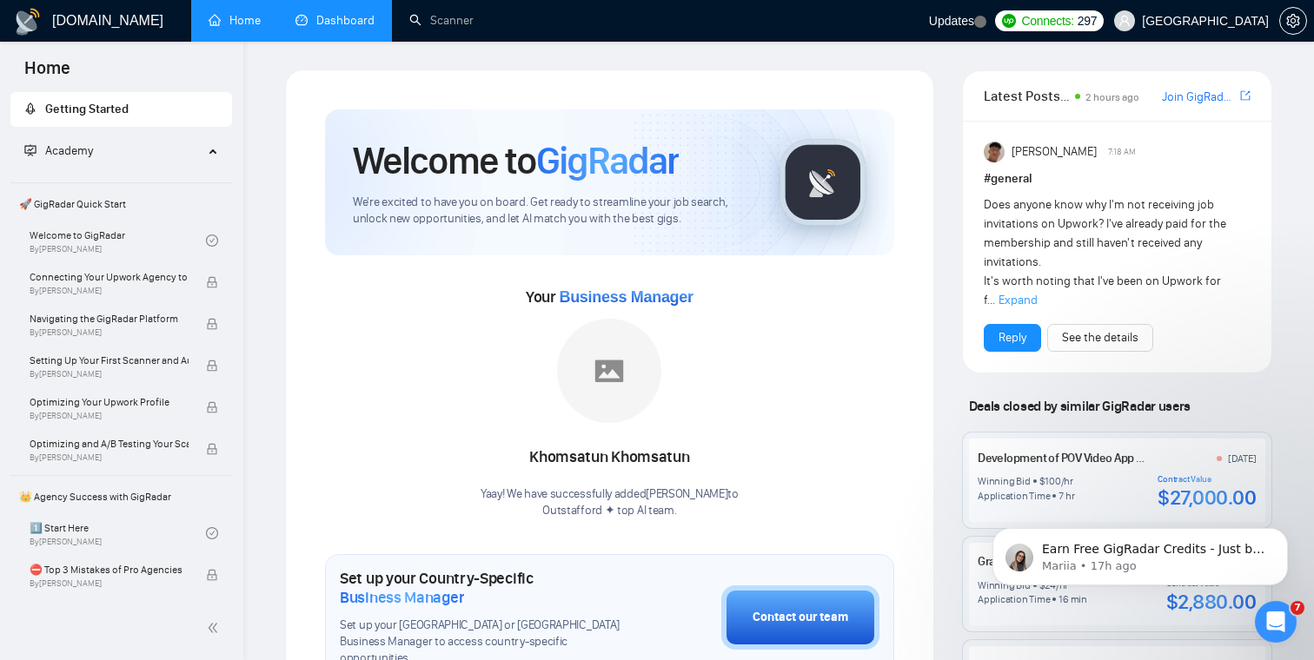
click at [314, 28] on link "Dashboard" at bounding box center [334, 20] width 79 height 15
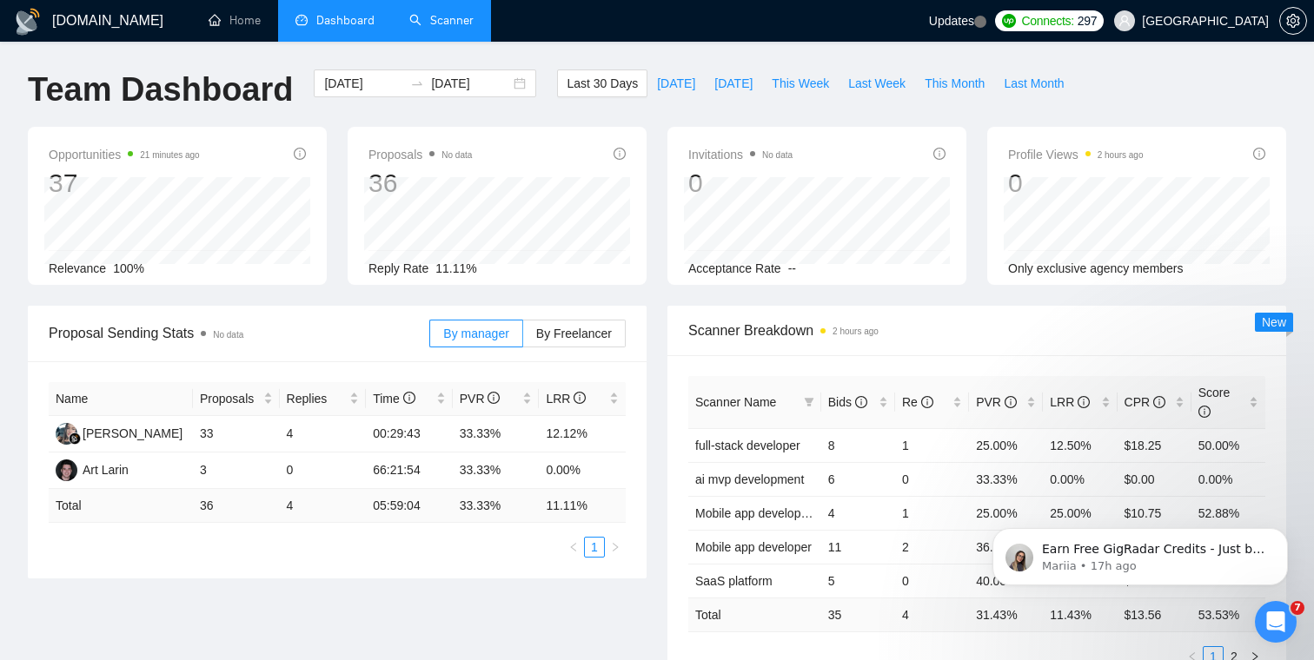
click at [451, 28] on link "Scanner" at bounding box center [441, 20] width 64 height 15
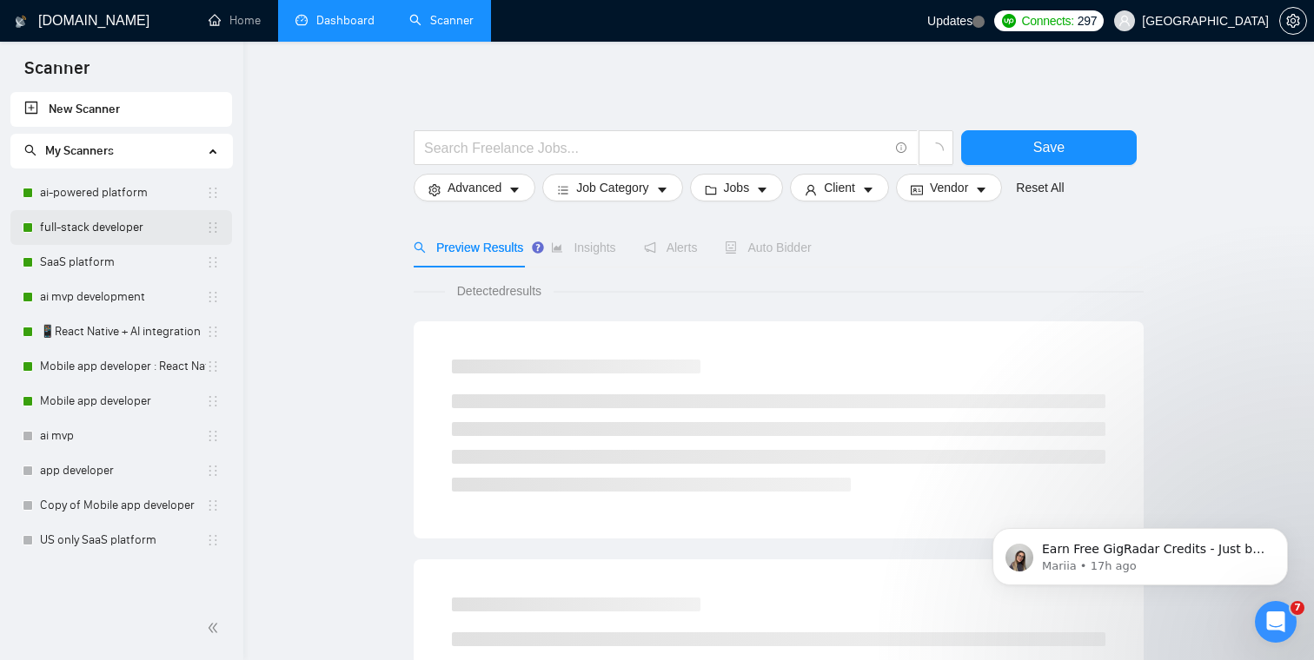
click at [114, 225] on link "full-stack developer" at bounding box center [123, 227] width 166 height 35
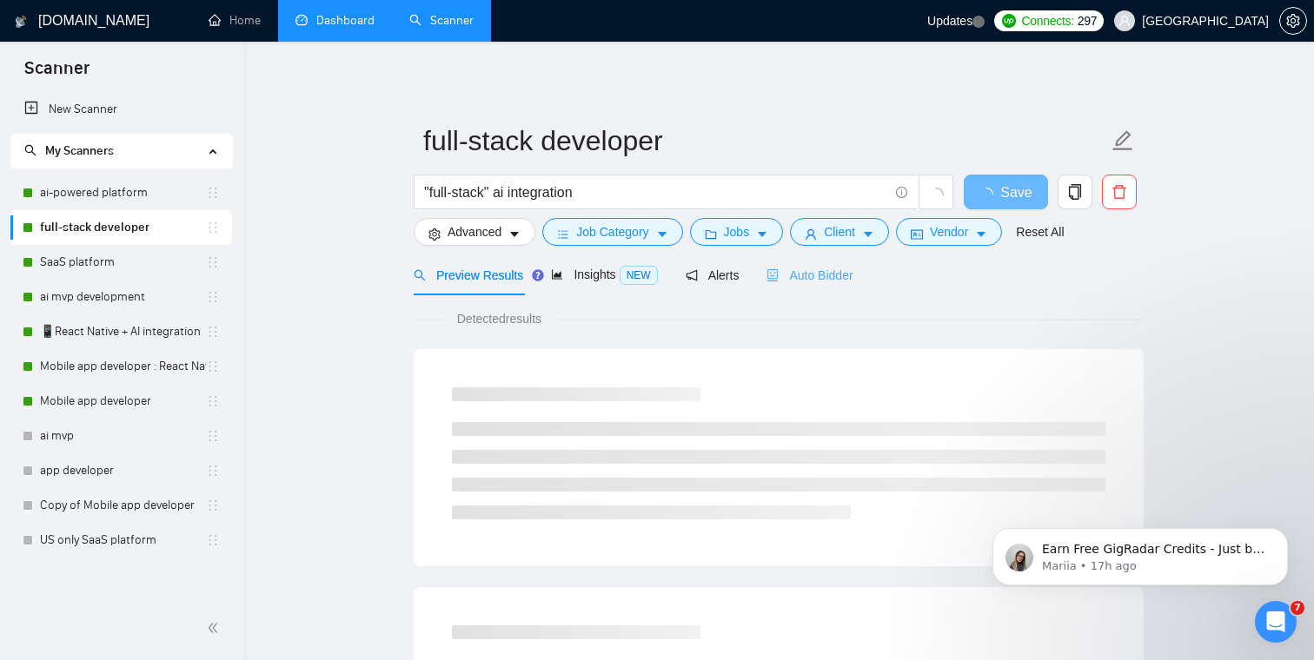
click at [796, 287] on div "Auto Bidder" at bounding box center [809, 275] width 86 height 41
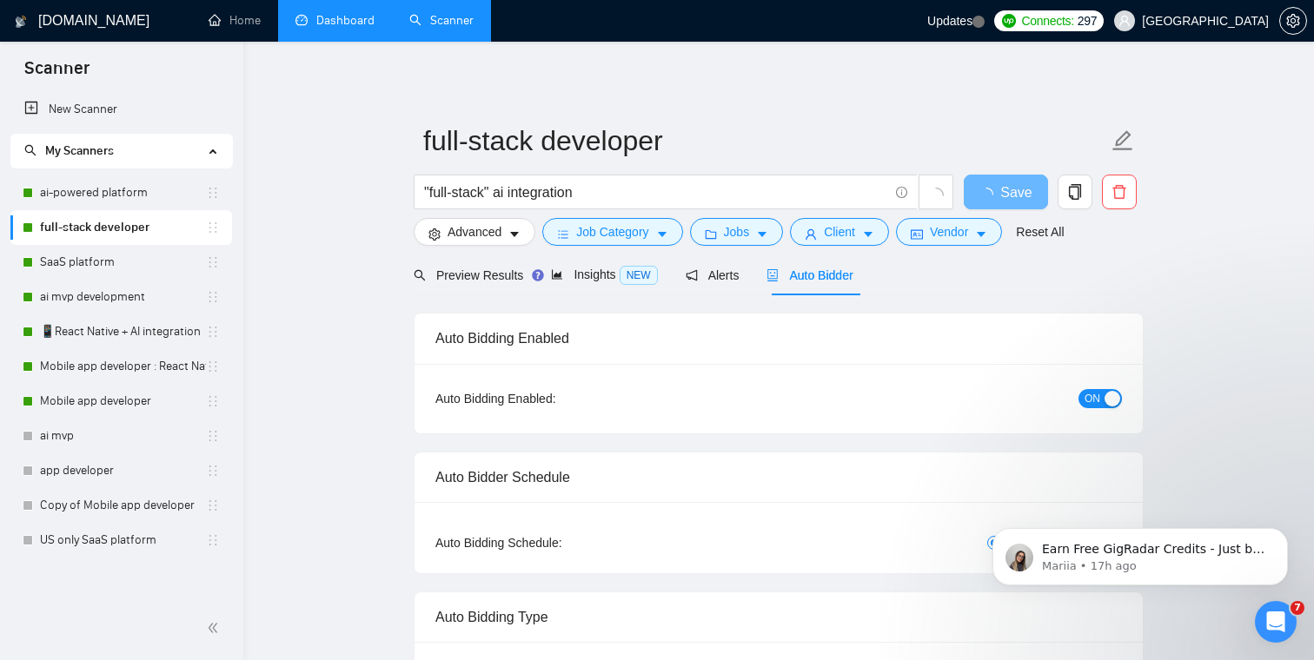
checkbox input "true"
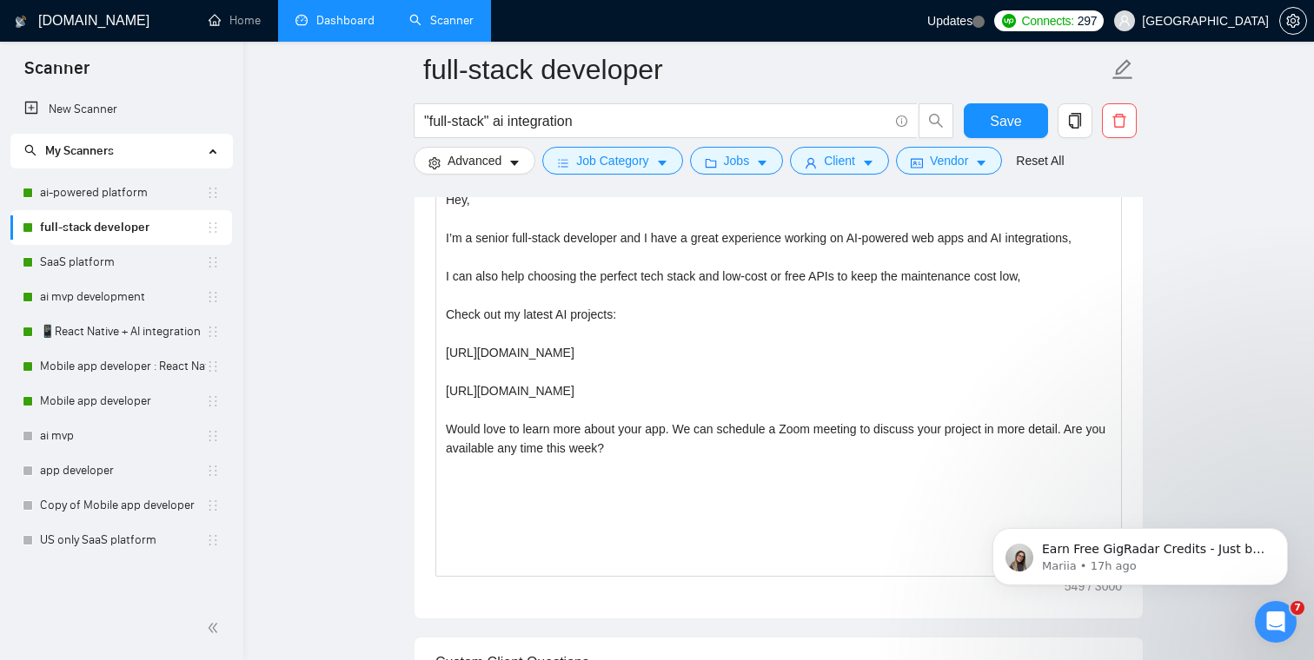
scroll to position [1202, 0]
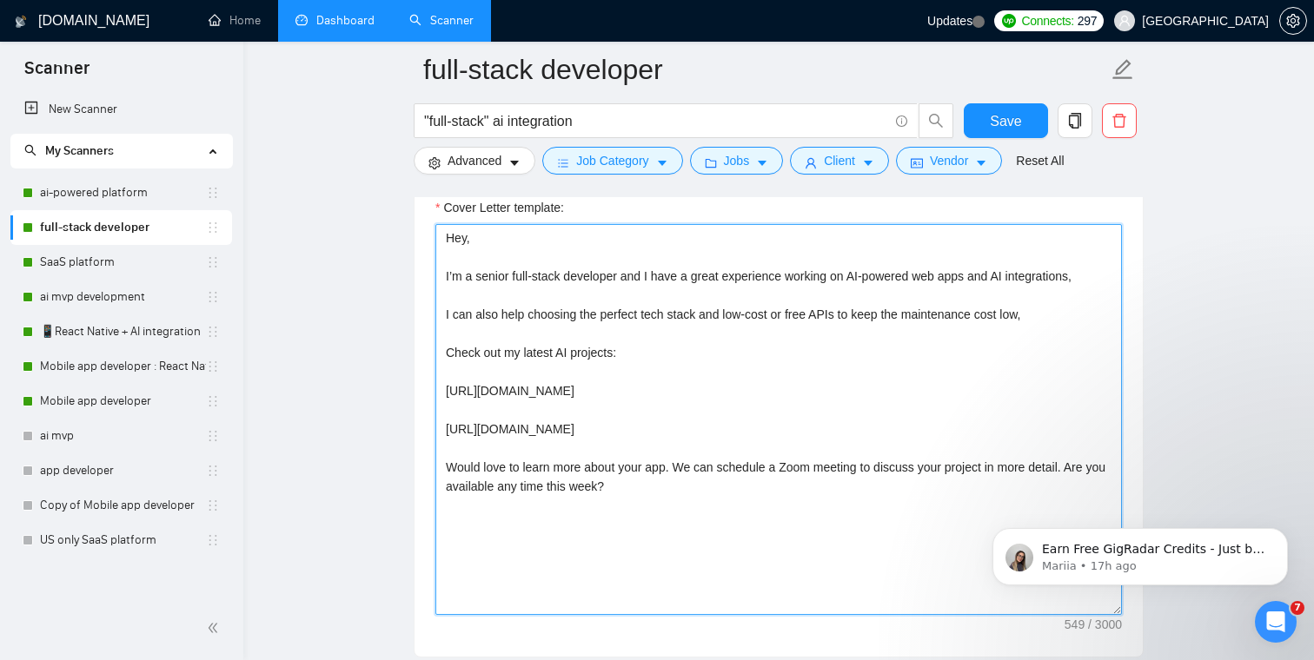
drag, startPoint x: 643, startPoint y: 490, endPoint x: 434, endPoint y: 280, distance: 296.1
click at [435, 280] on textarea "Hey, I’m a senior full-stack developer and I have a great experience working on…" at bounding box center [778, 419] width 686 height 391
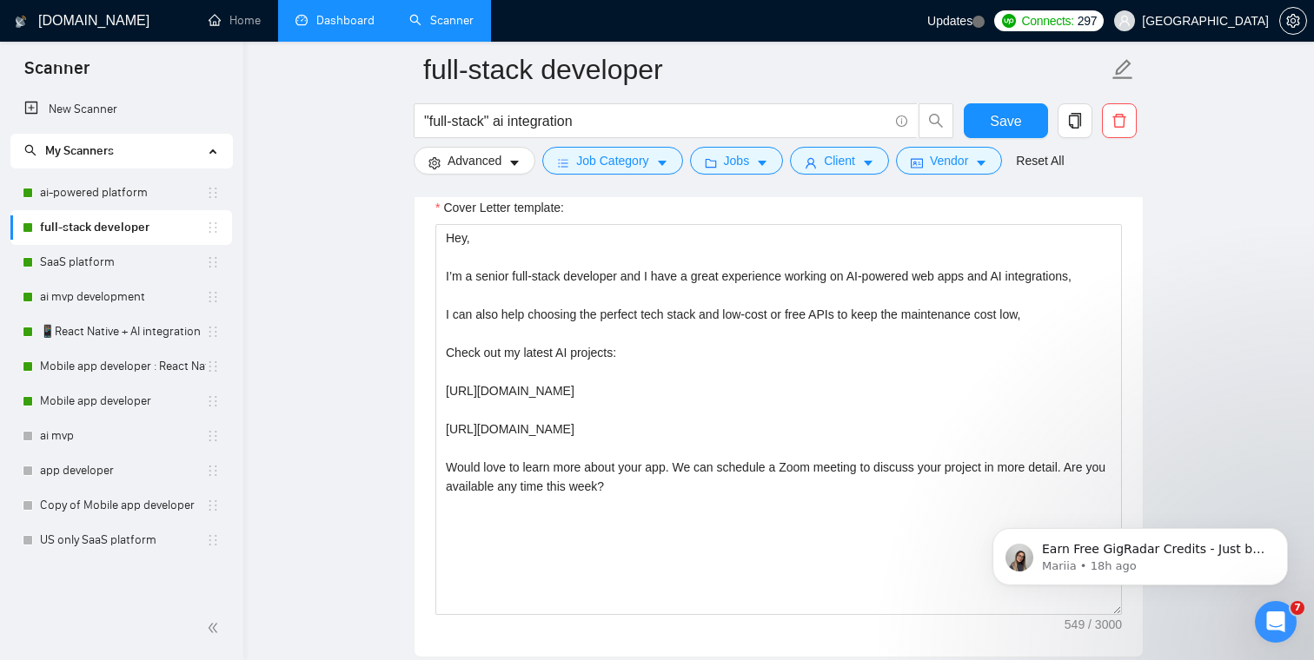
click at [990, 126] on span "Save" at bounding box center [1005, 121] width 31 height 22
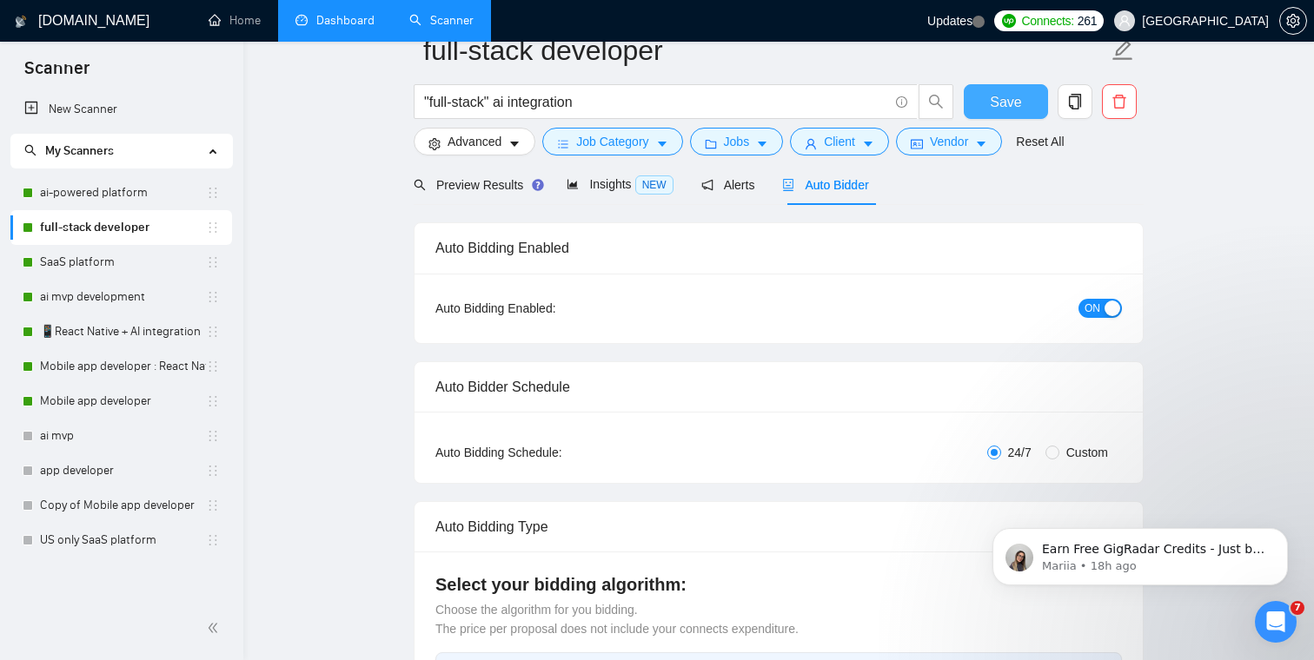
scroll to position [0, 0]
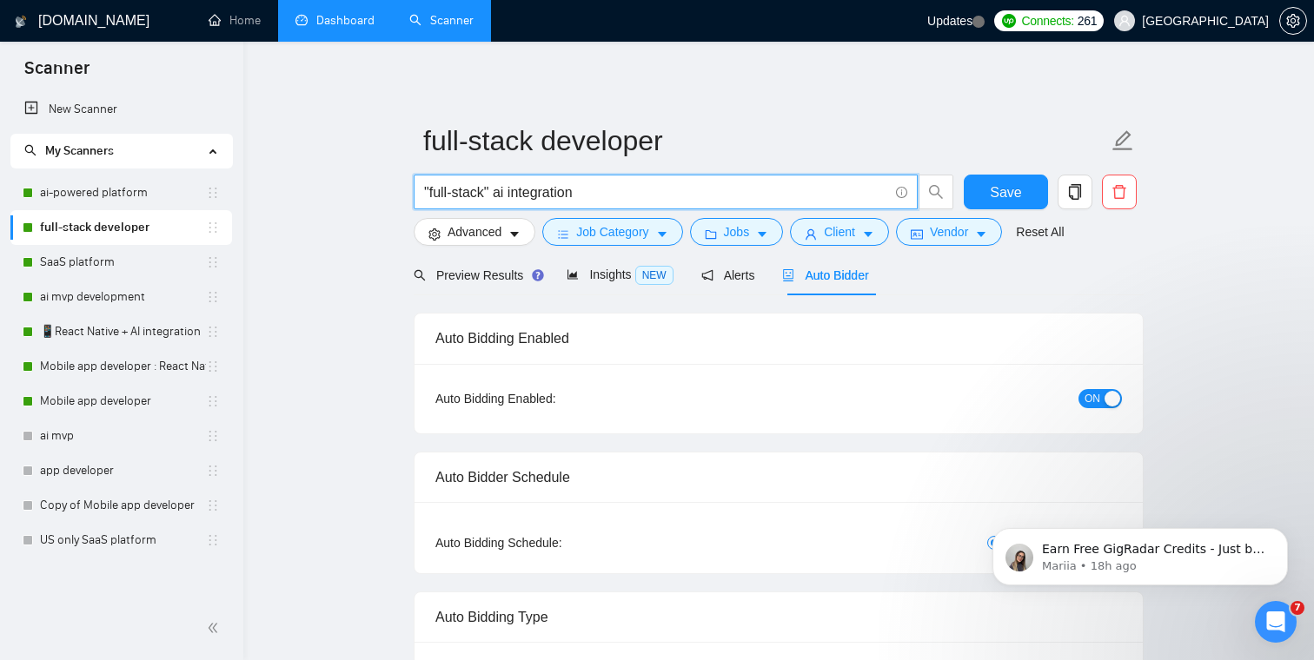
drag, startPoint x: 634, startPoint y: 189, endPoint x: 396, endPoint y: 187, distance: 238.1
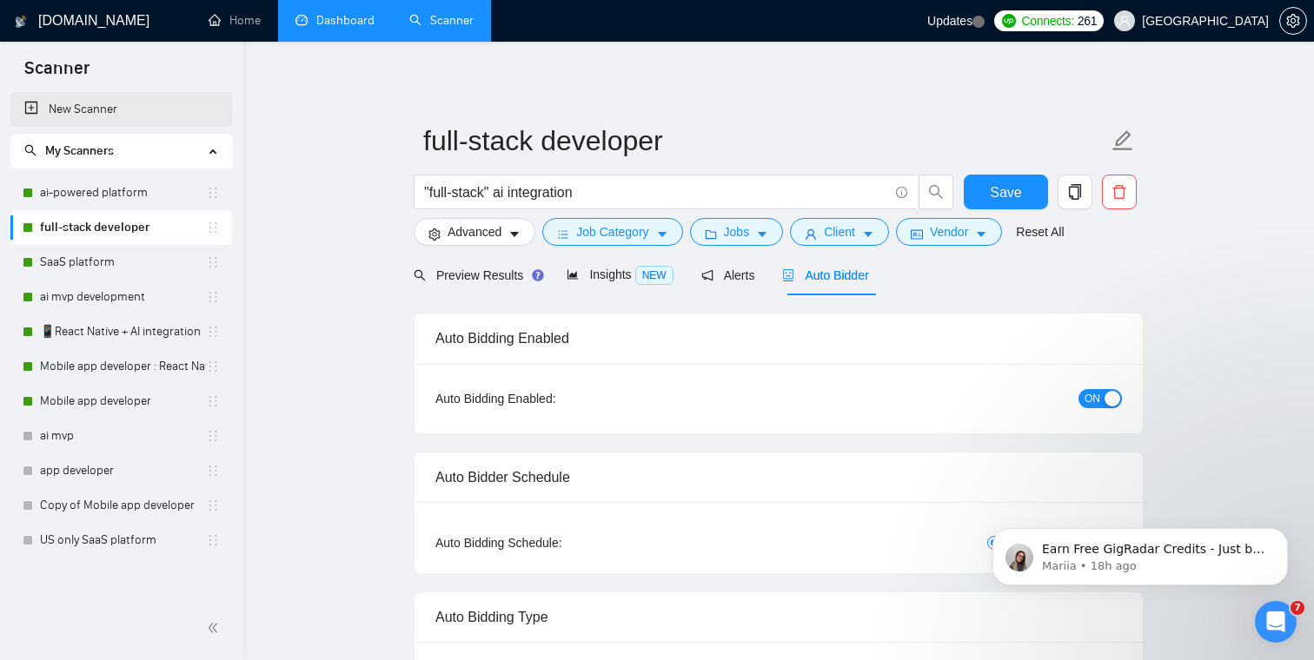
click at [117, 104] on link "New Scanner" at bounding box center [121, 109] width 194 height 35
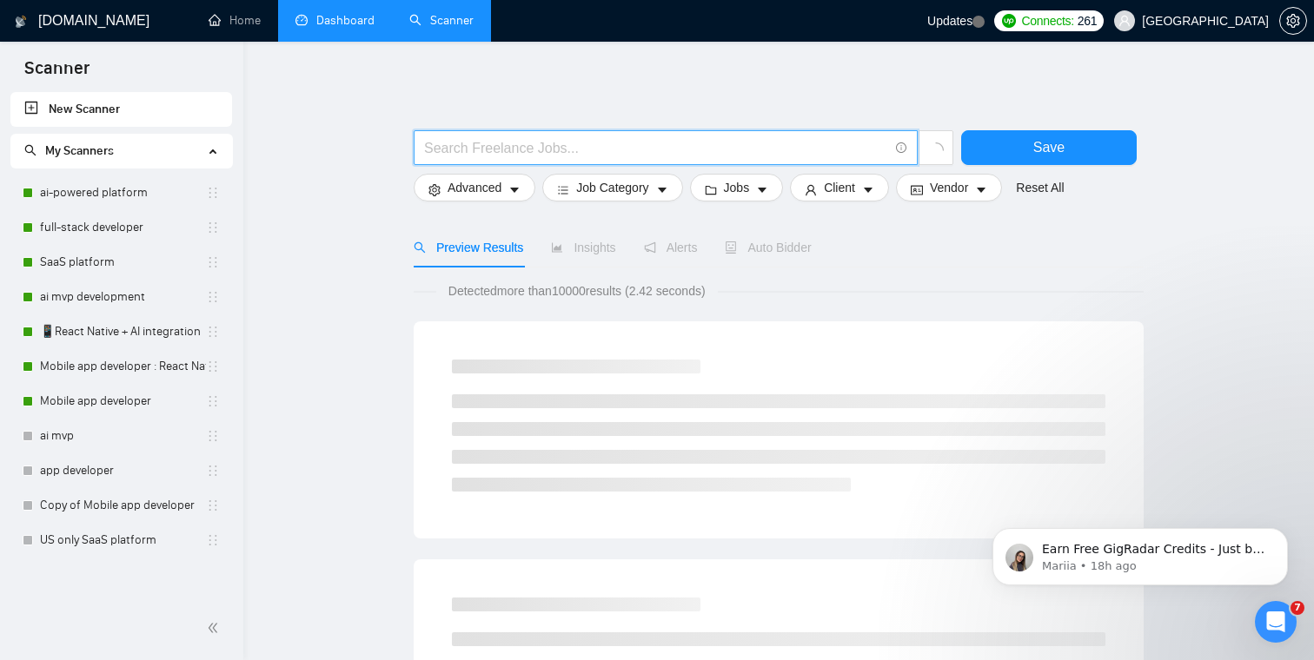
click at [531, 149] on input "text" at bounding box center [656, 148] width 464 height 22
paste input ""full-stack" ai integration"
type input ""full-stack" ai integration |"
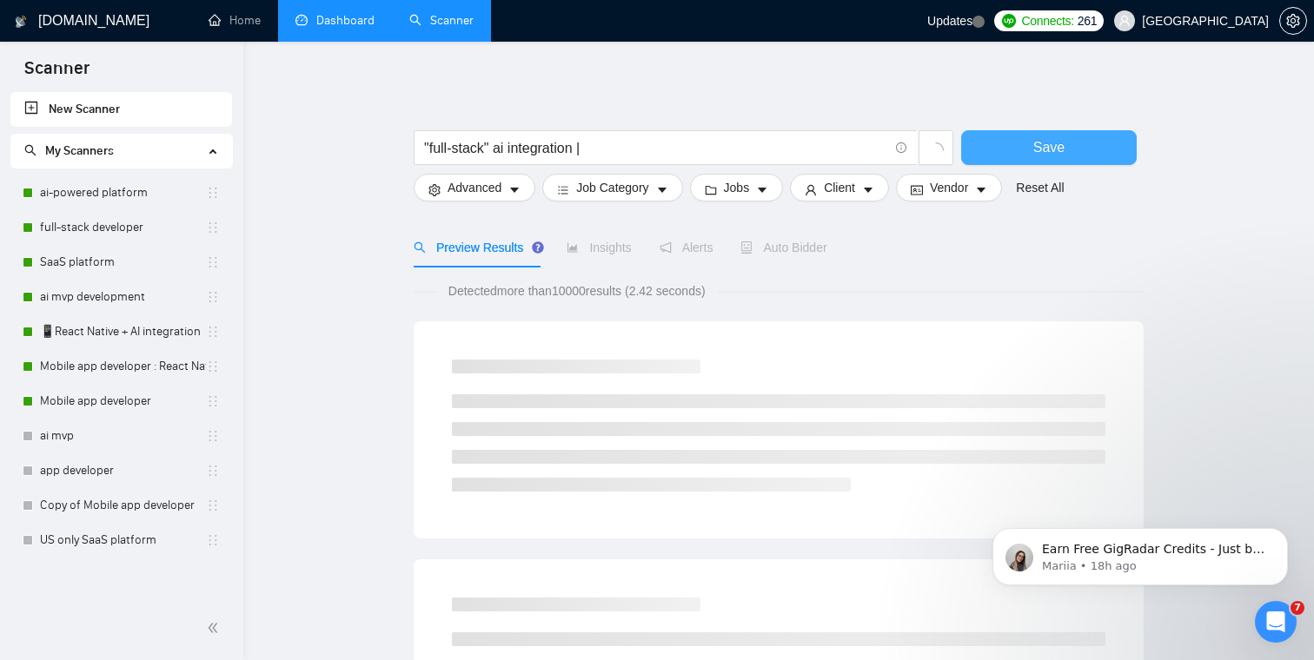
click at [1077, 137] on button "Save" at bounding box center [1048, 147] width 175 height 35
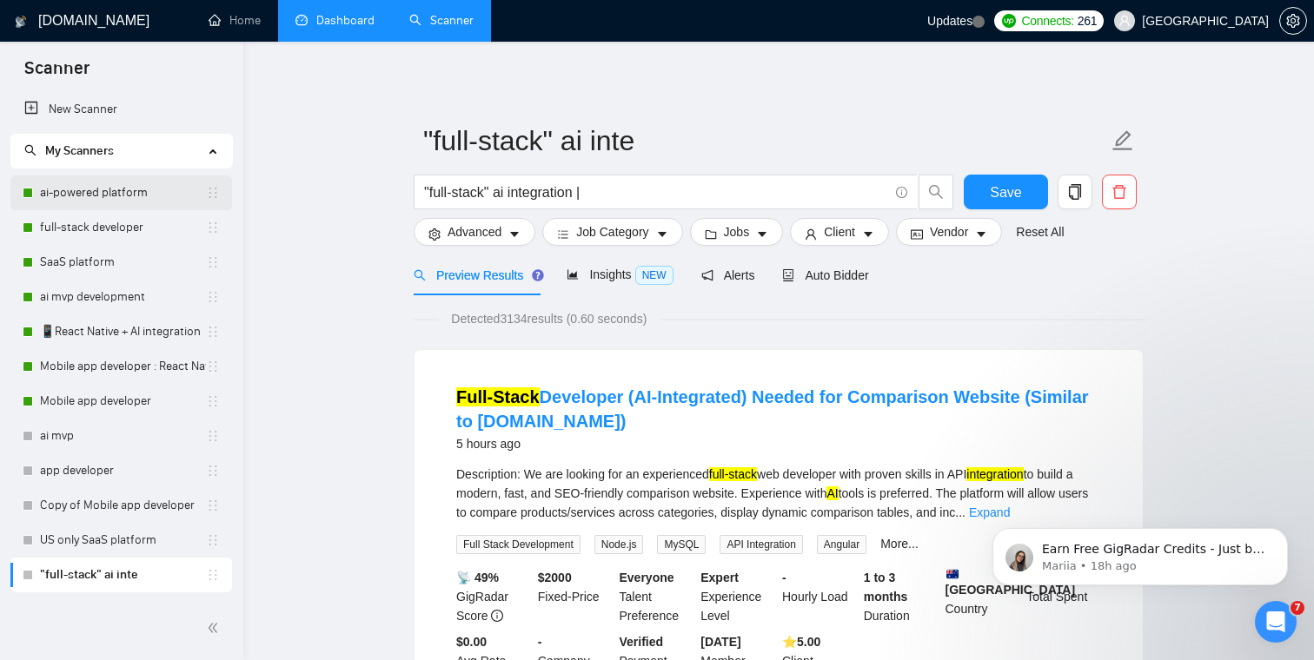
click at [95, 193] on link "ai-powered platform" at bounding box center [123, 192] width 166 height 35
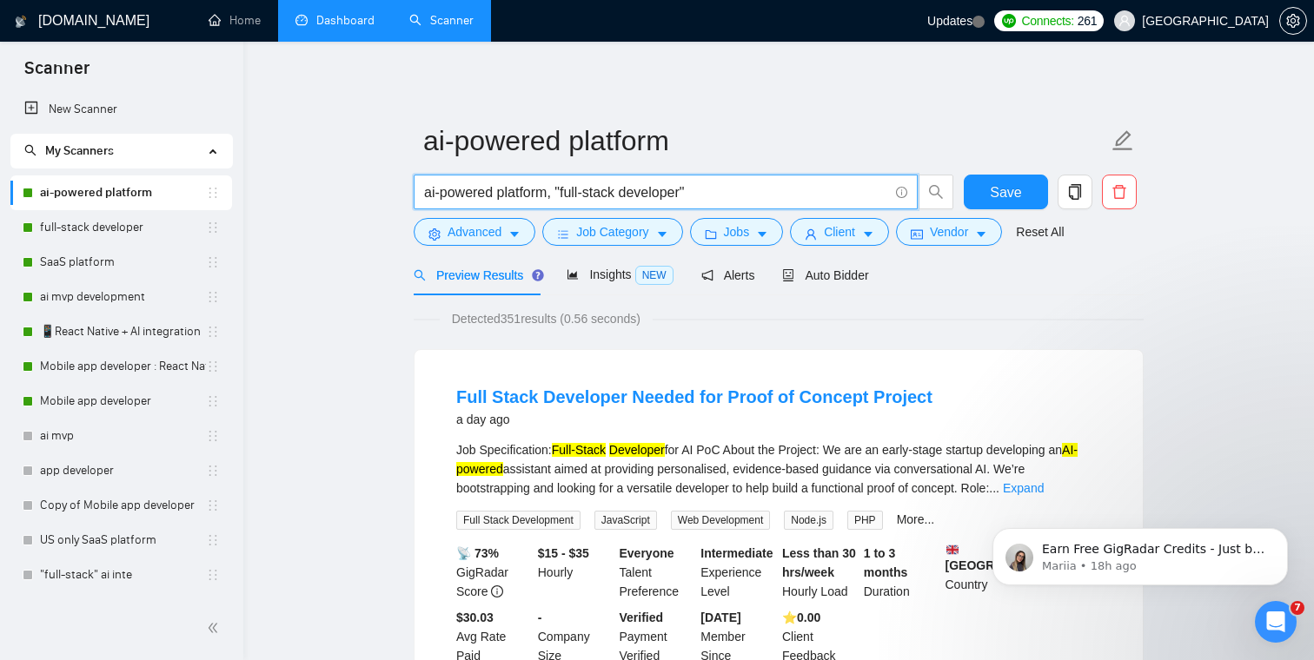
drag, startPoint x: 550, startPoint y: 191, endPoint x: 403, endPoint y: 191, distance: 146.8
drag, startPoint x: 731, startPoint y: 199, endPoint x: 403, endPoint y: 193, distance: 327.6
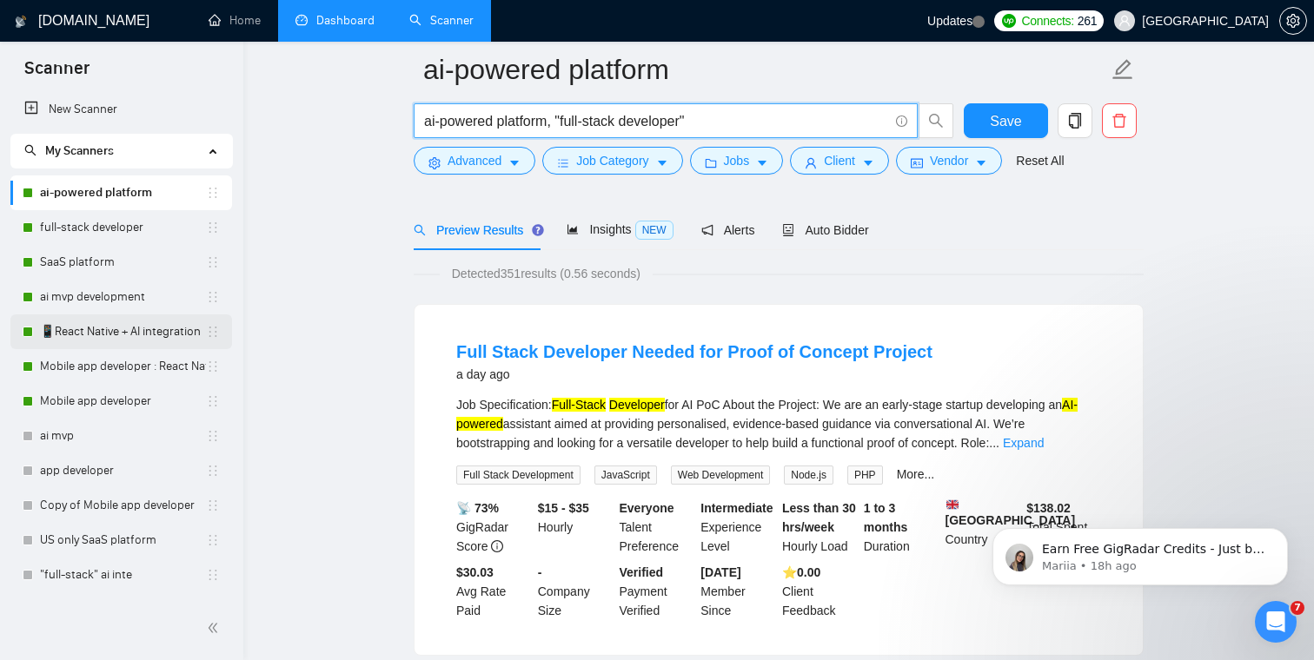
scroll to position [165, 0]
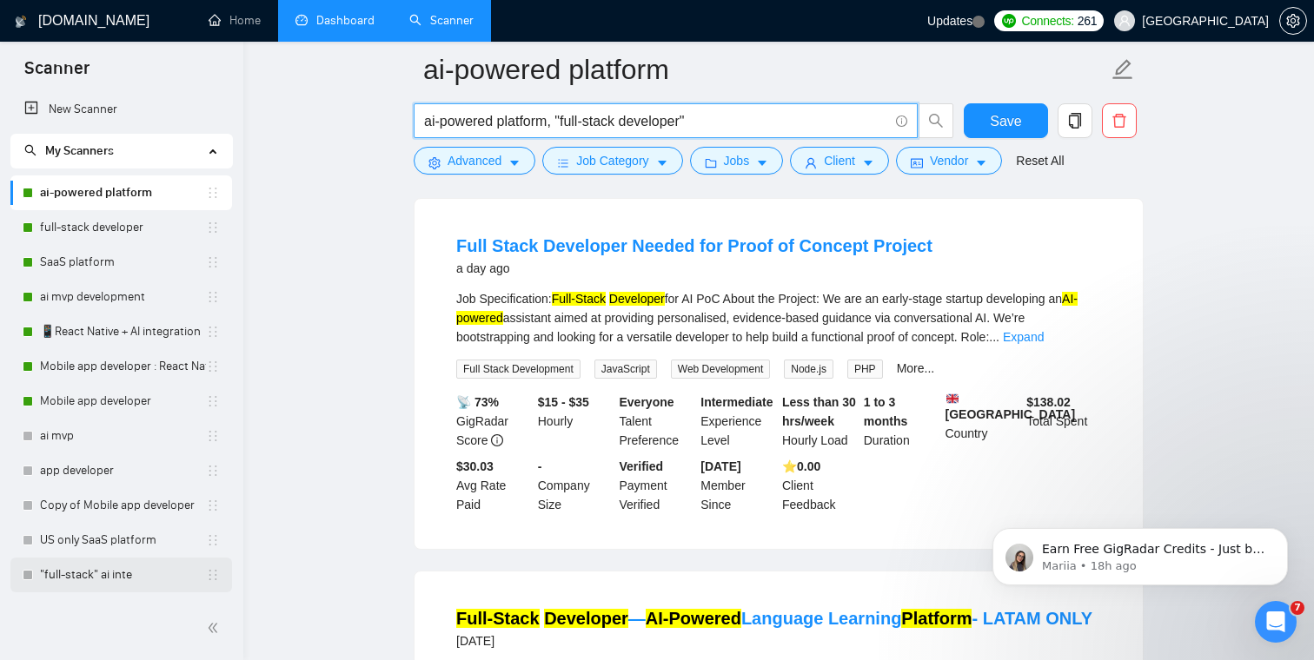
click at [103, 575] on link ""full-stack" ai inte" at bounding box center [123, 575] width 166 height 35
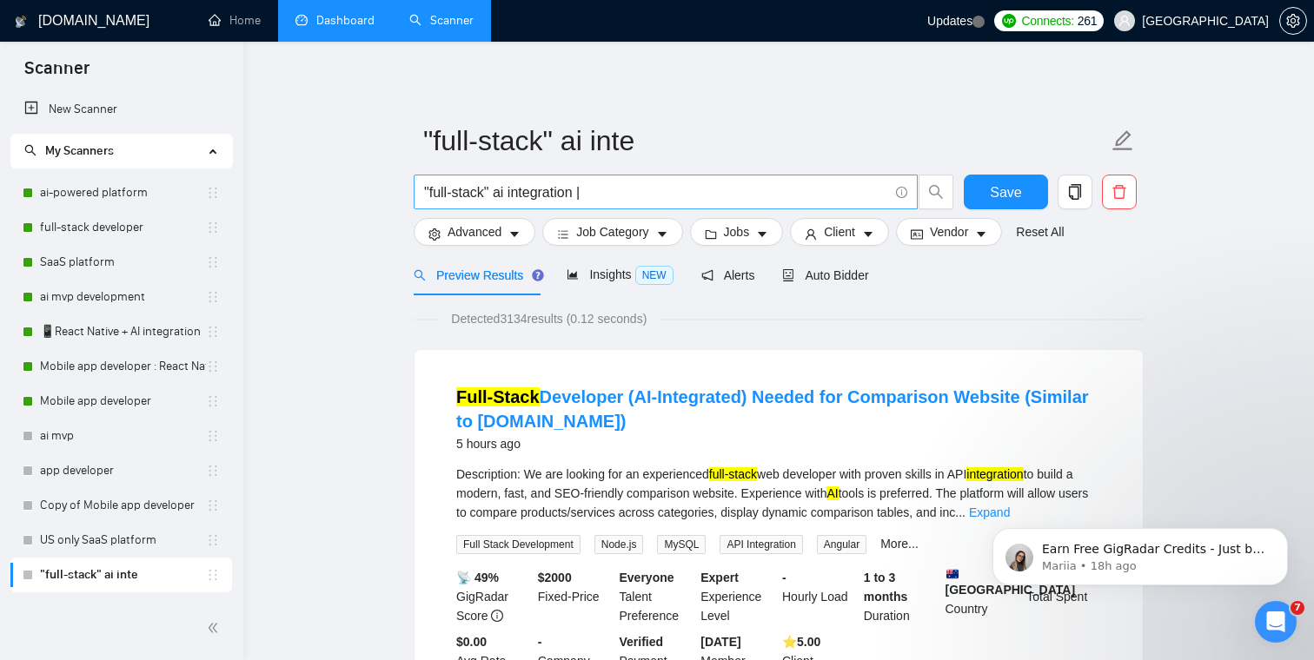
click at [665, 189] on input ""full-stack" ai integration |" at bounding box center [656, 193] width 464 height 22
paste input "ai-powered platform, "full-stack developer""
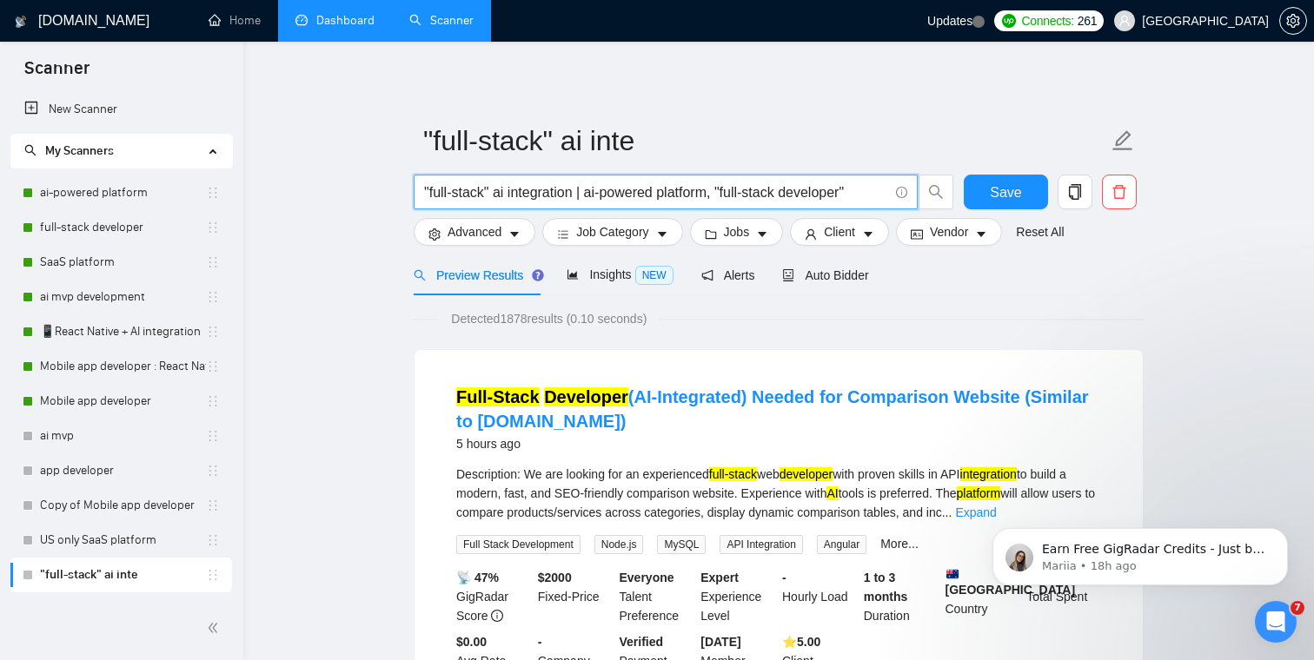
click at [725, 196] on input ""full-stack" ai integration | ai-powered platform, "full-stack developer"" at bounding box center [656, 193] width 464 height 22
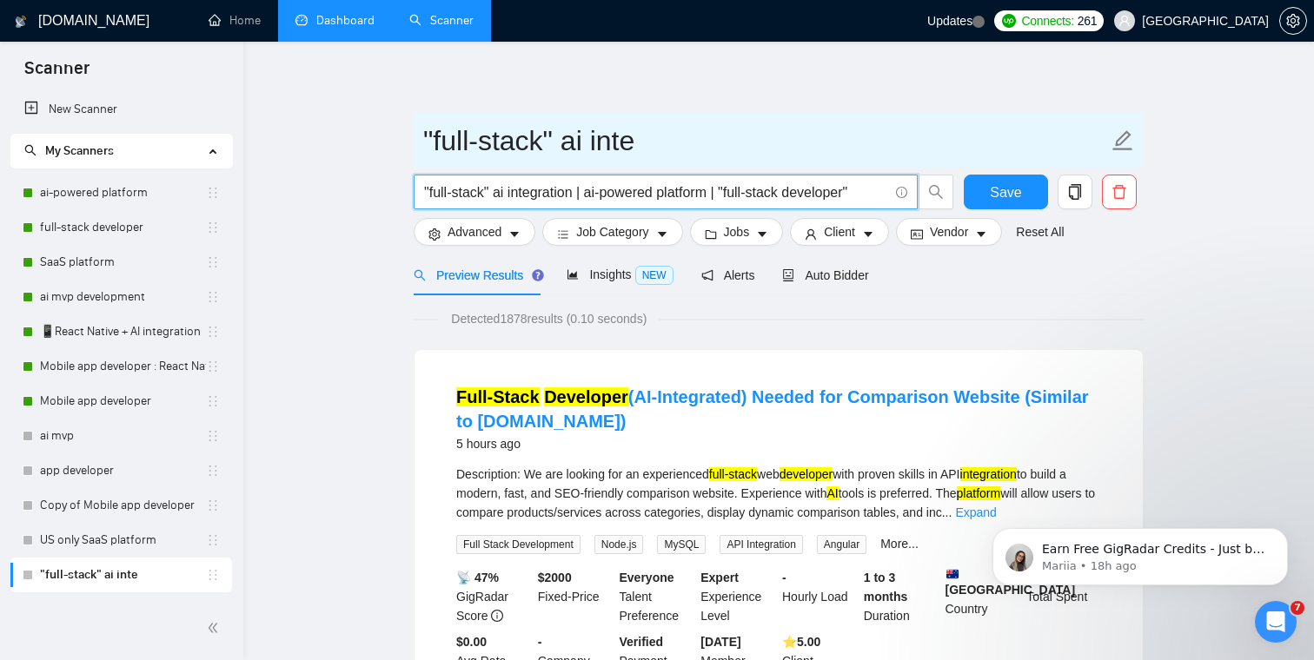
type input ""full-stack" ai integration | ai-powered platform | "full-stack developer""
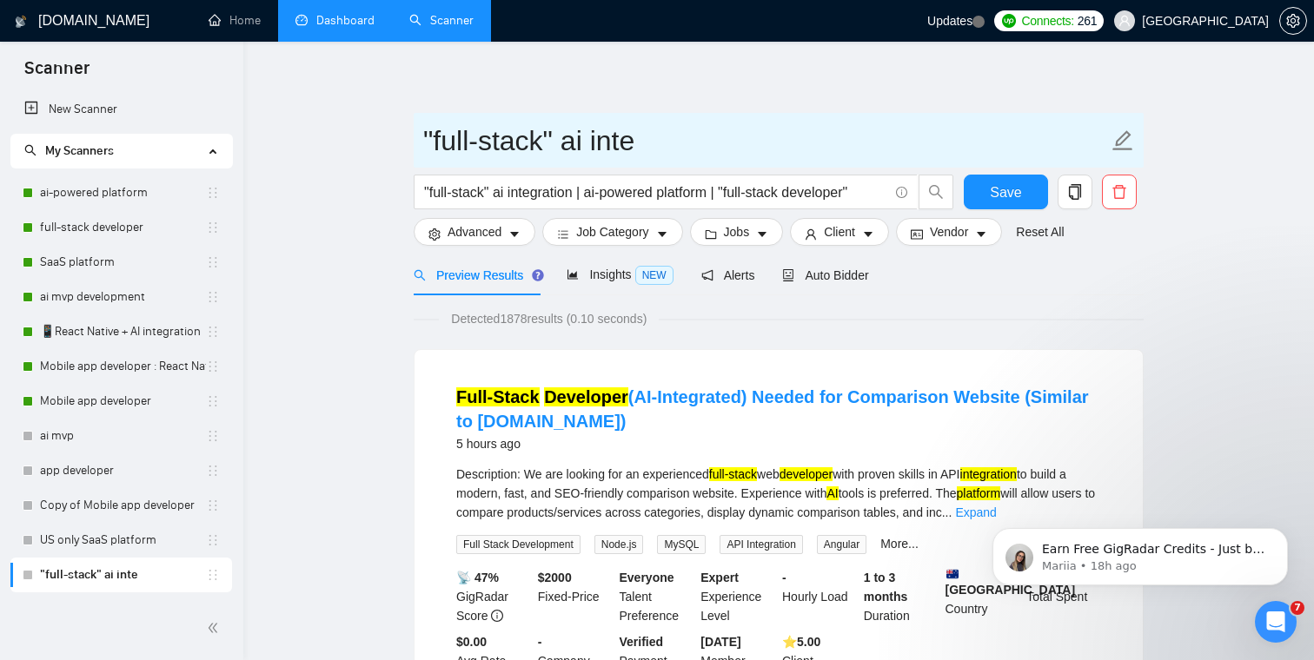
click at [723, 120] on input ""full-stack" ai inte" at bounding box center [765, 140] width 685 height 43
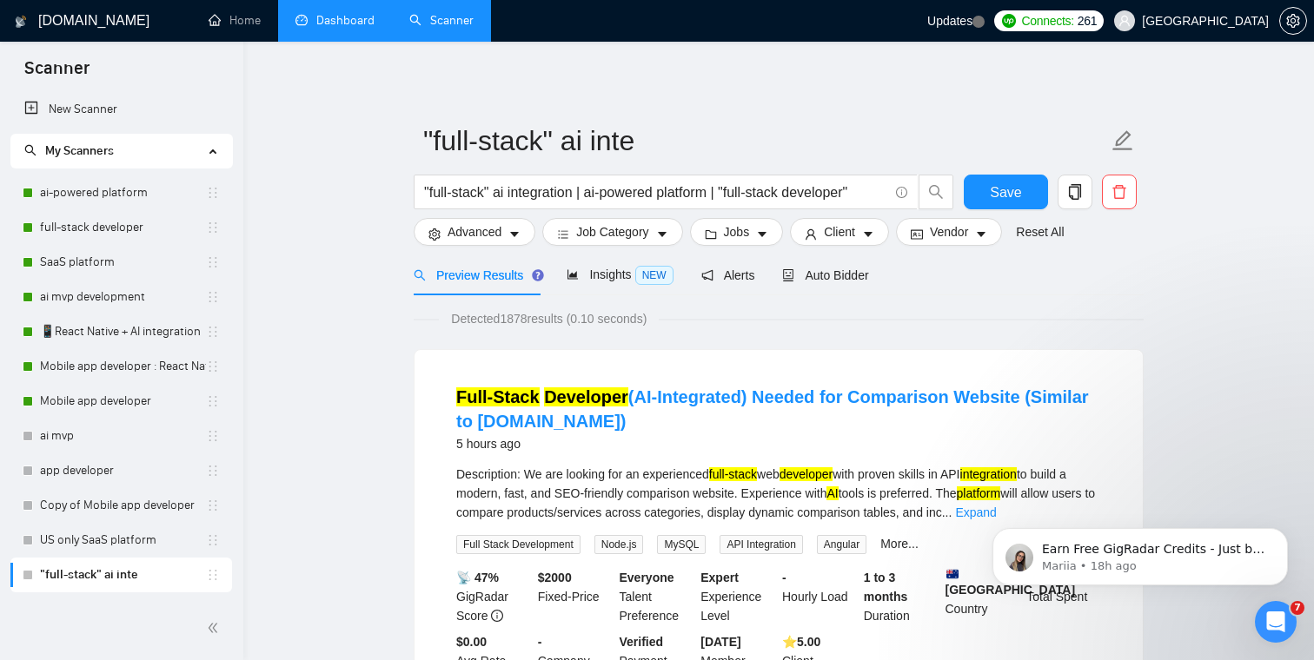
click at [1007, 189] on span "Save" at bounding box center [1005, 193] width 31 height 22
click at [480, 240] on span "Advanced" at bounding box center [474, 231] width 54 height 19
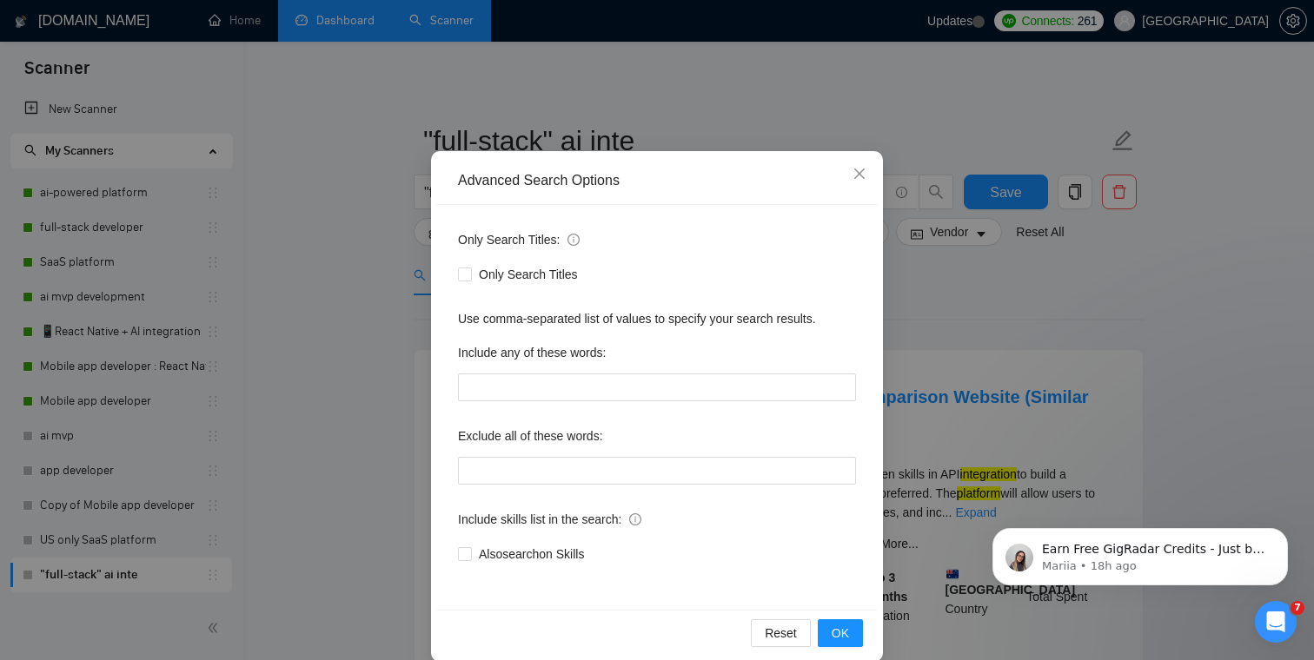
scroll to position [63, 0]
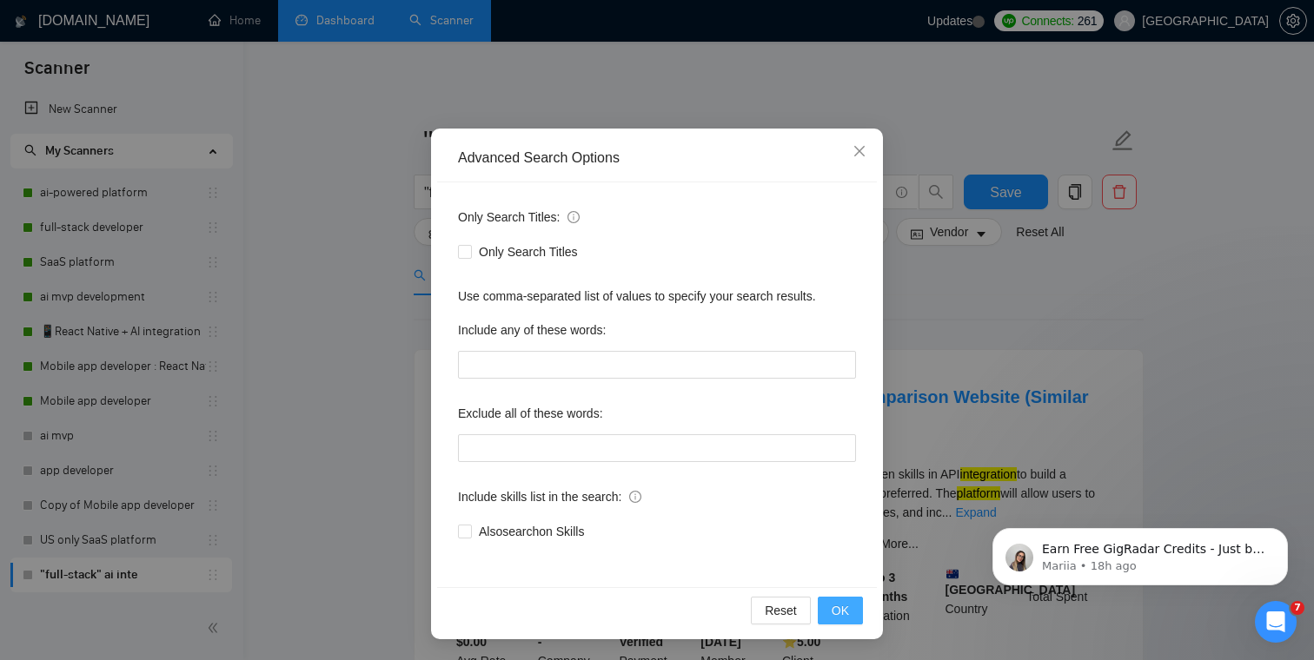
click at [840, 601] on span "OK" at bounding box center [839, 610] width 17 height 19
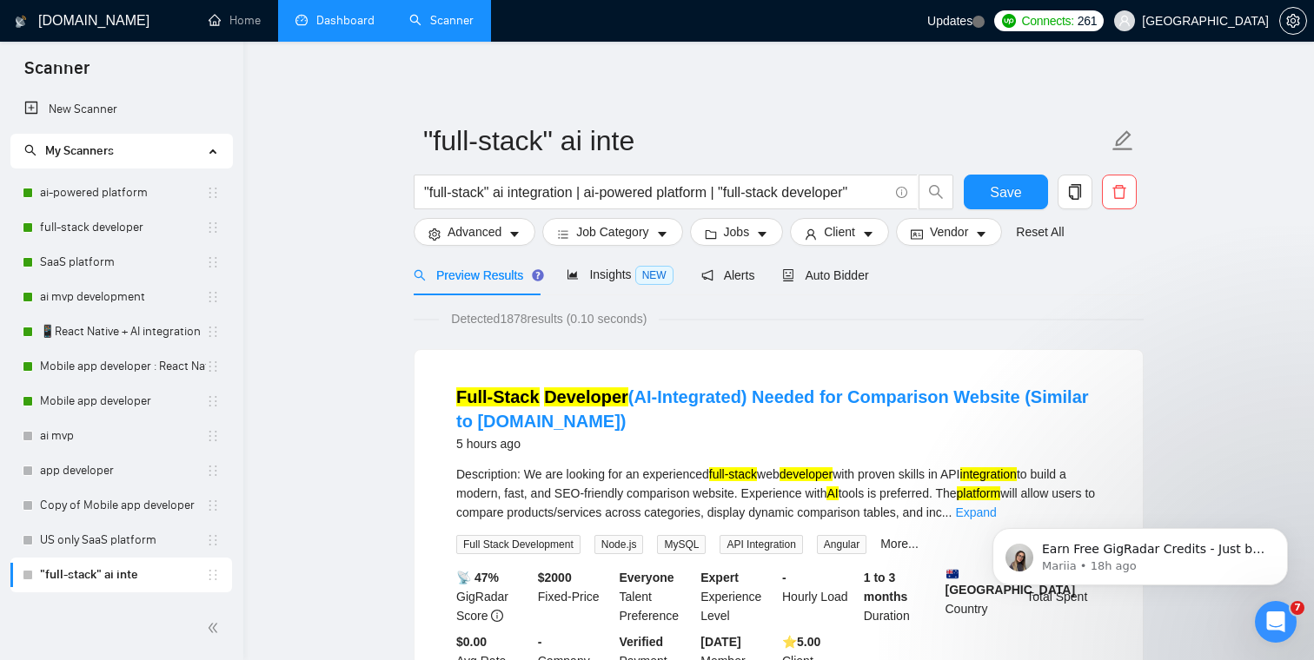
scroll to position [0, 0]
click at [617, 229] on span "Job Category" at bounding box center [612, 231] width 72 height 19
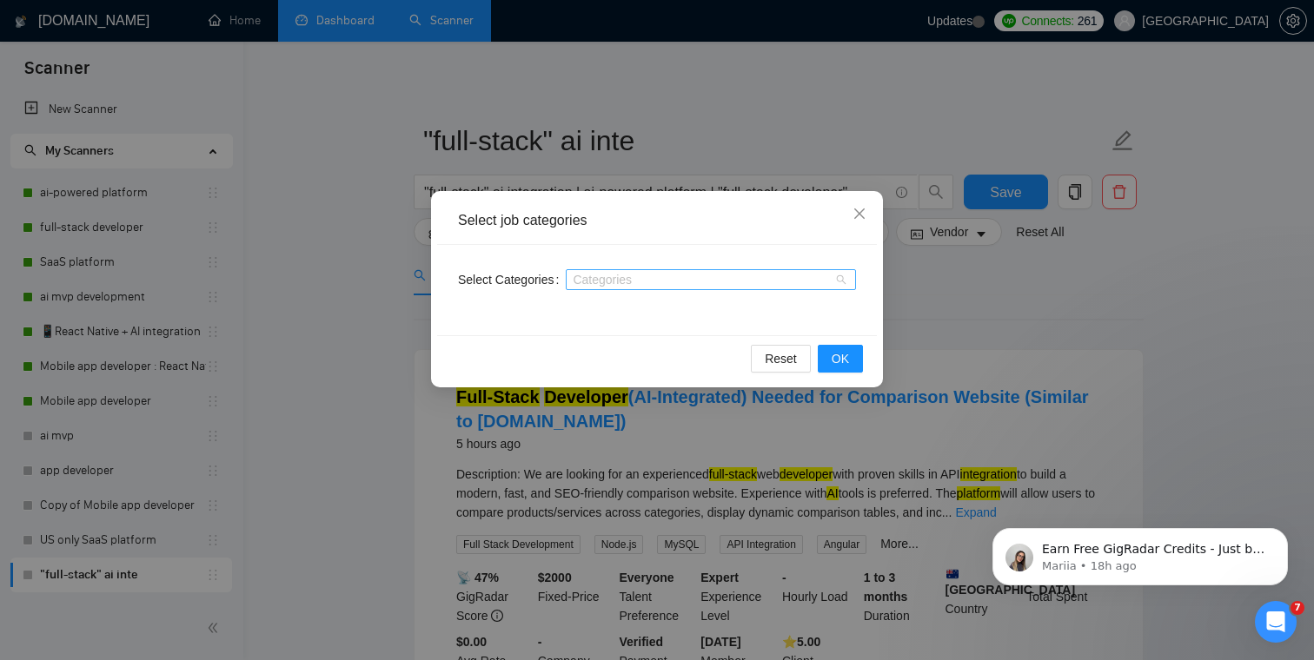
click at [624, 277] on div at bounding box center [702, 280] width 264 height 14
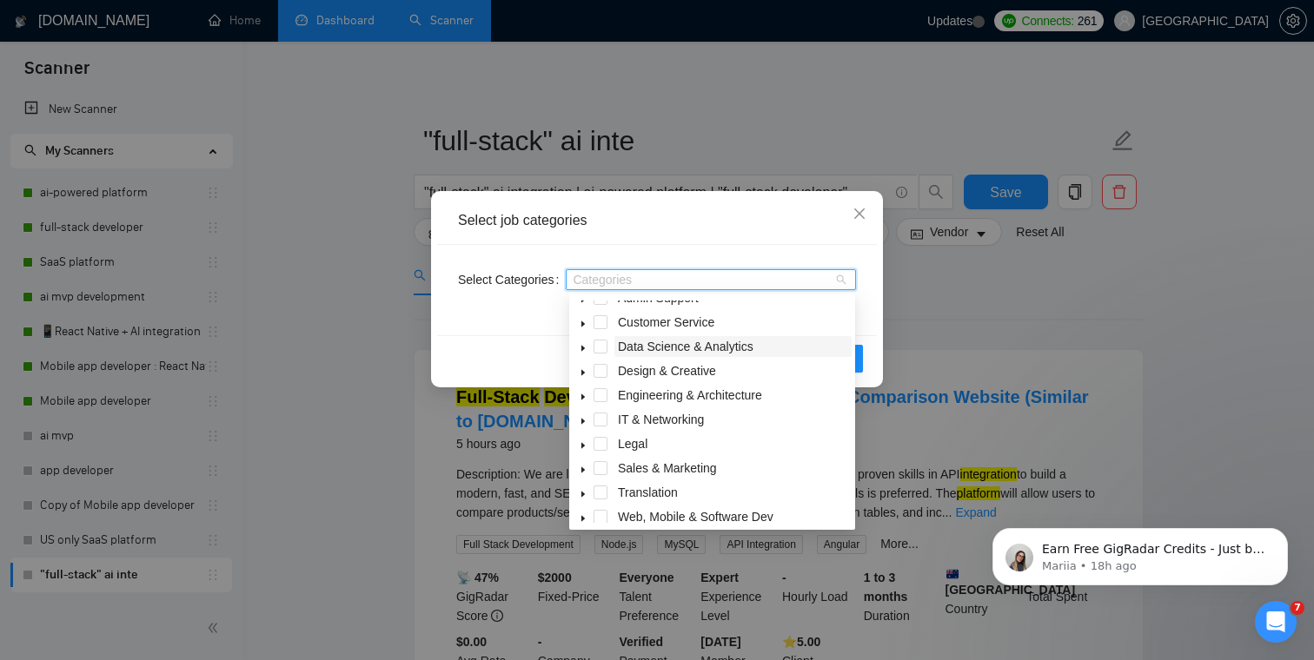
scroll to position [70, 0]
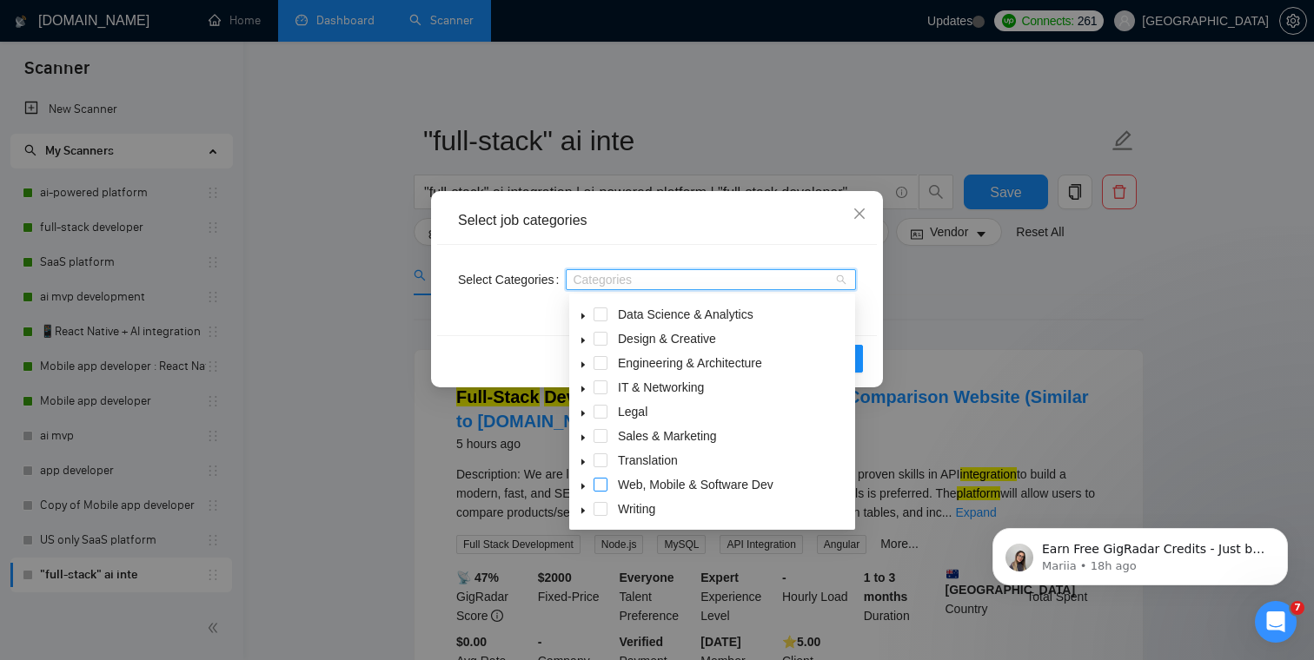
click at [602, 484] on span at bounding box center [600, 485] width 14 height 14
click at [789, 226] on div "Select job categories" at bounding box center [657, 220] width 398 height 19
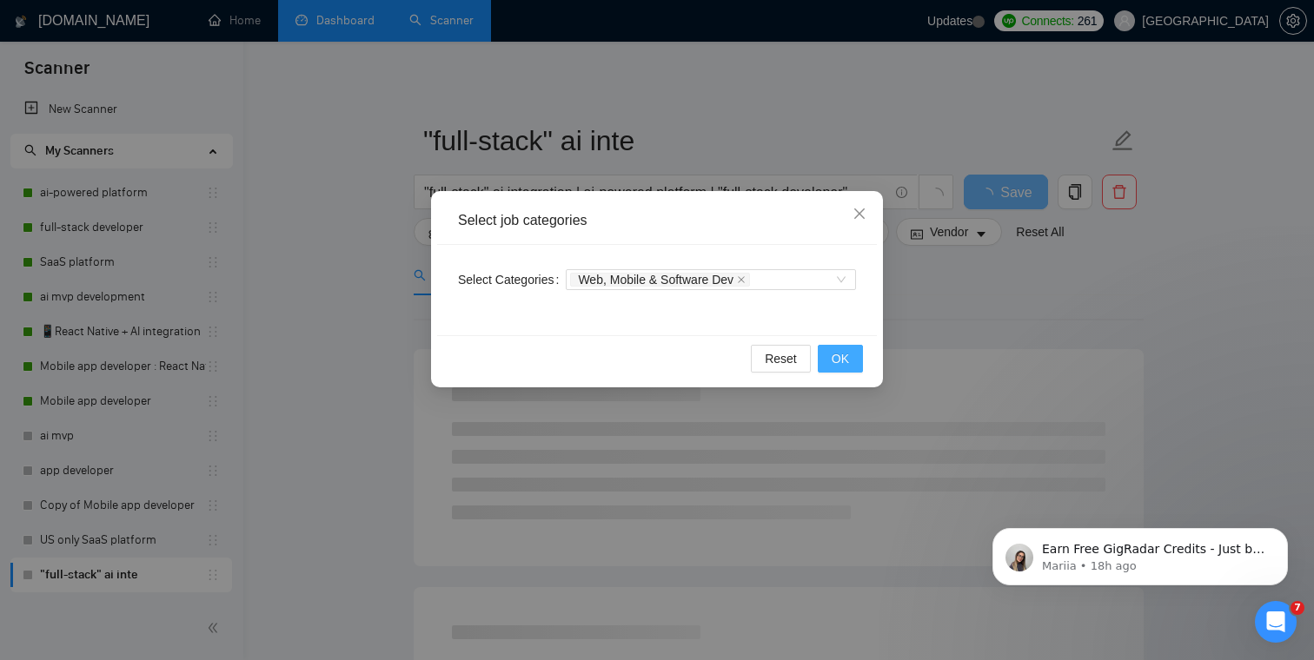
click at [843, 358] on span "OK" at bounding box center [839, 358] width 17 height 19
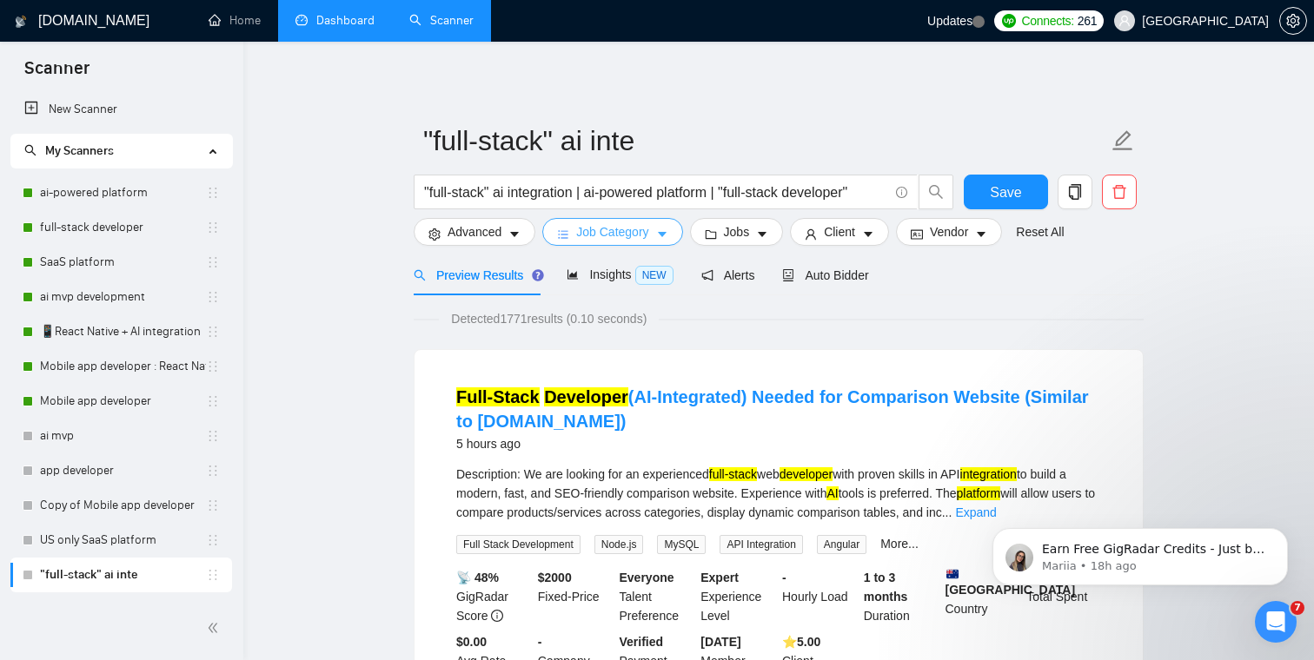
click at [628, 235] on span "Job Category" at bounding box center [612, 231] width 72 height 19
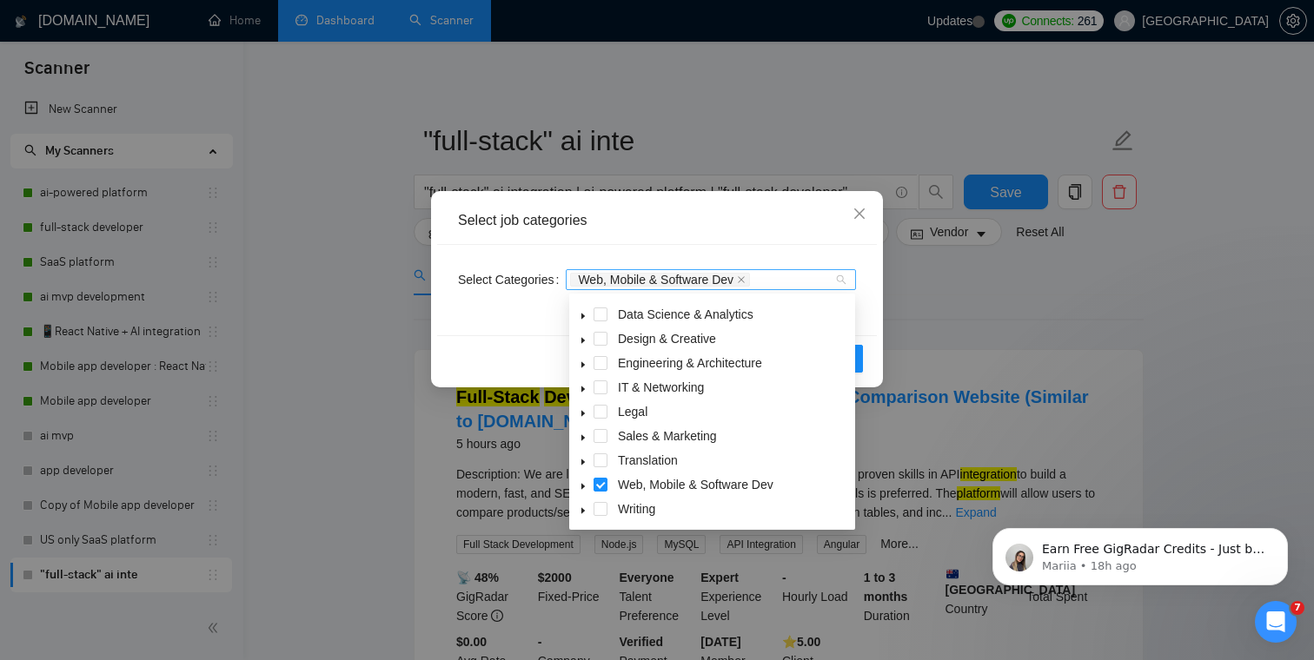
click at [781, 282] on div "Web, Mobile & Software Dev" at bounding box center [702, 279] width 264 height 17
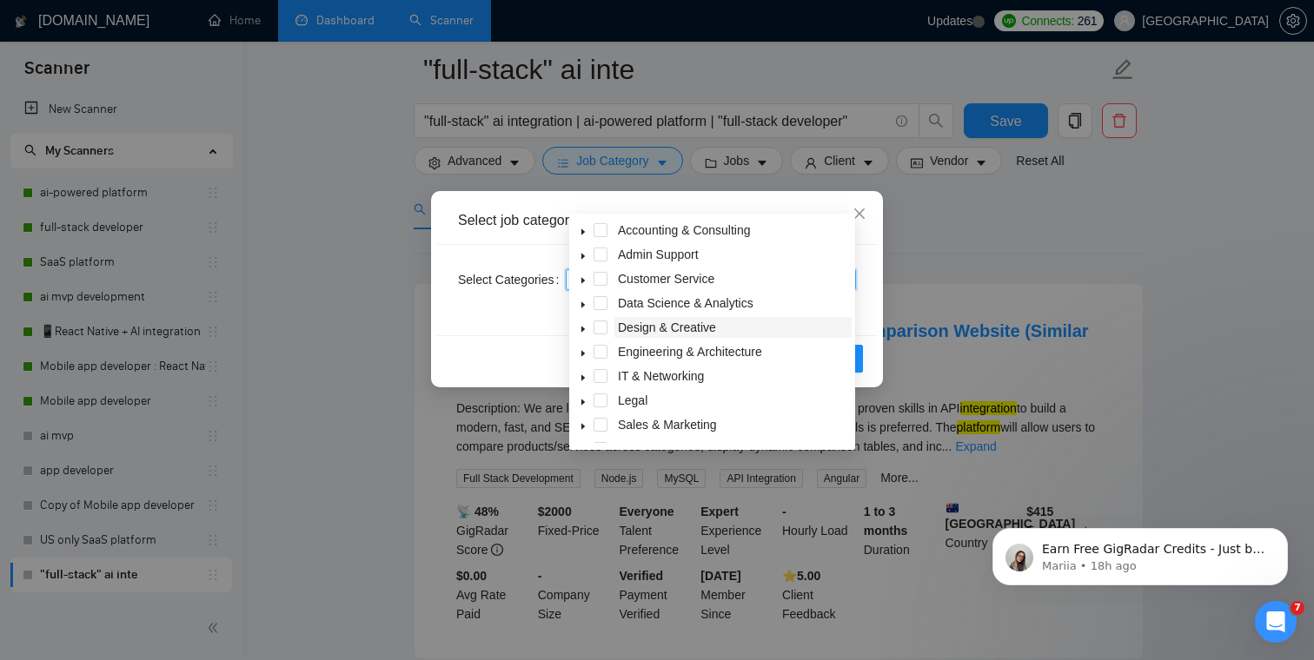
scroll to position [0, 0]
click at [582, 376] on icon "caret-down" at bounding box center [583, 378] width 9 height 9
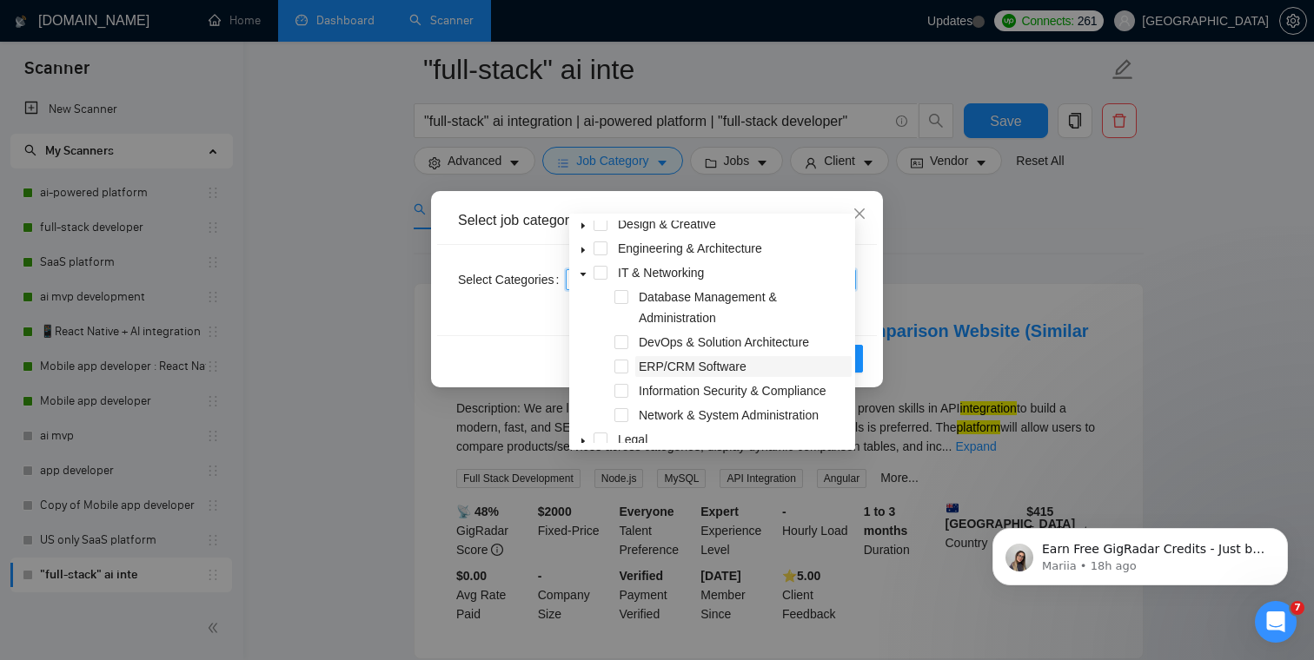
scroll to position [95, 0]
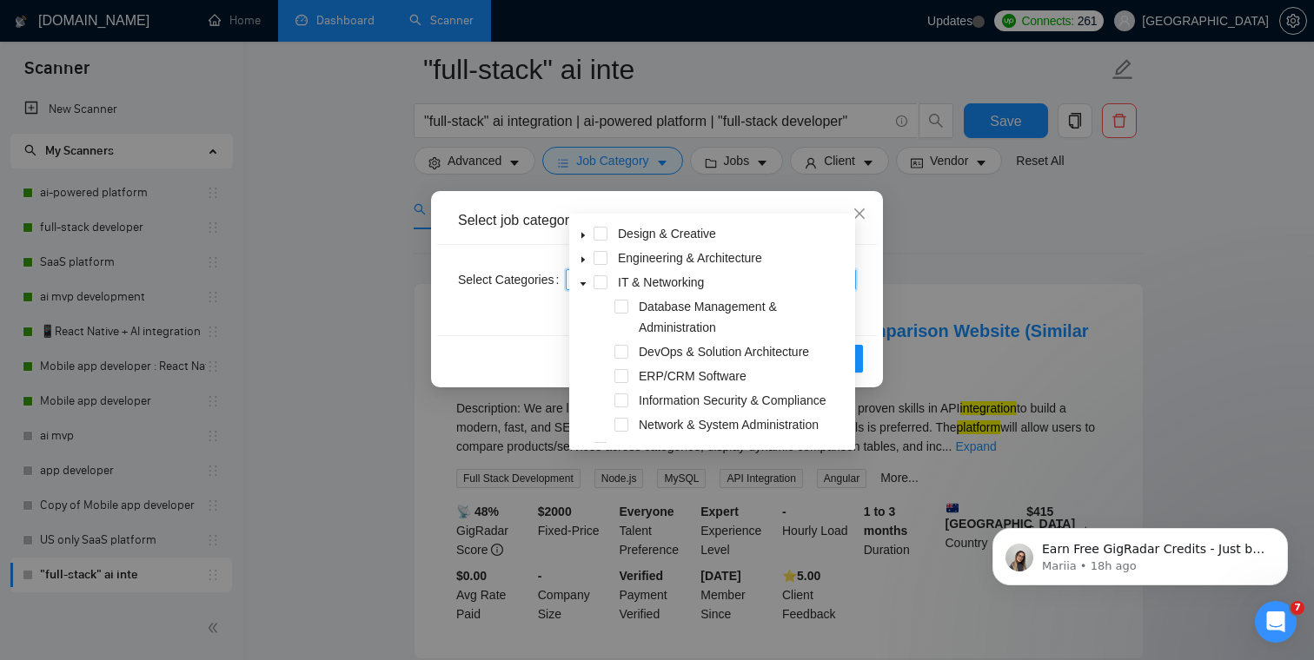
click at [583, 288] on icon "caret-down" at bounding box center [583, 284] width 9 height 9
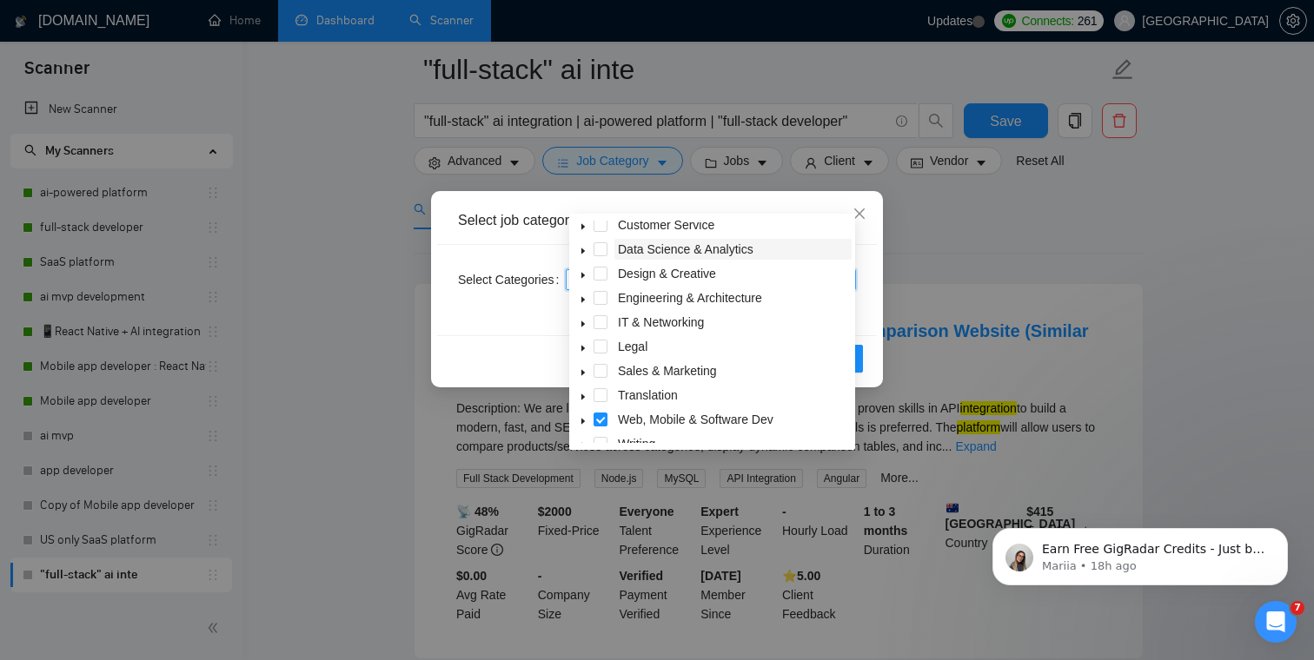
scroll to position [70, 0]
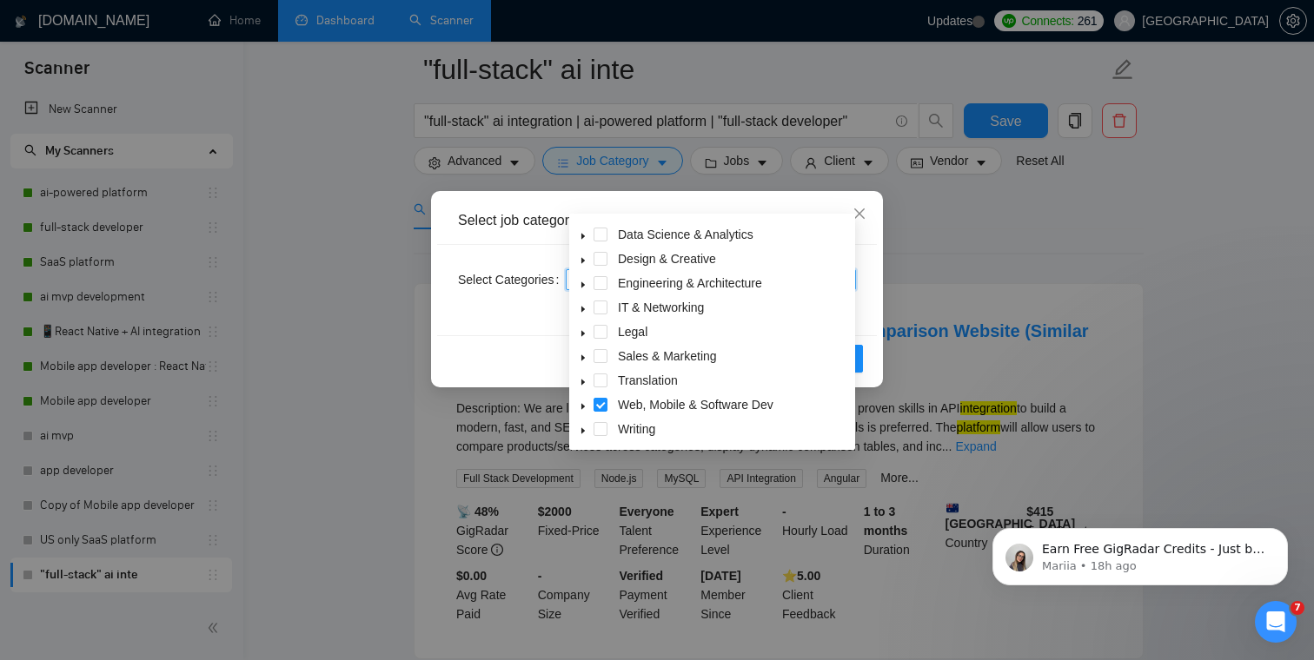
click at [480, 335] on div "Reset OK" at bounding box center [657, 358] width 440 height 46
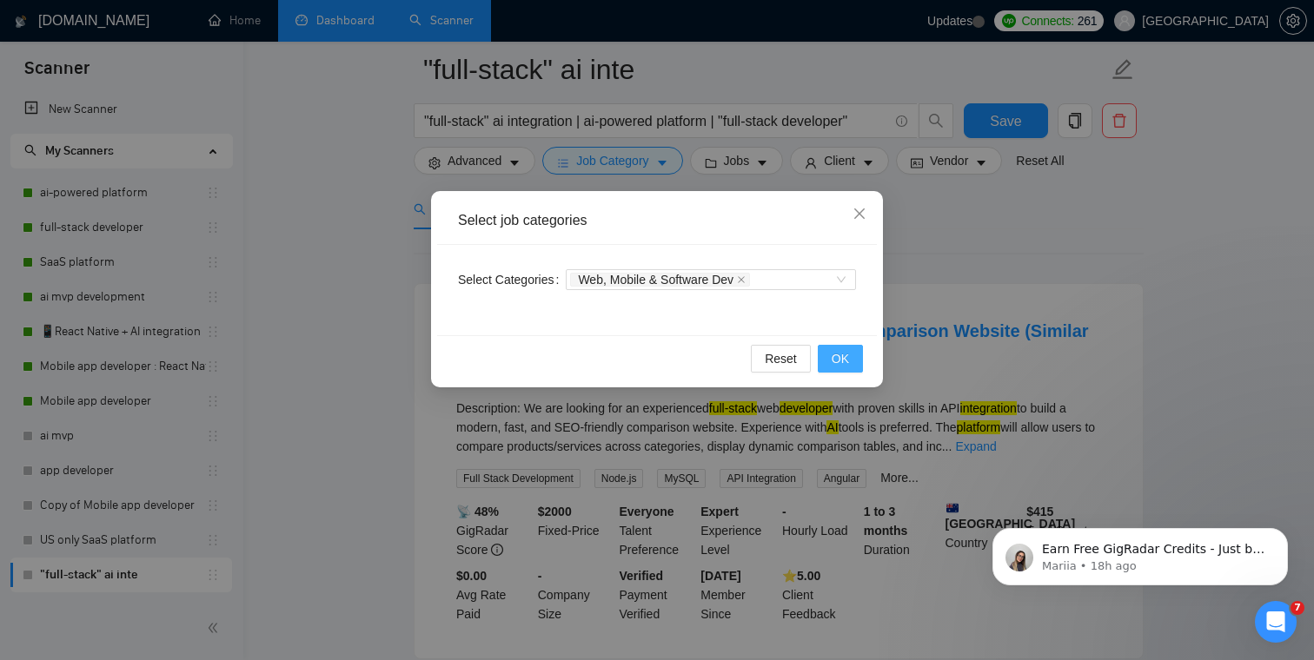
click at [838, 356] on span "OK" at bounding box center [839, 358] width 17 height 19
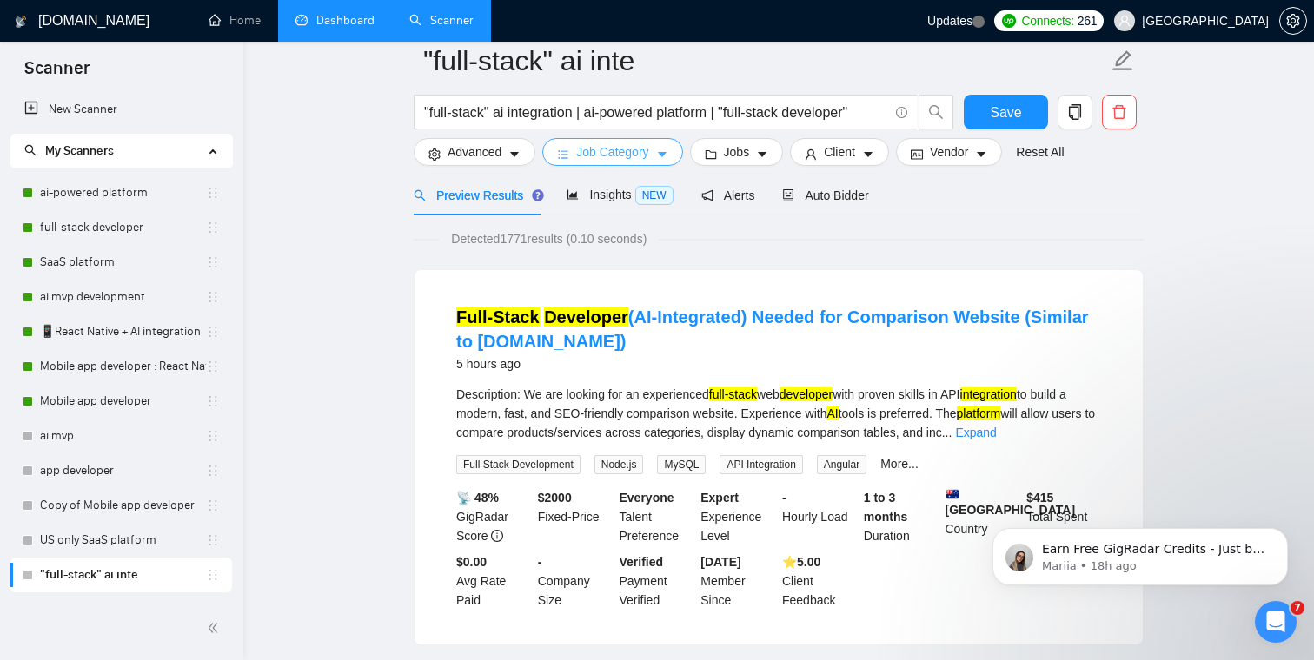
scroll to position [0, 0]
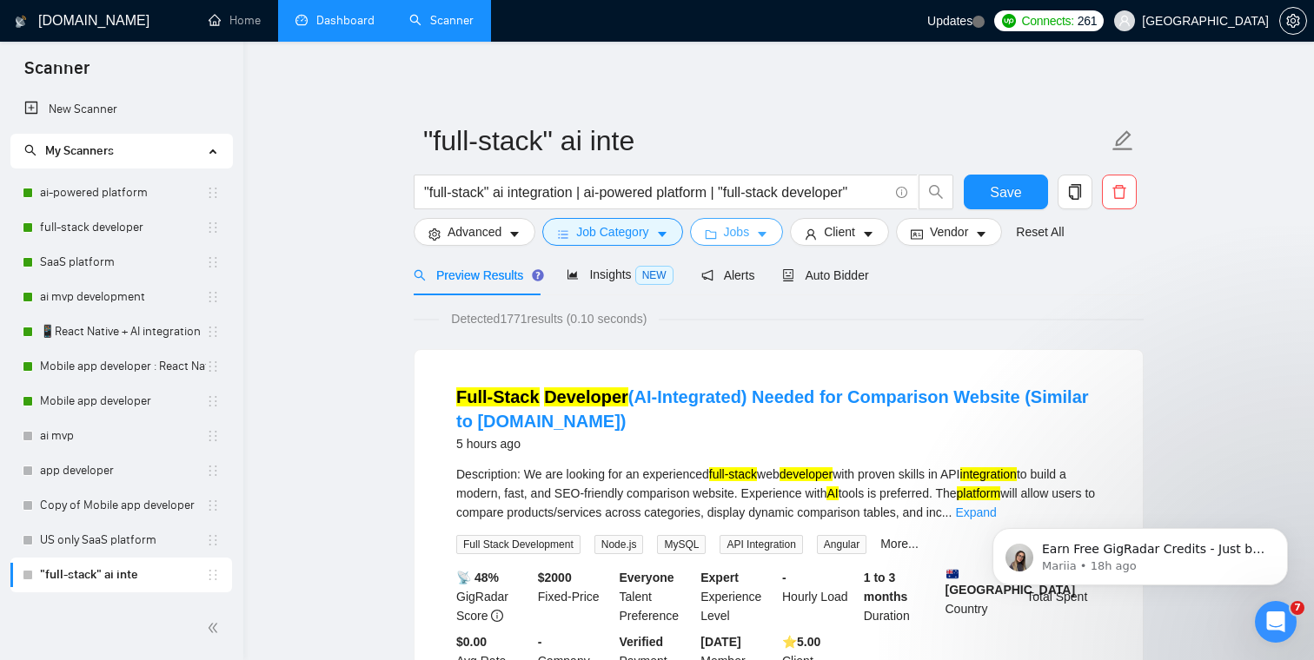
click at [755, 239] on button "Jobs" at bounding box center [737, 232] width 94 height 28
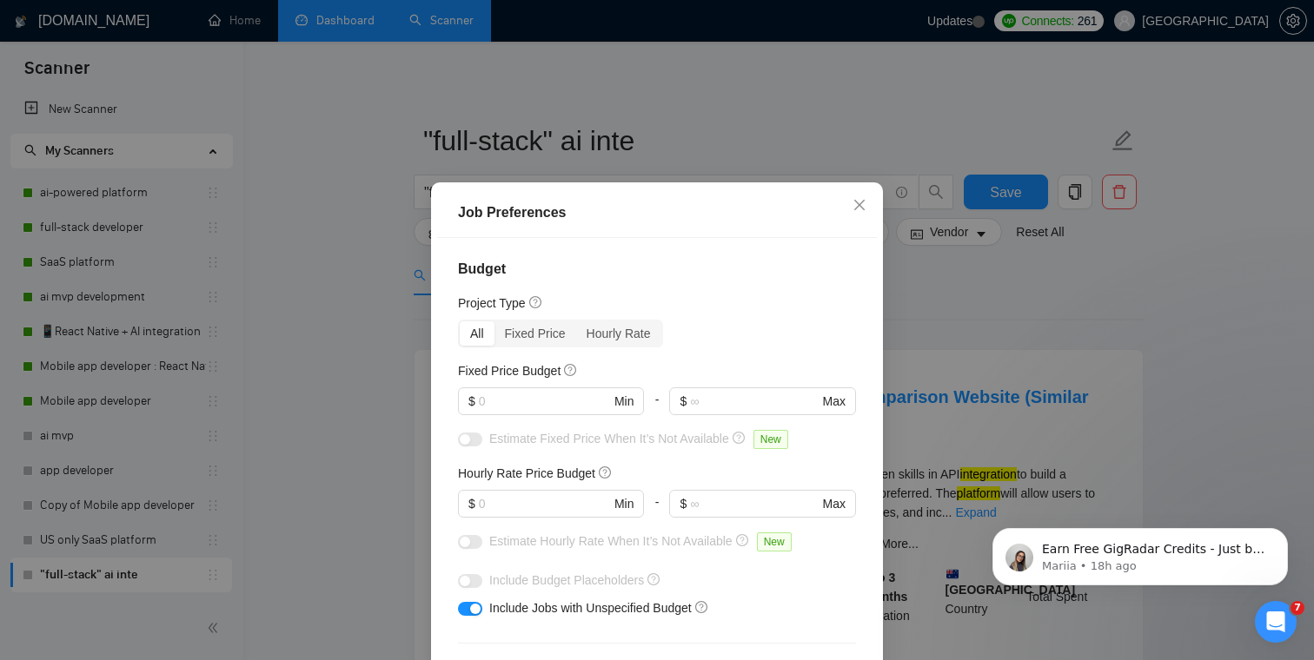
click at [331, 239] on div "Job Preferences Budget Project Type All Fixed Price Hourly Rate Fixed Price Bud…" at bounding box center [657, 330] width 1314 height 660
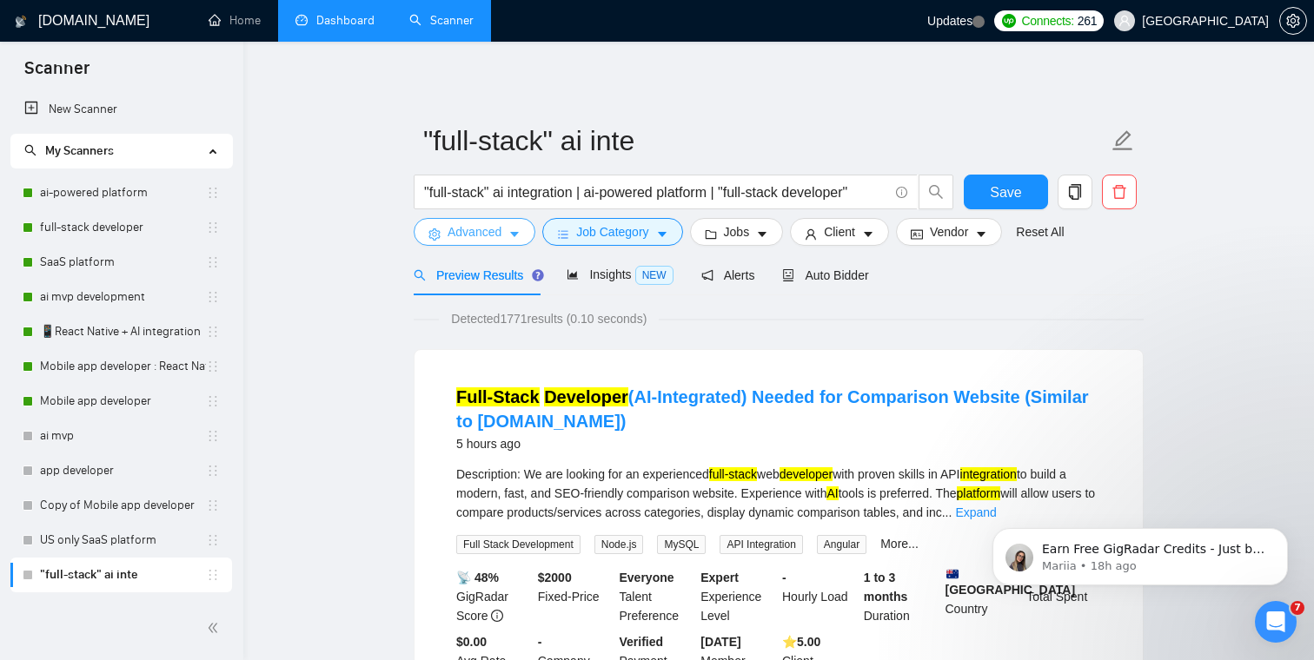
click at [497, 237] on span "Advanced" at bounding box center [474, 231] width 54 height 19
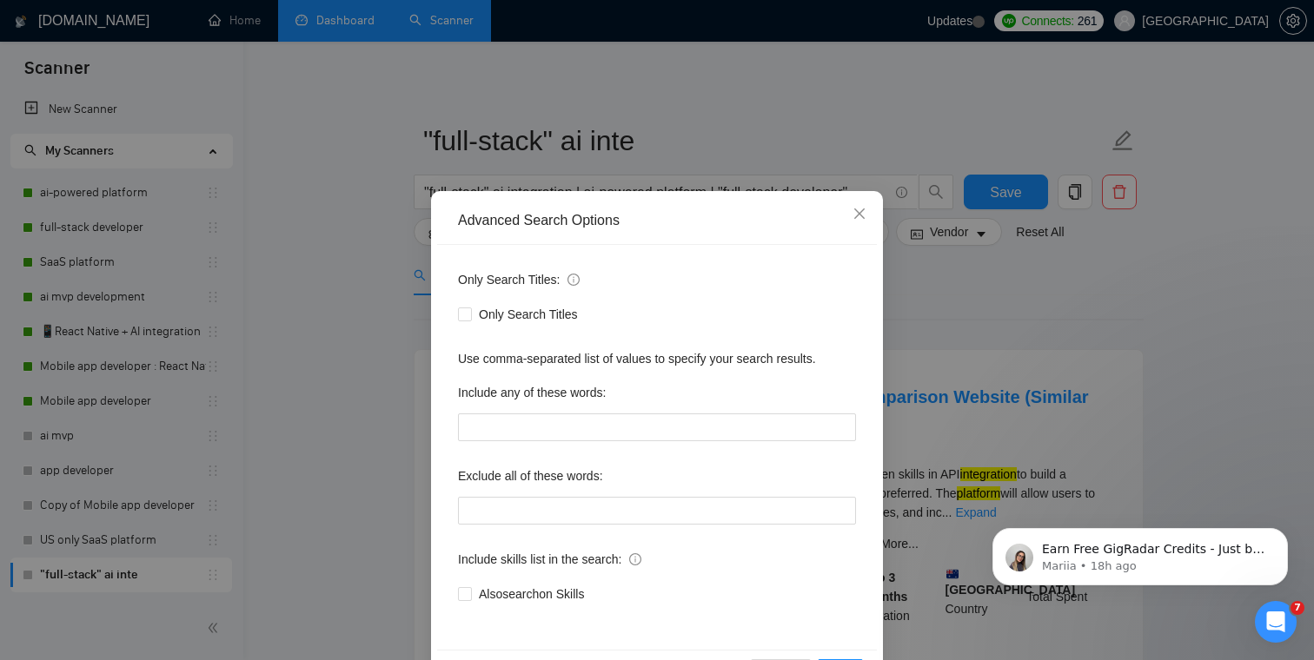
scroll to position [63, 0]
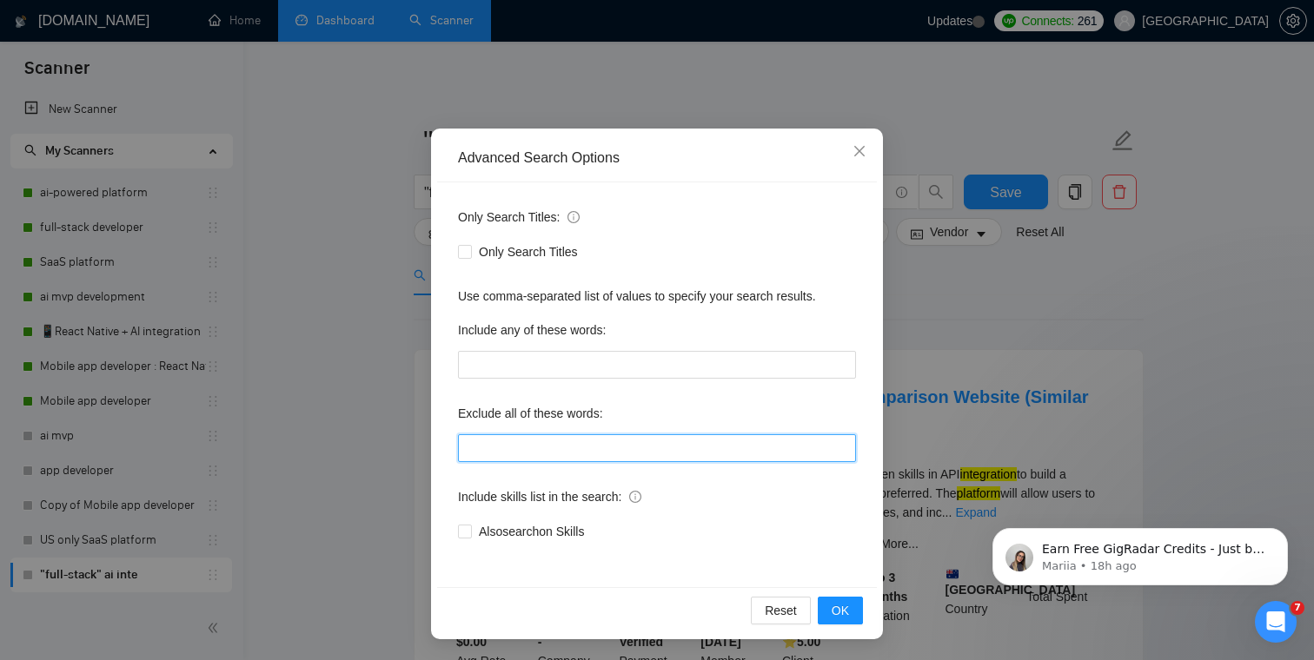
click at [548, 443] on input "text" at bounding box center [657, 448] width 398 height 28
type input "expensify, debug"
click at [698, 417] on div "Exclude all of these words:" at bounding box center [657, 417] width 398 height 35
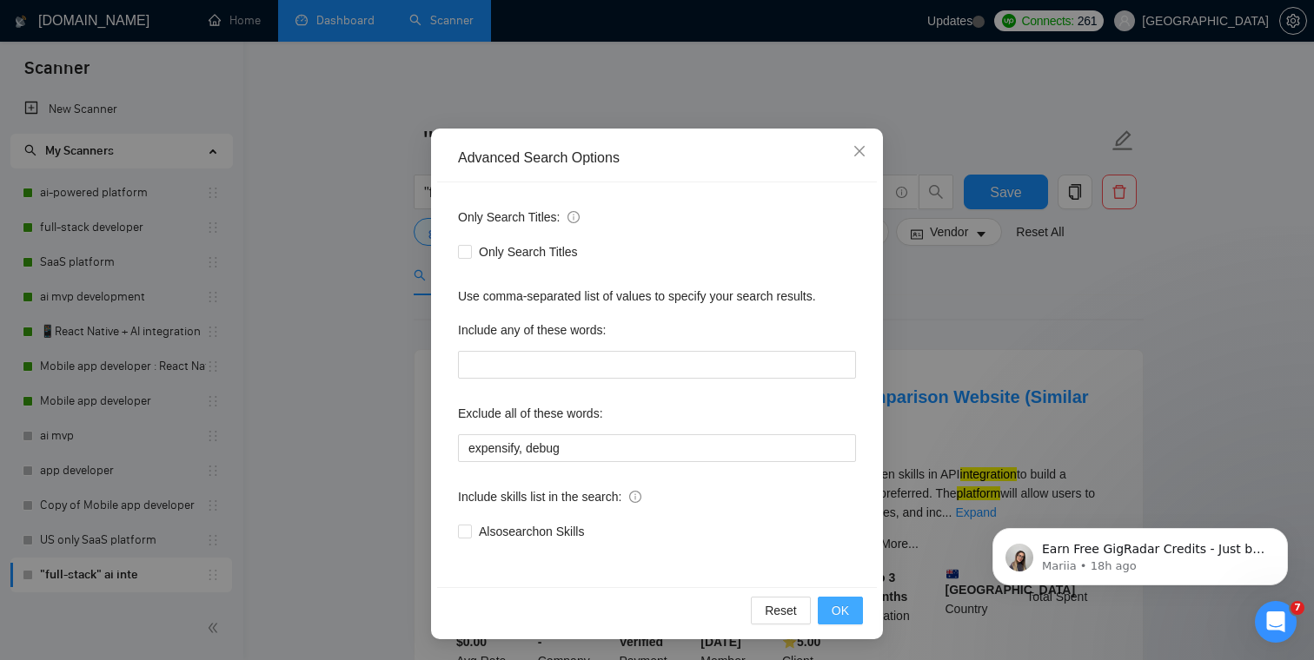
click at [846, 605] on span "OK" at bounding box center [839, 610] width 17 height 19
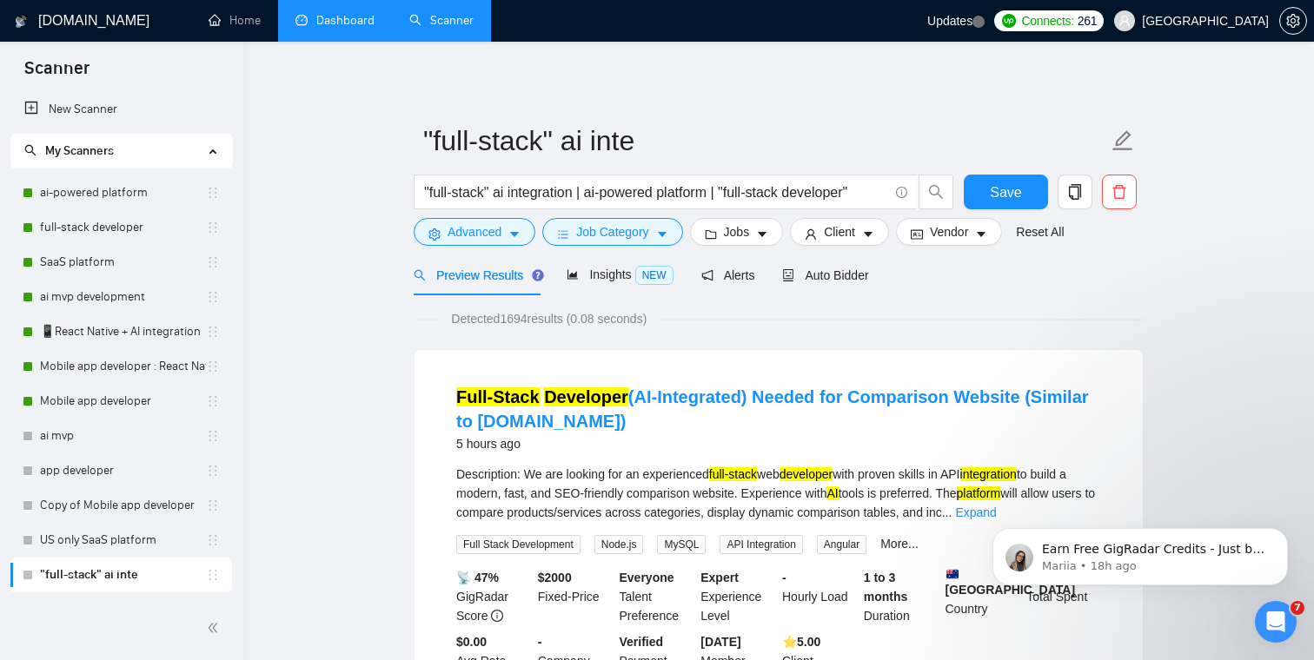
click at [725, 233] on button "Jobs" at bounding box center [737, 232] width 94 height 28
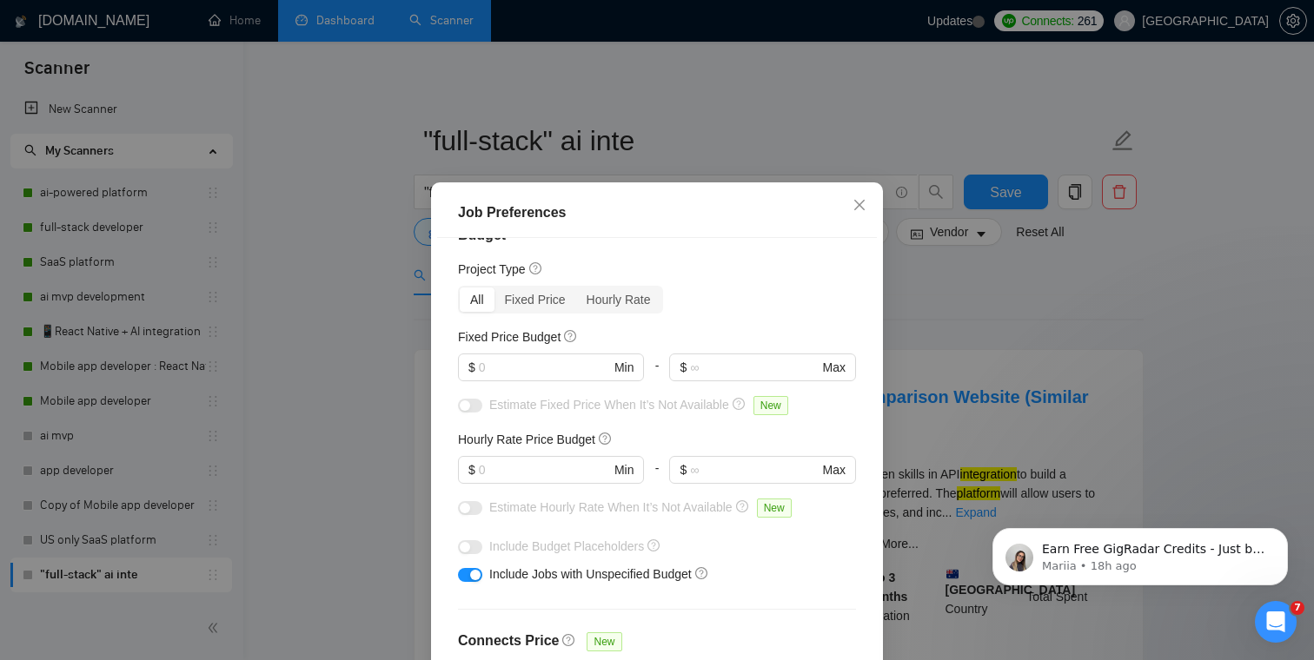
scroll to position [84, 0]
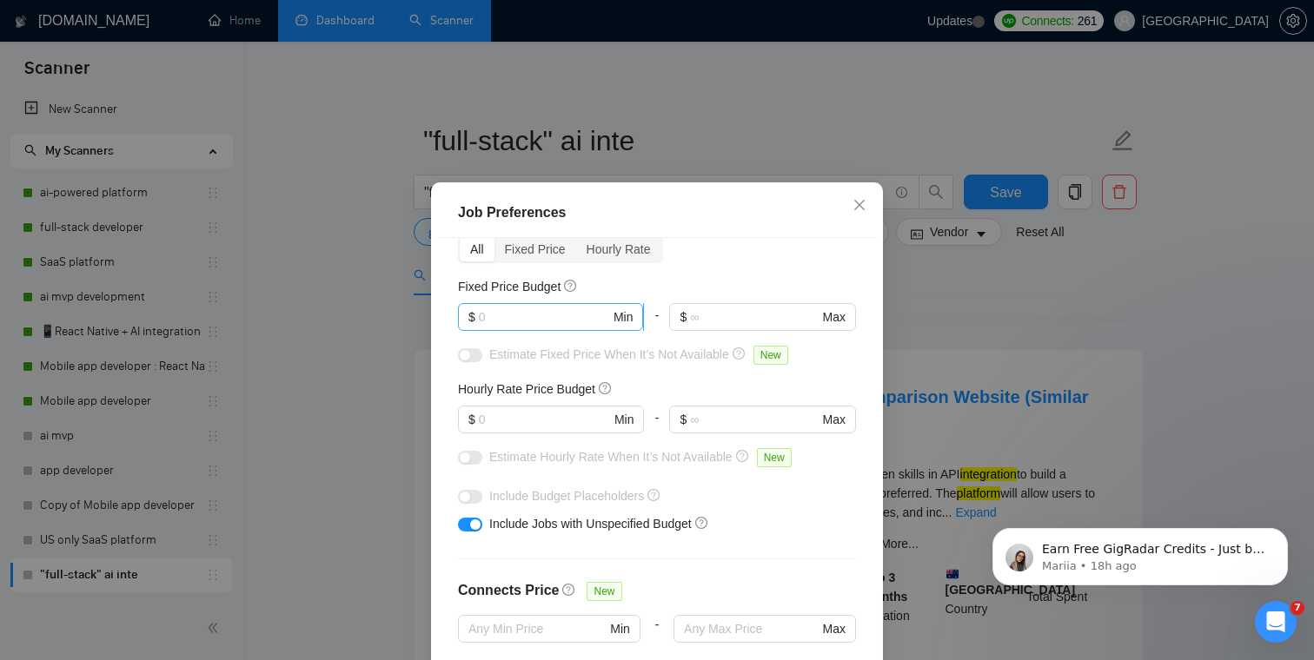
click at [510, 319] on input "text" at bounding box center [544, 317] width 131 height 19
type input "5000"
click at [725, 268] on div "Budget Project Type All Fixed Price Hourly Rate Fixed Price Budget 5000 $ 5000 …" at bounding box center [657, 469] width 440 height 462
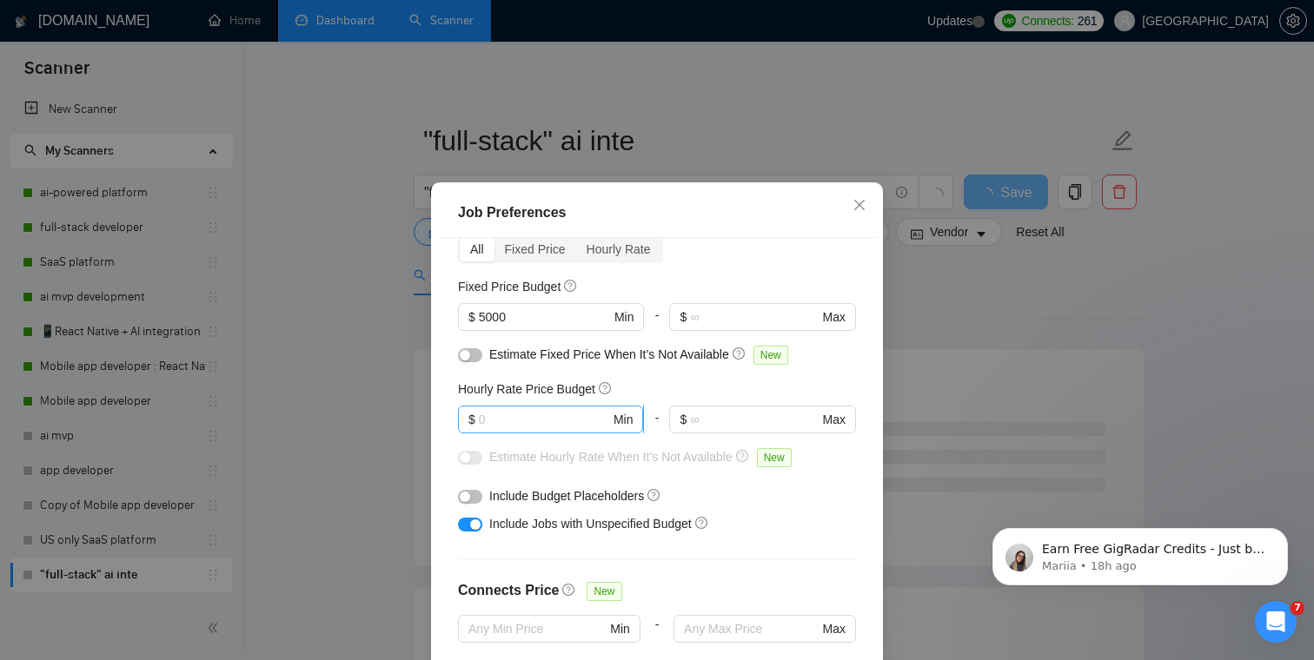
click at [531, 414] on input "text" at bounding box center [544, 419] width 131 height 19
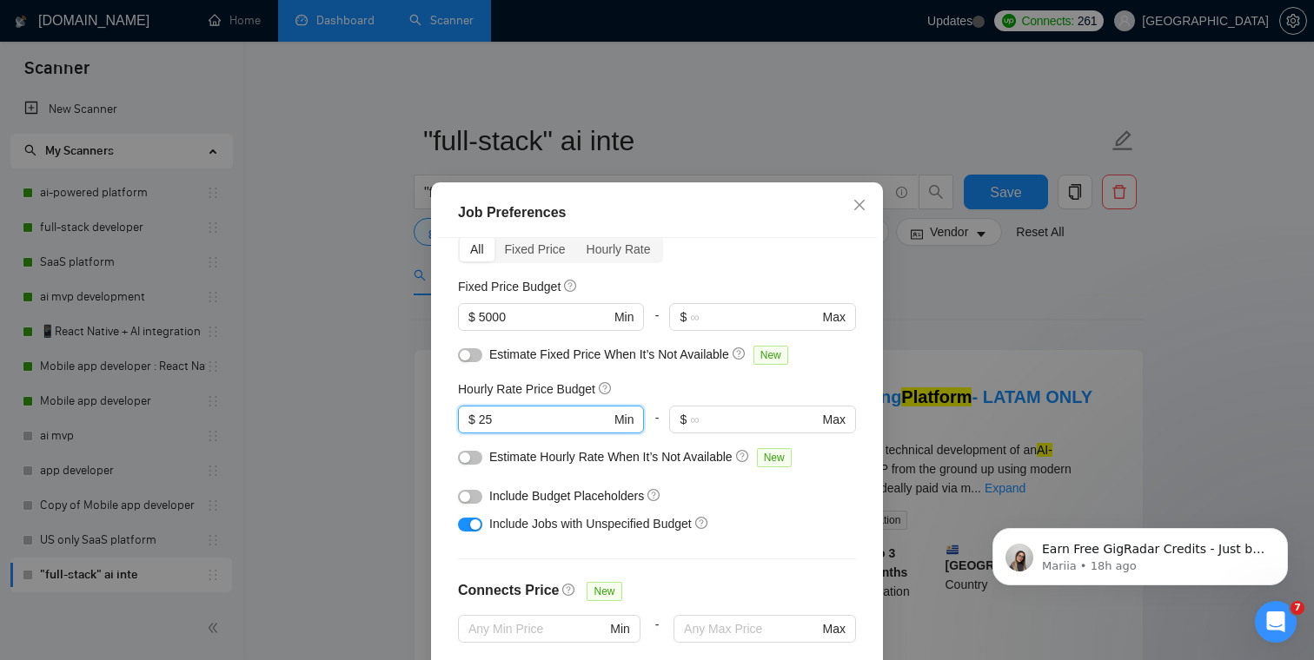
type input "25"
click at [671, 380] on div "Hourly Rate Price Budget" at bounding box center [657, 389] width 398 height 19
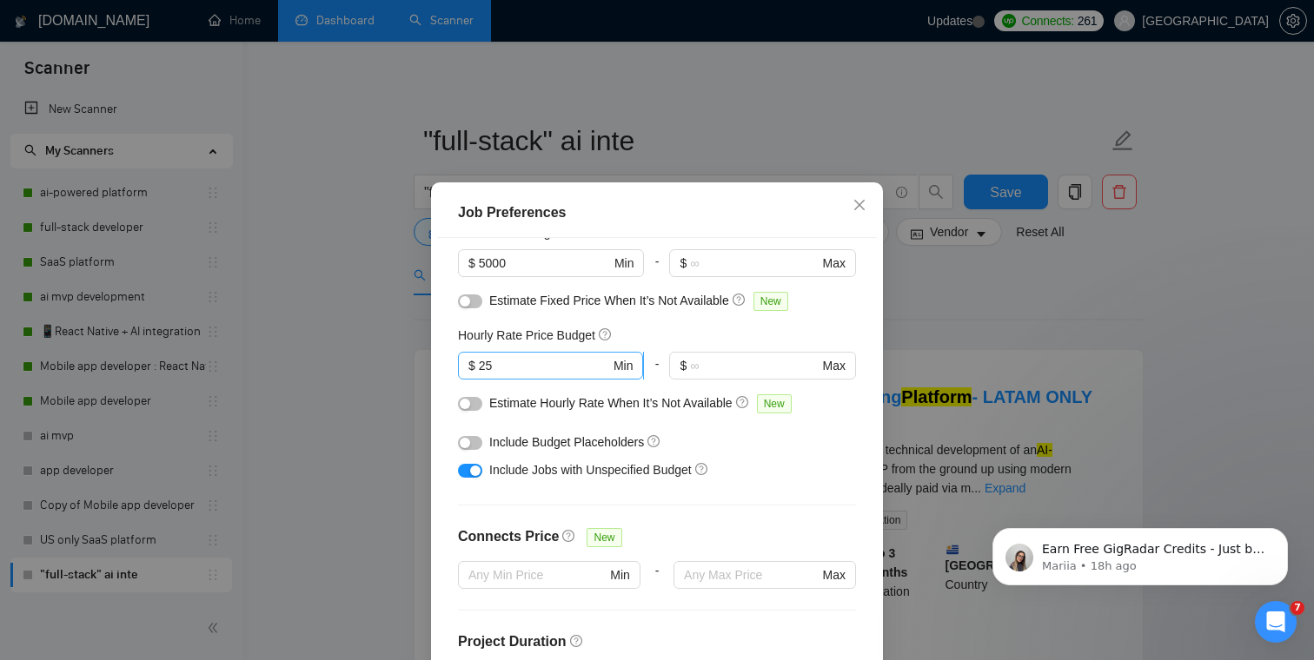
scroll to position [200, 0]
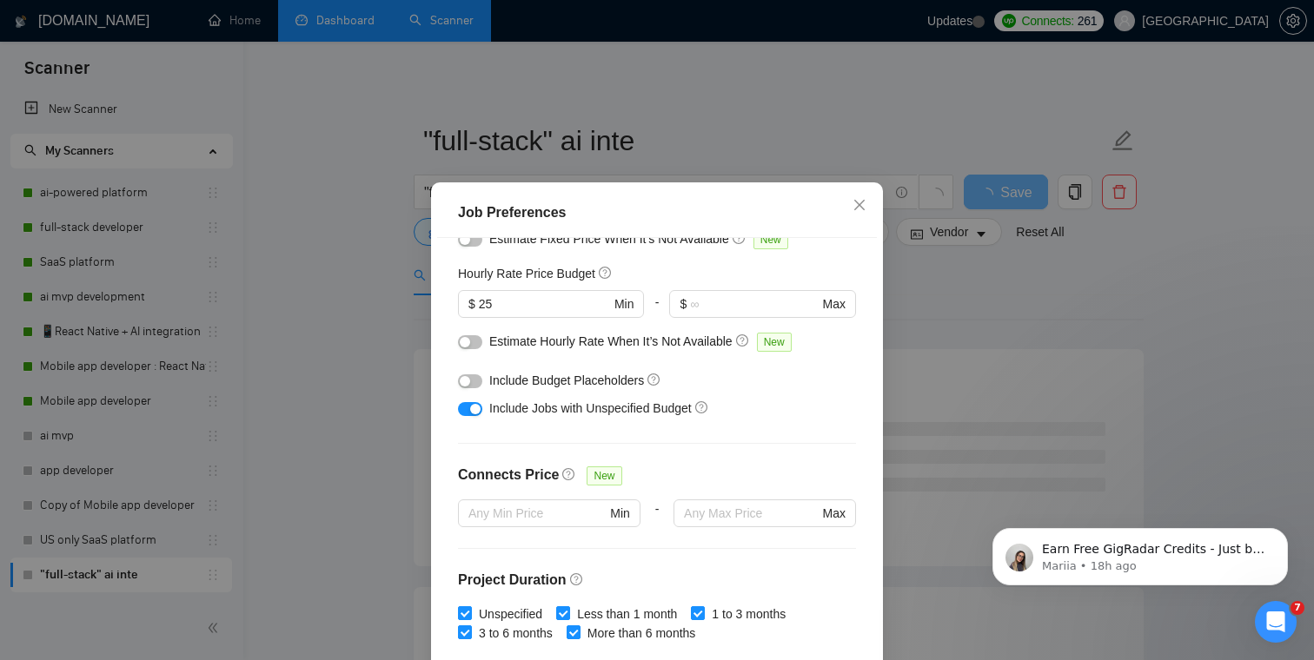
click at [475, 383] on button "button" at bounding box center [470, 381] width 24 height 14
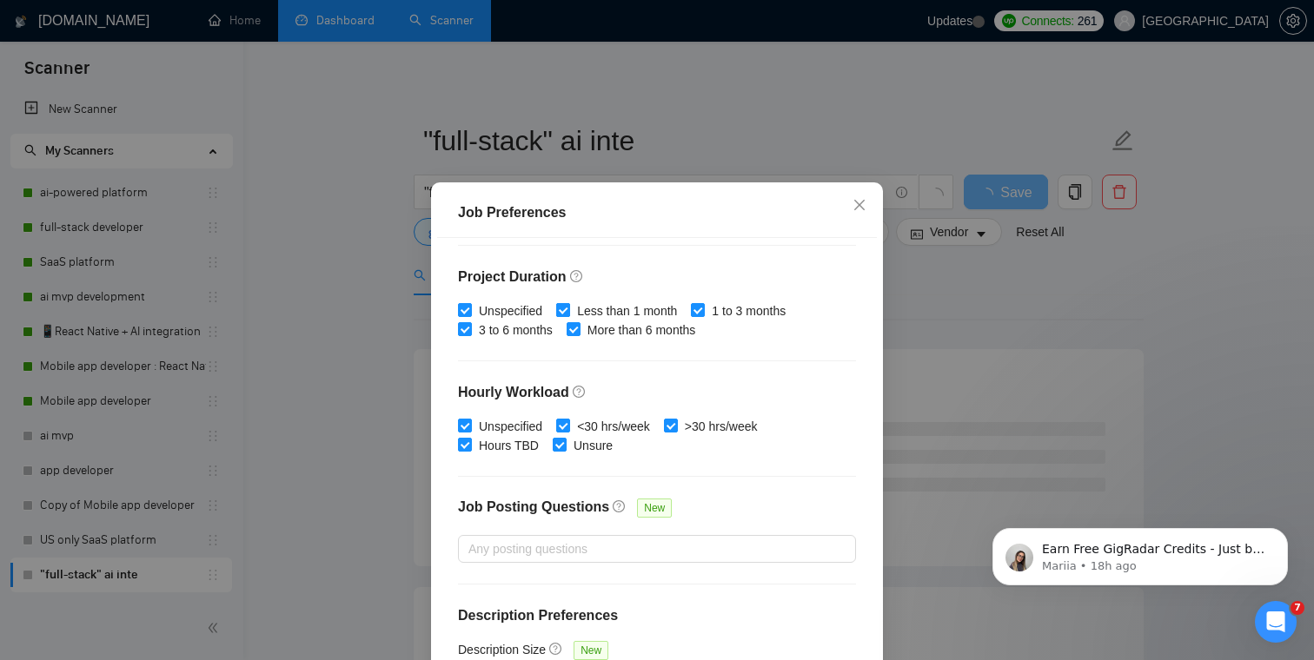
scroll to position [517, 0]
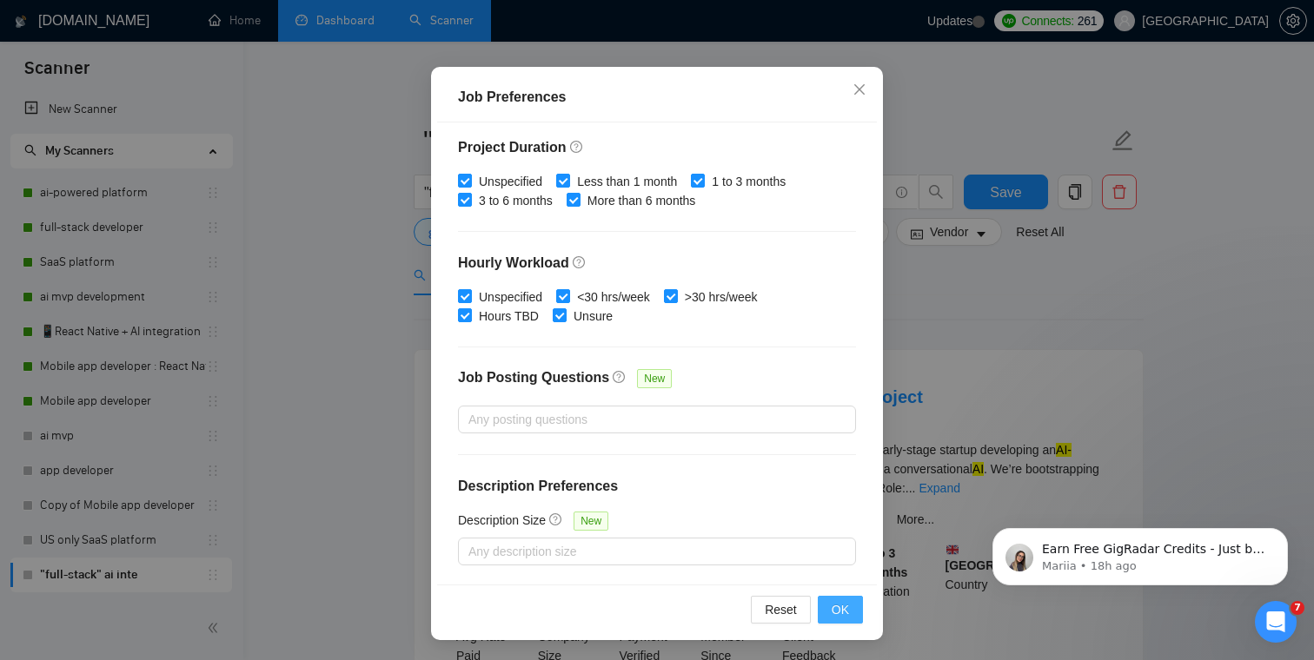
click at [835, 614] on span "OK" at bounding box center [839, 609] width 17 height 19
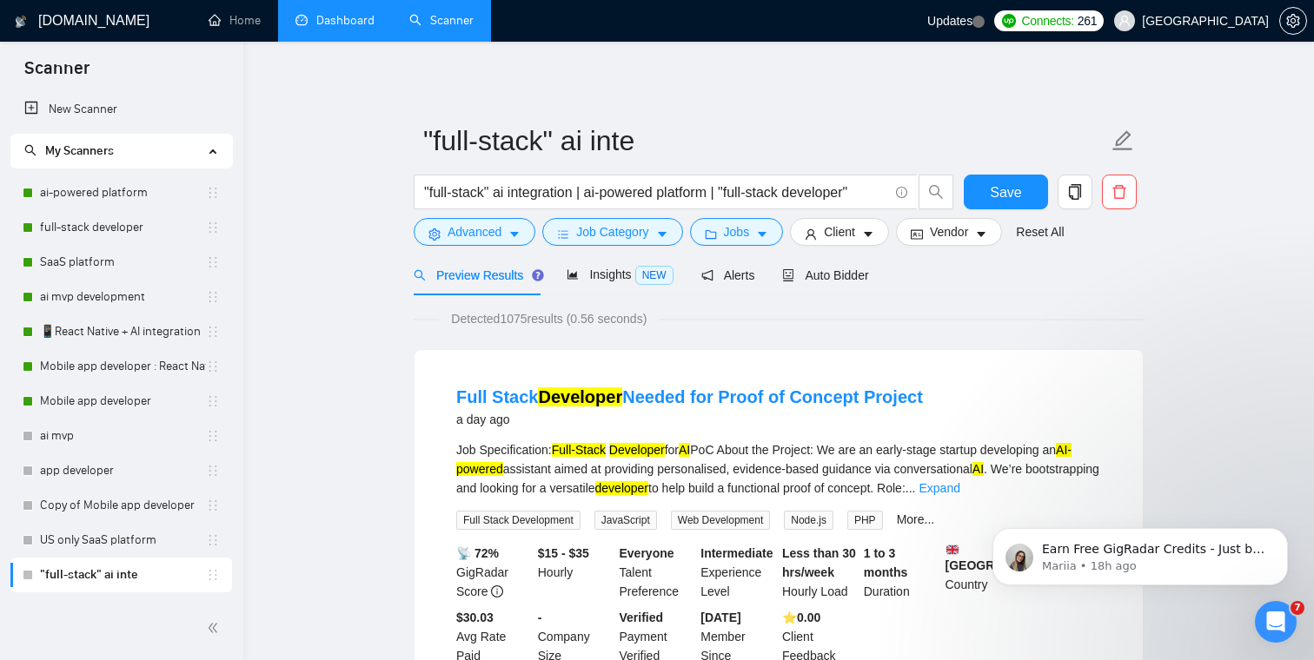
scroll to position [38, 0]
click at [845, 235] on span "Client" at bounding box center [839, 231] width 31 height 19
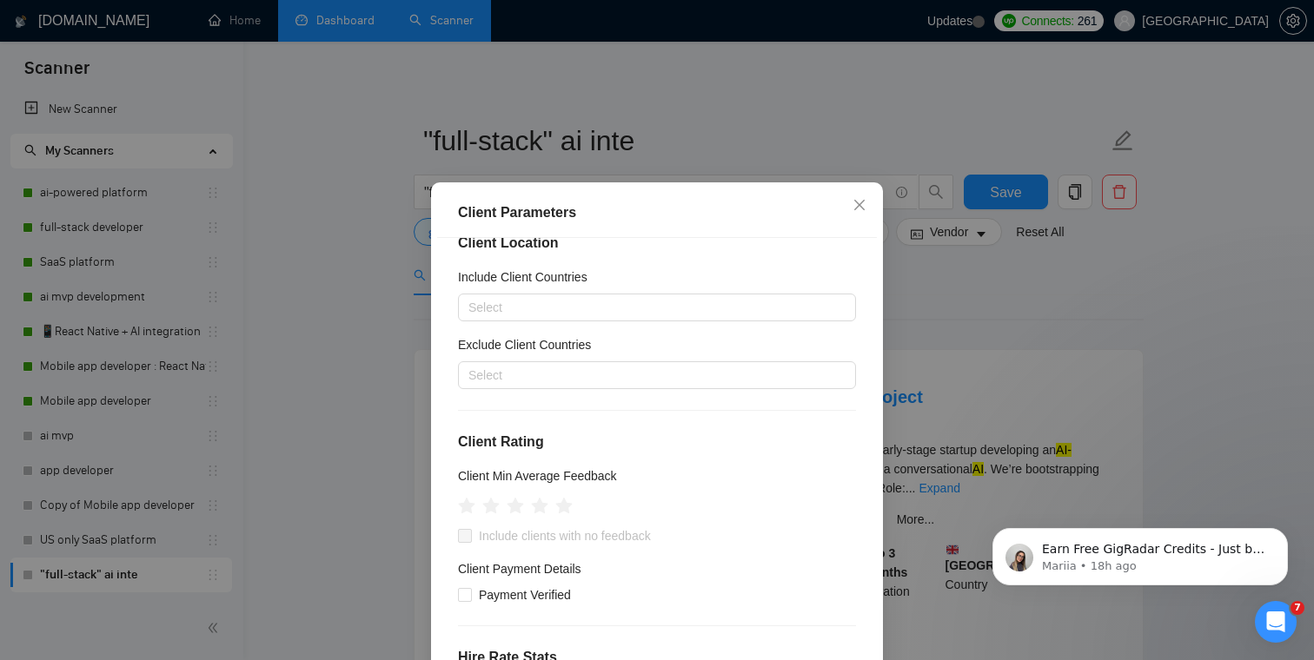
scroll to position [36, 0]
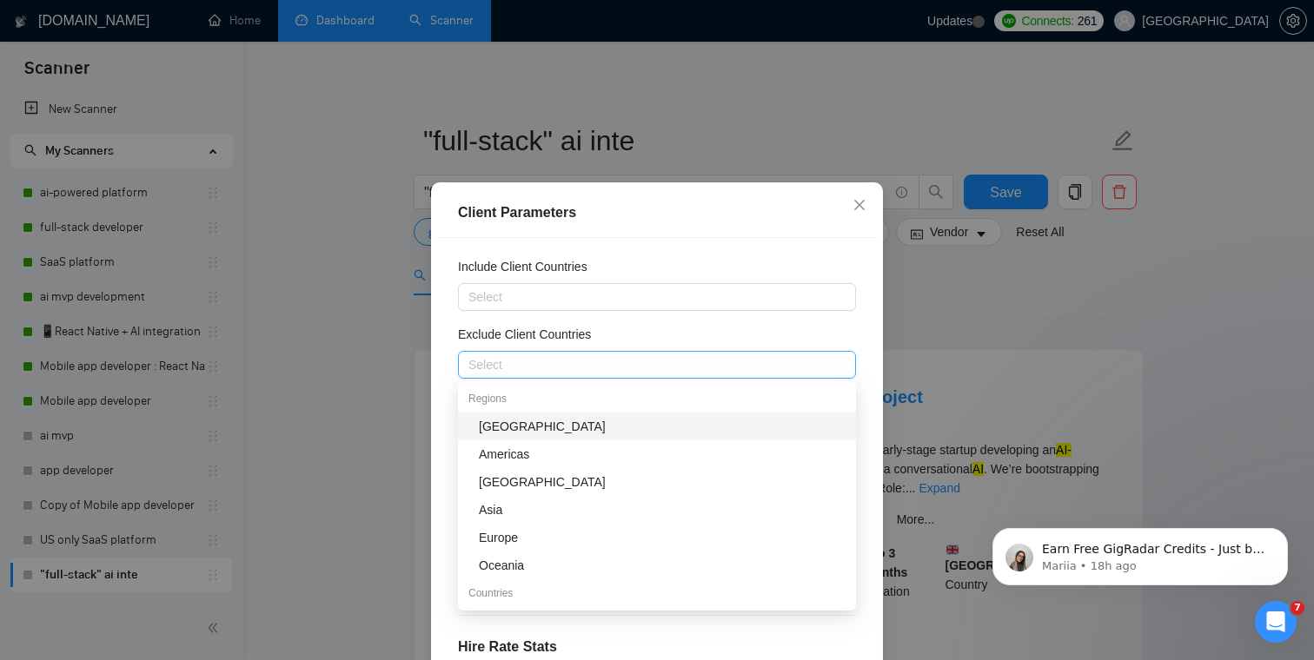
click at [567, 362] on div at bounding box center [648, 364] width 372 height 21
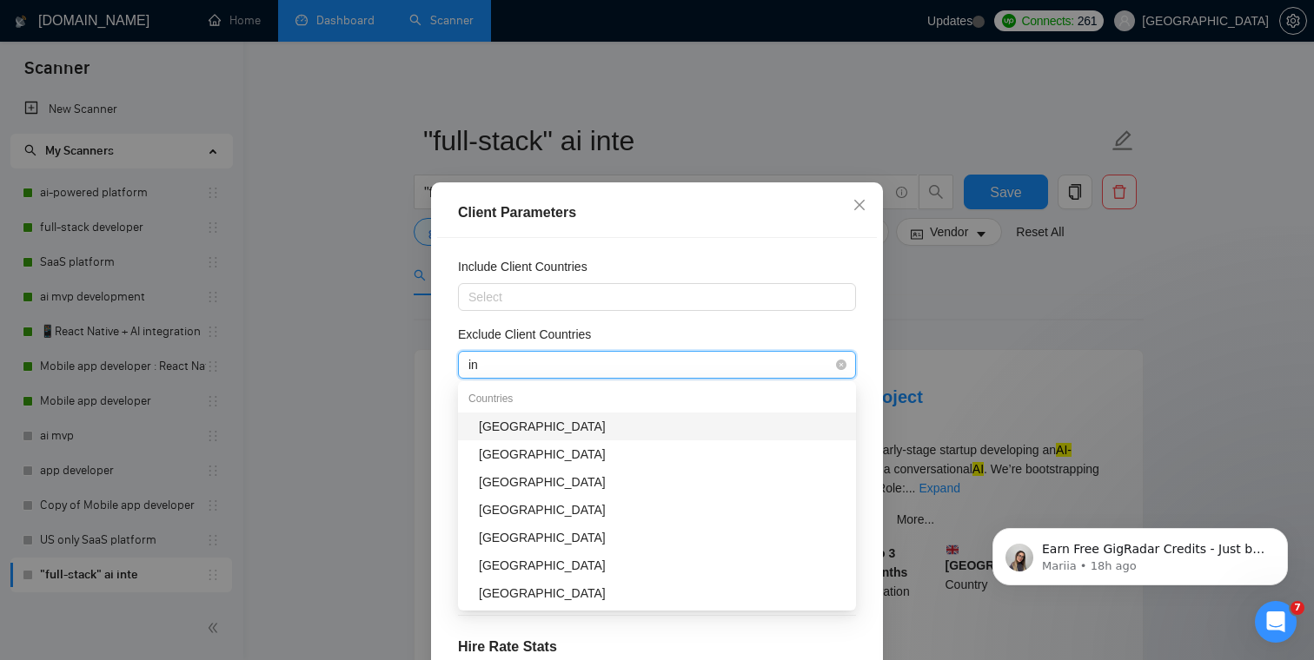
type input "ind"
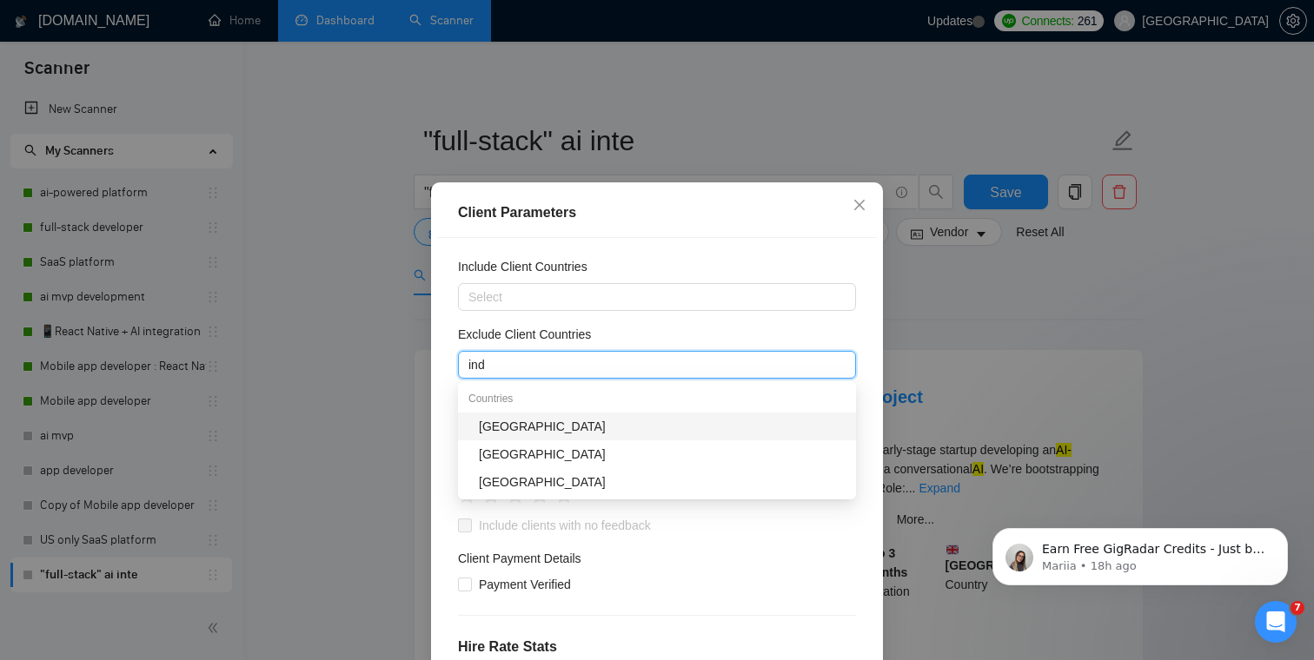
click at [550, 427] on div "[GEOGRAPHIC_DATA]" at bounding box center [662, 426] width 367 height 19
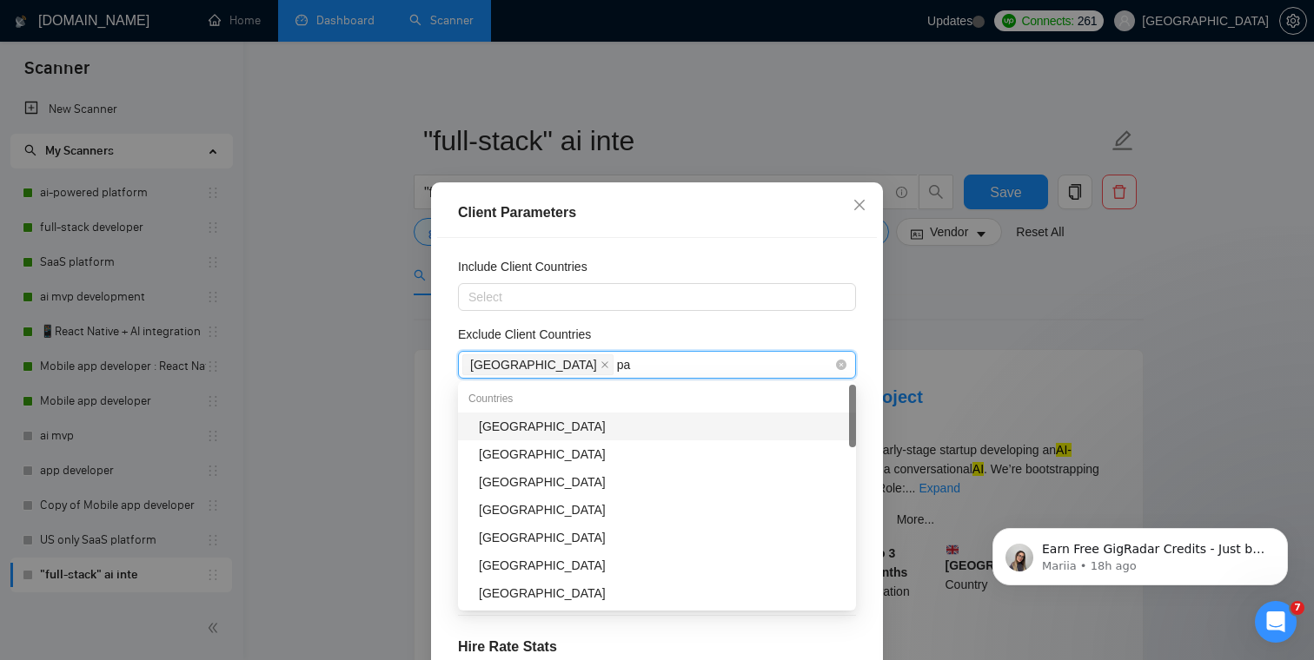
type input "pak"
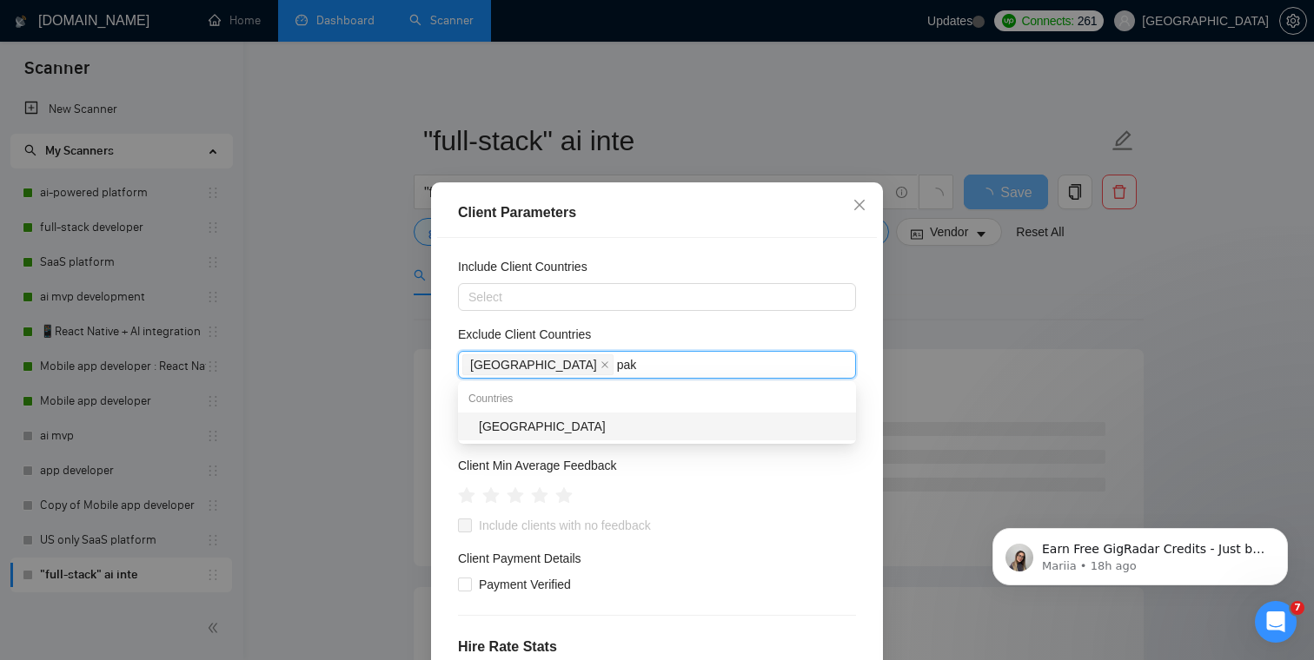
click at [563, 416] on div "[GEOGRAPHIC_DATA]" at bounding box center [657, 427] width 398 height 28
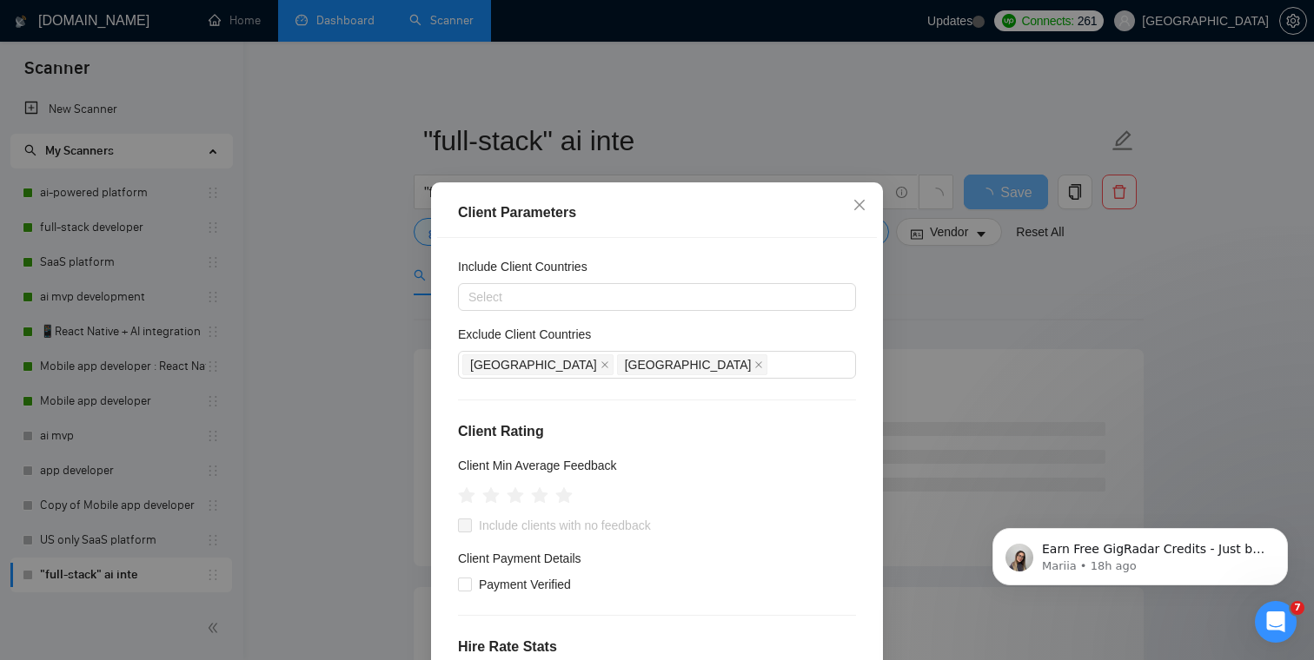
click at [639, 328] on div "Exclude Client Countries" at bounding box center [657, 338] width 398 height 26
click at [520, 498] on icon "star" at bounding box center [515, 495] width 18 height 17
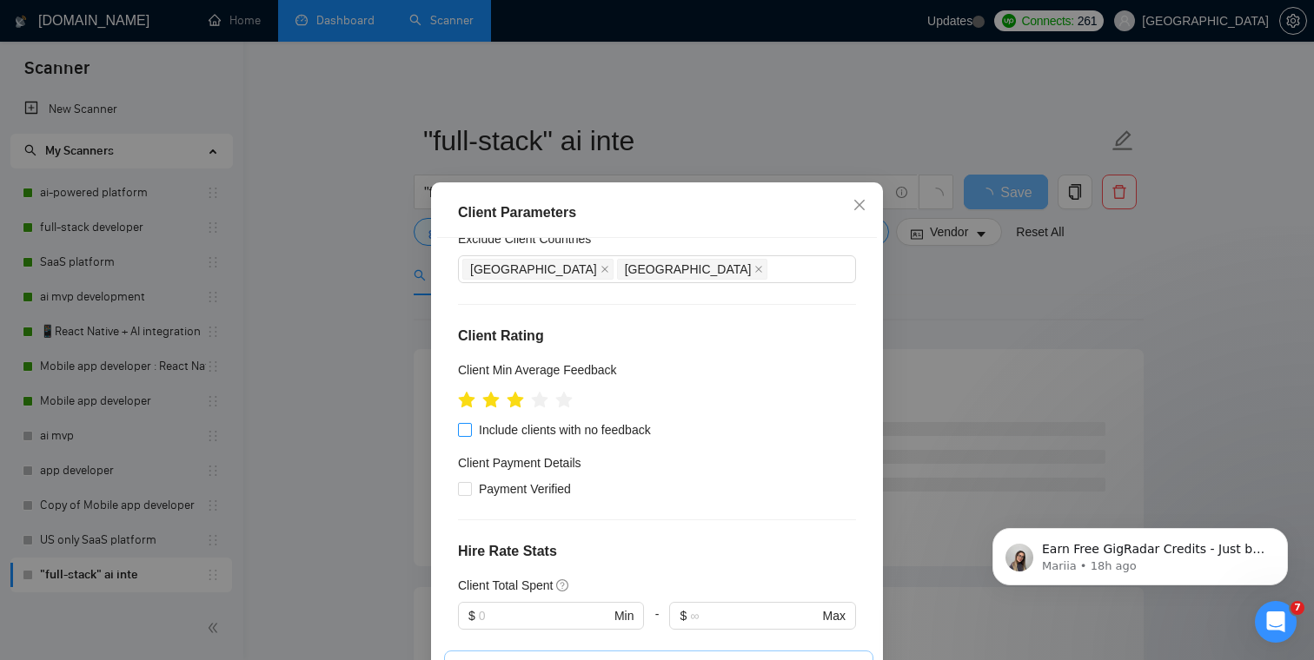
click at [467, 433] on input "Include clients with no feedback" at bounding box center [464, 429] width 12 height 12
checkbox input "true"
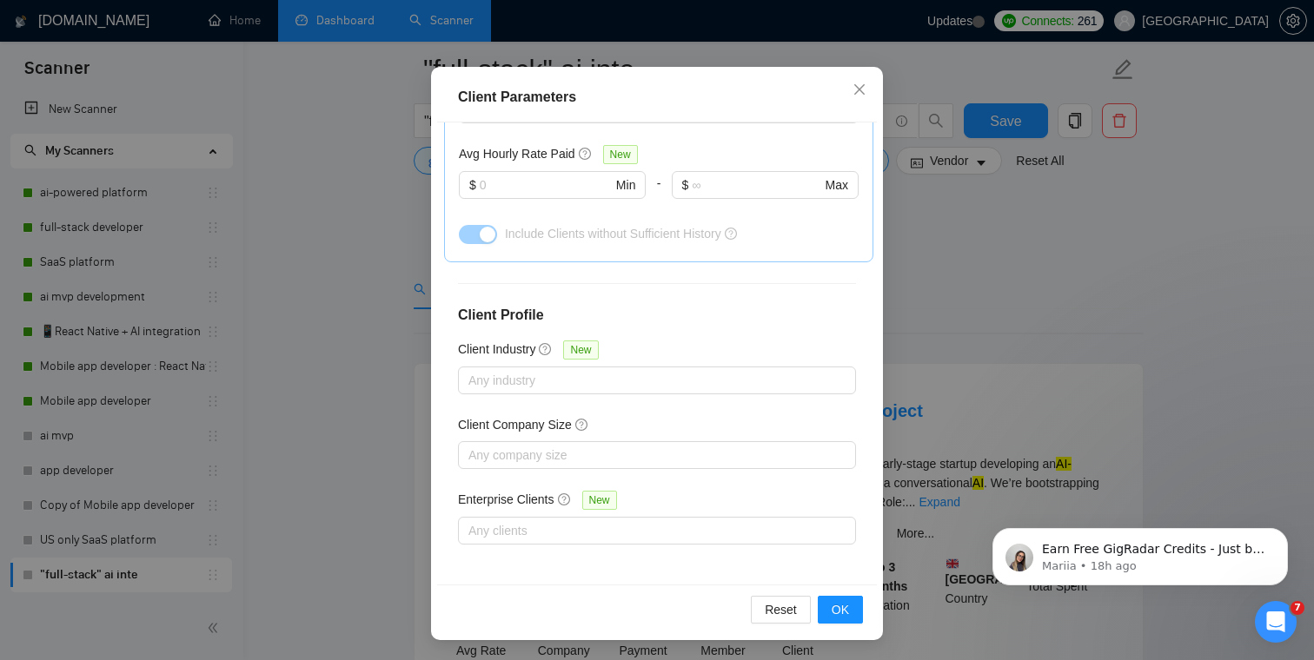
scroll to position [398, 0]
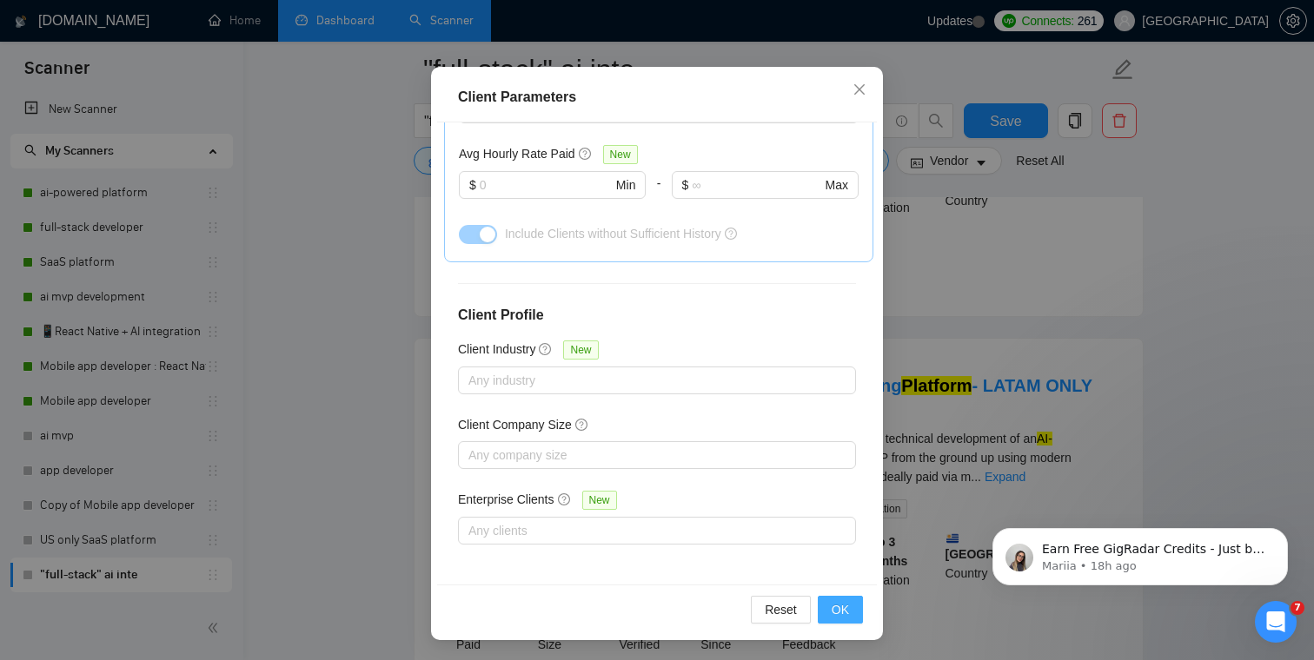
click at [840, 619] on button "OK" at bounding box center [840, 610] width 45 height 28
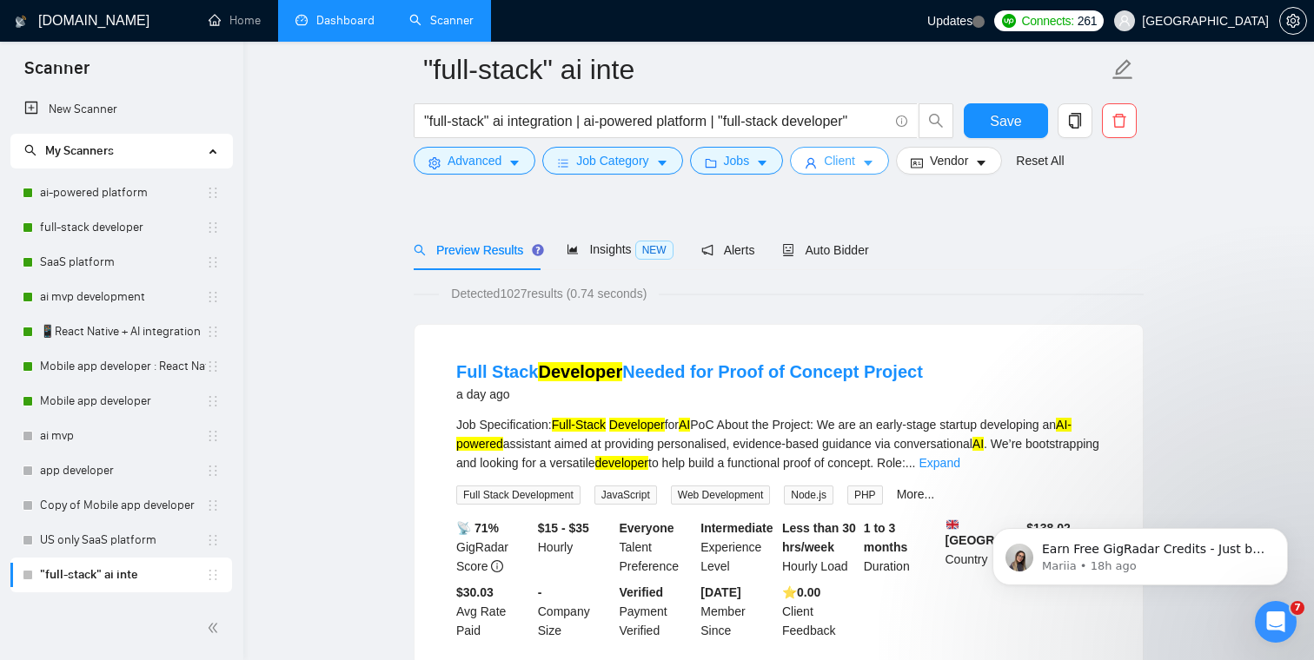
scroll to position [0, 0]
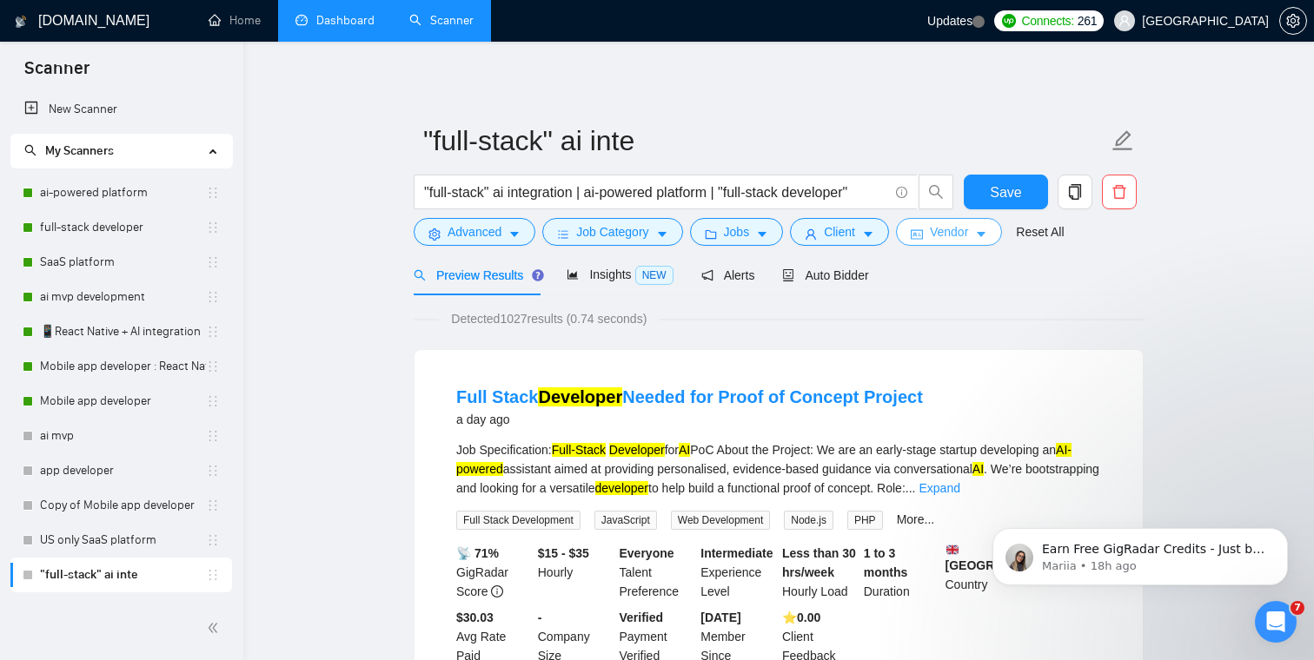
click at [980, 231] on button "Vendor" at bounding box center [949, 232] width 106 height 28
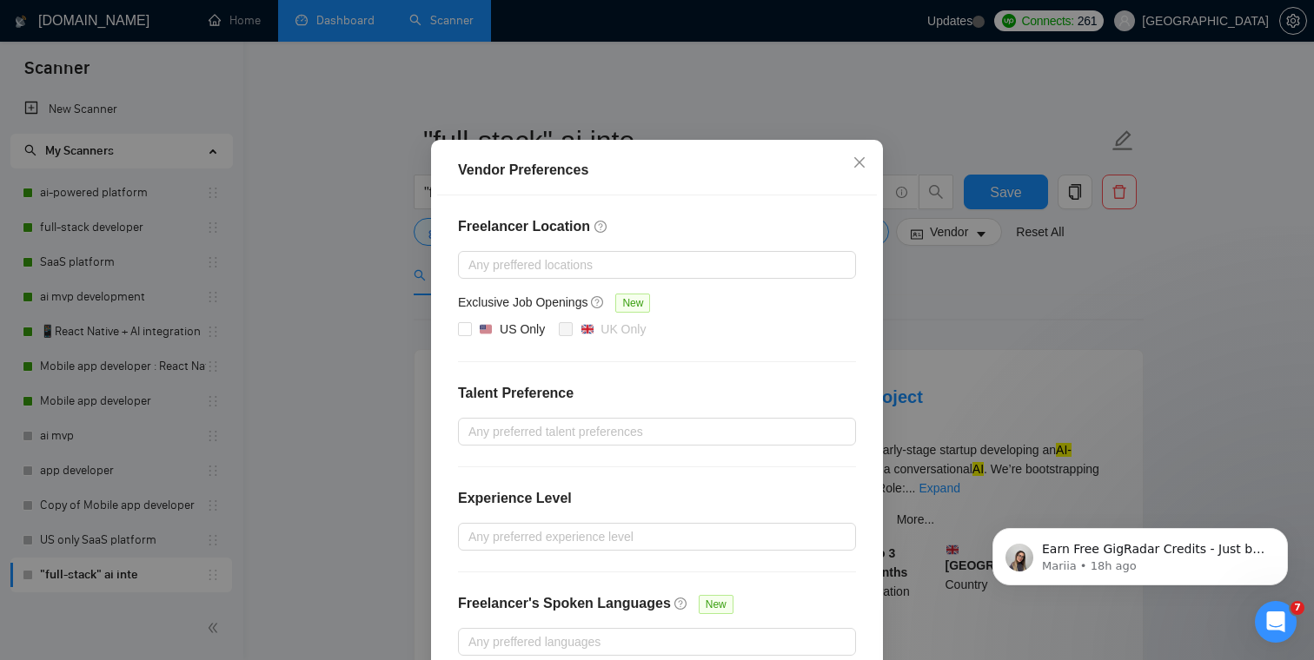
scroll to position [70, 0]
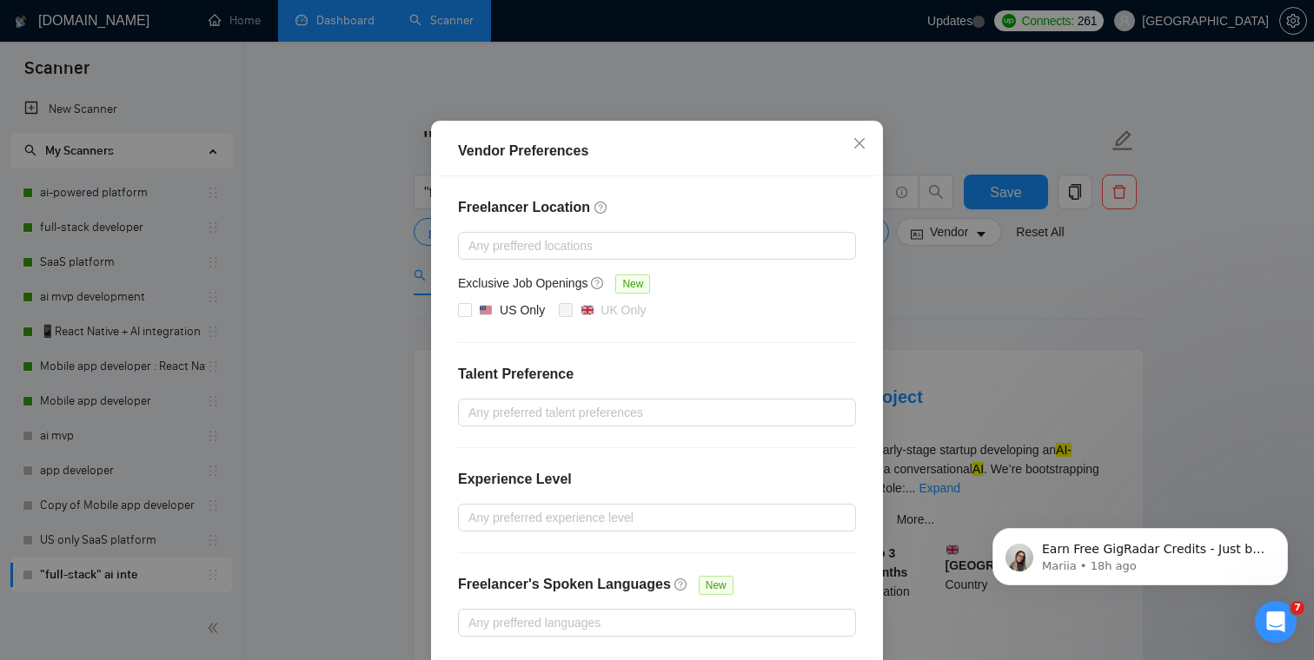
click at [328, 299] on div "Vendor Preferences Freelancer Location Any preffered locations Exclusive Job Op…" at bounding box center [657, 330] width 1314 height 660
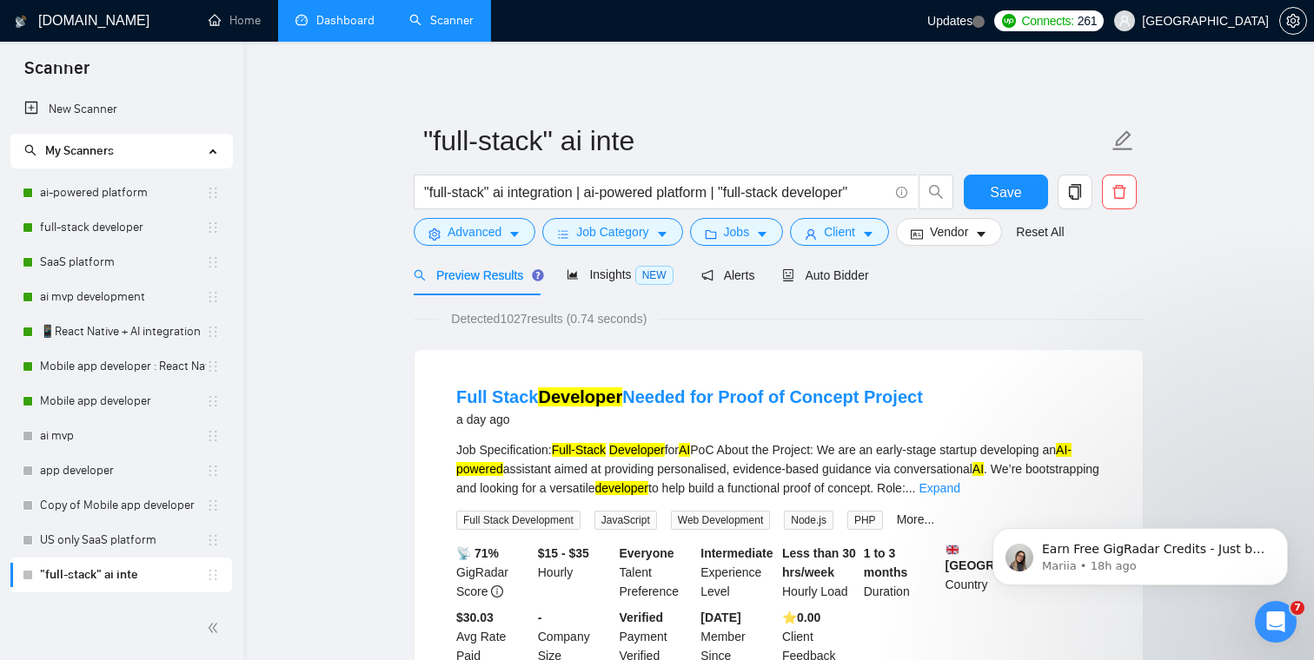
scroll to position [56, 0]
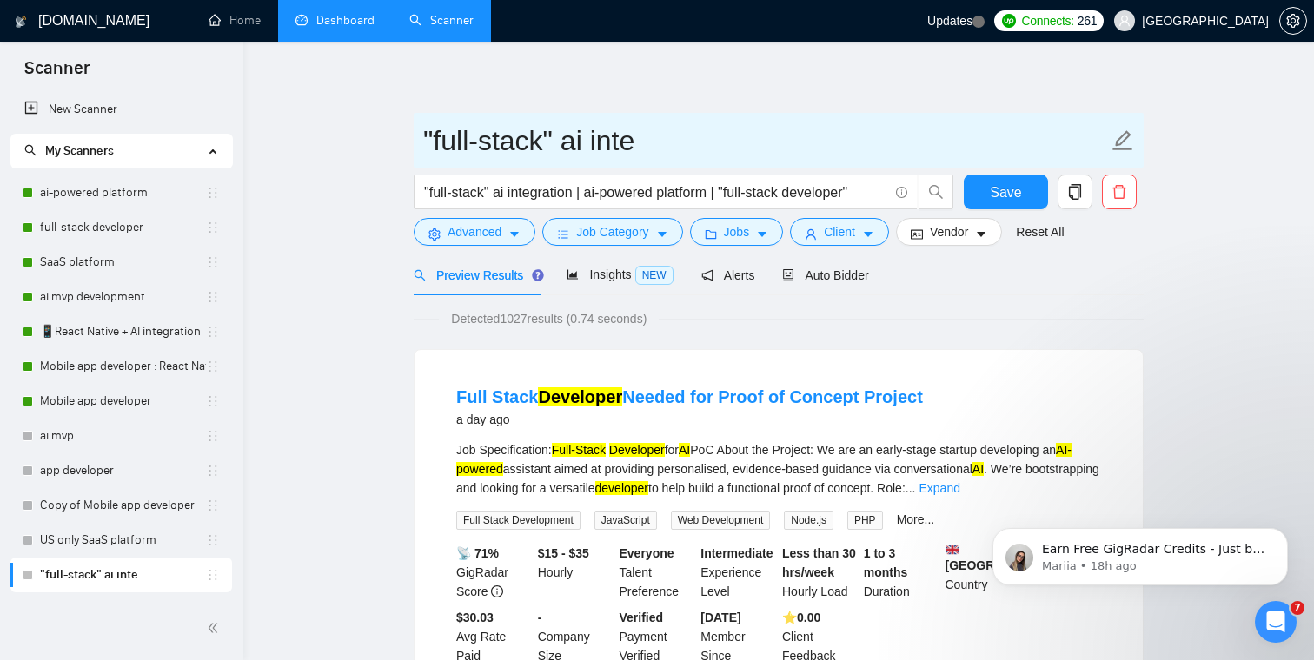
click at [561, 151] on input ""full-stack" ai inte" at bounding box center [765, 140] width 685 height 43
drag, startPoint x: 669, startPoint y: 142, endPoint x: 387, endPoint y: 142, distance: 281.5
type input "full-stack test - global"
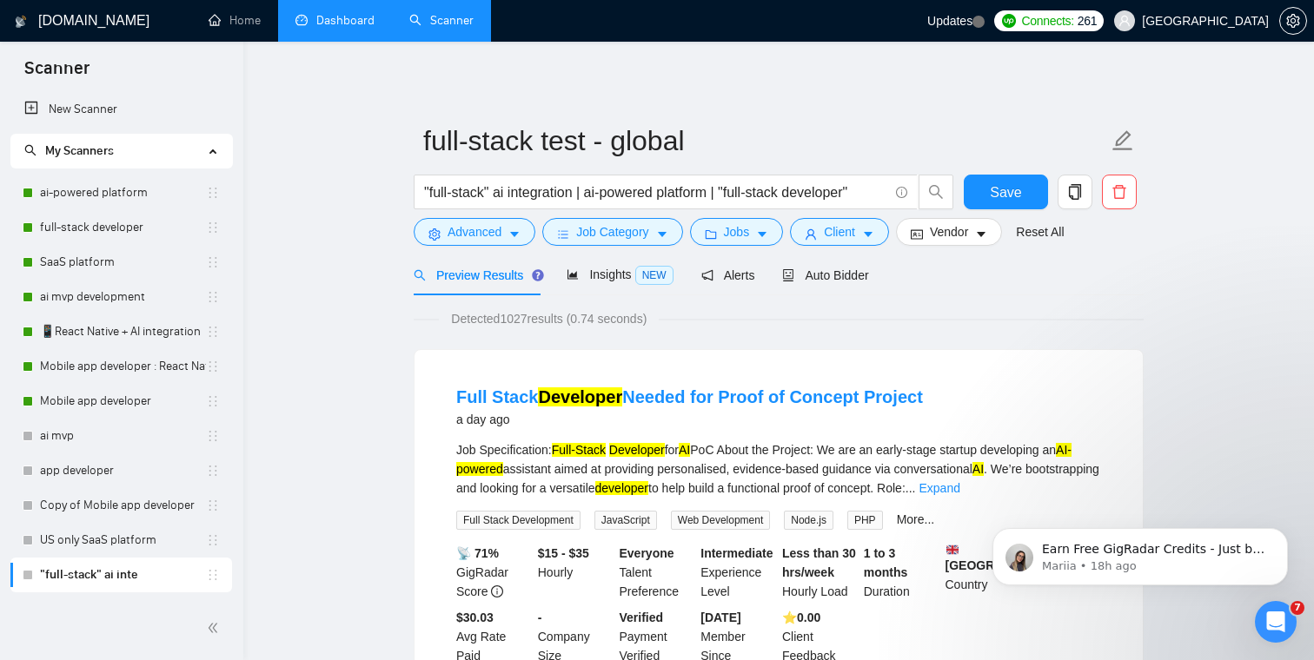
click at [1022, 198] on button "Save" at bounding box center [1005, 192] width 84 height 35
click at [118, 263] on link "SaaS platform" at bounding box center [123, 262] width 166 height 35
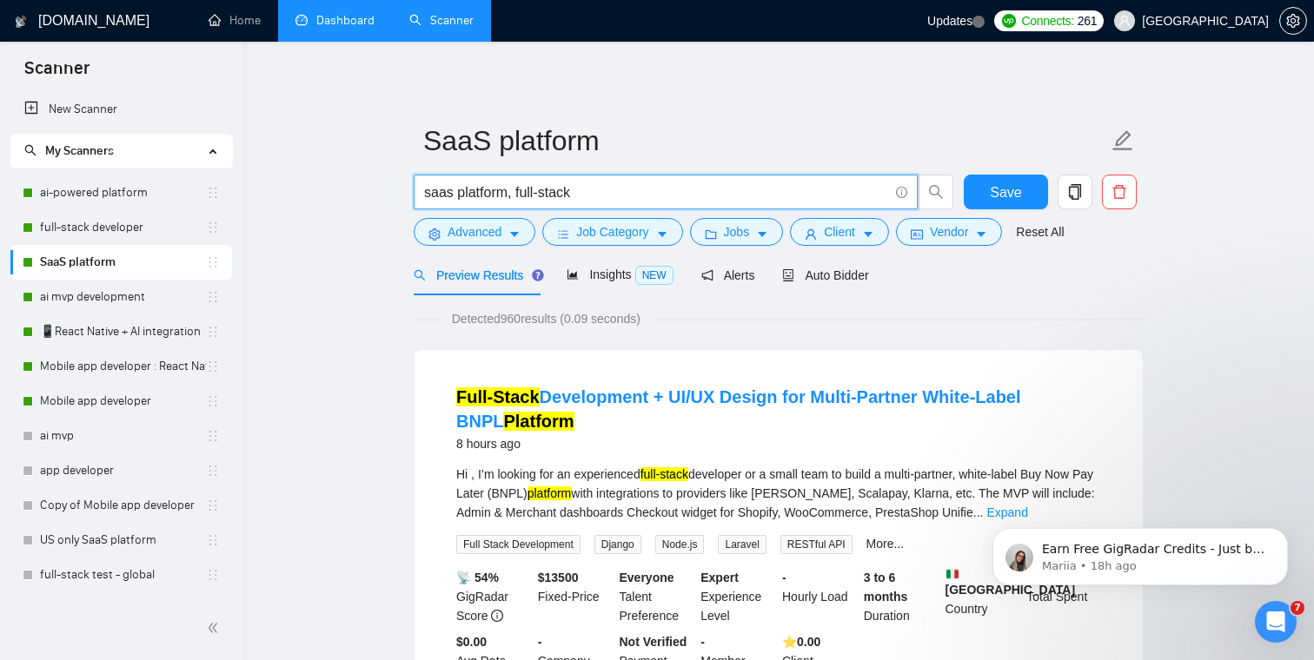
drag, startPoint x: 582, startPoint y: 190, endPoint x: 361, endPoint y: 189, distance: 220.7
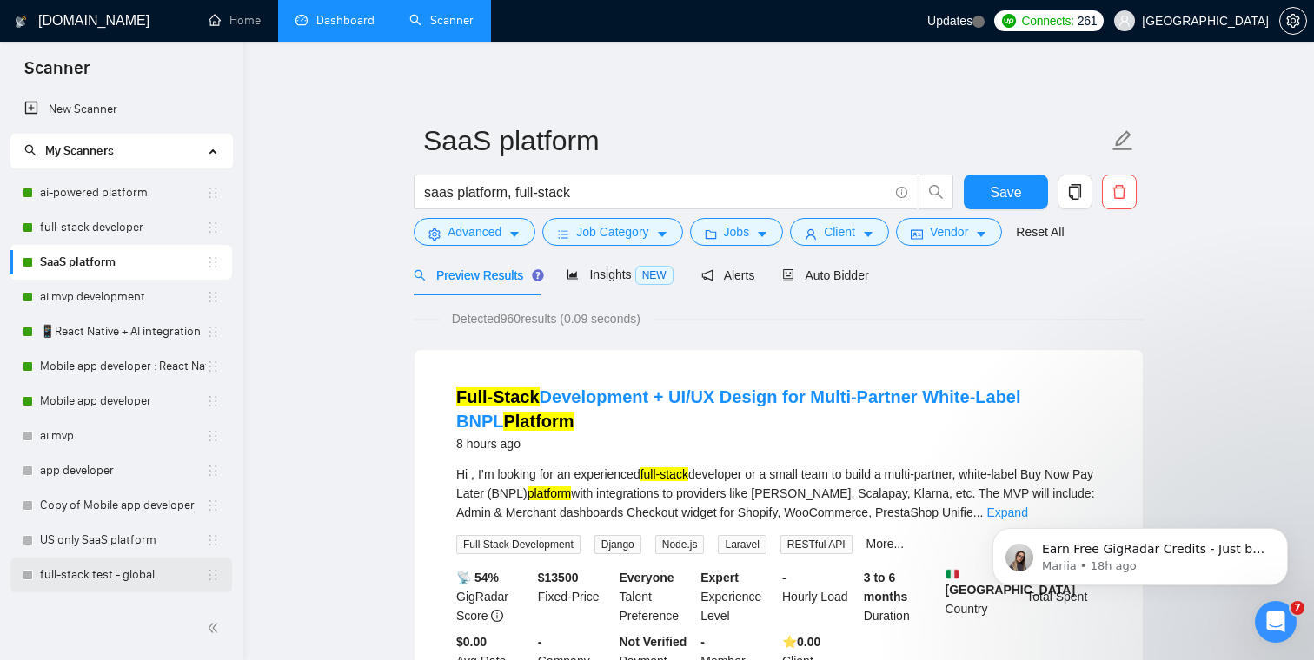
click at [99, 569] on link "full-stack test - global" at bounding box center [123, 575] width 166 height 35
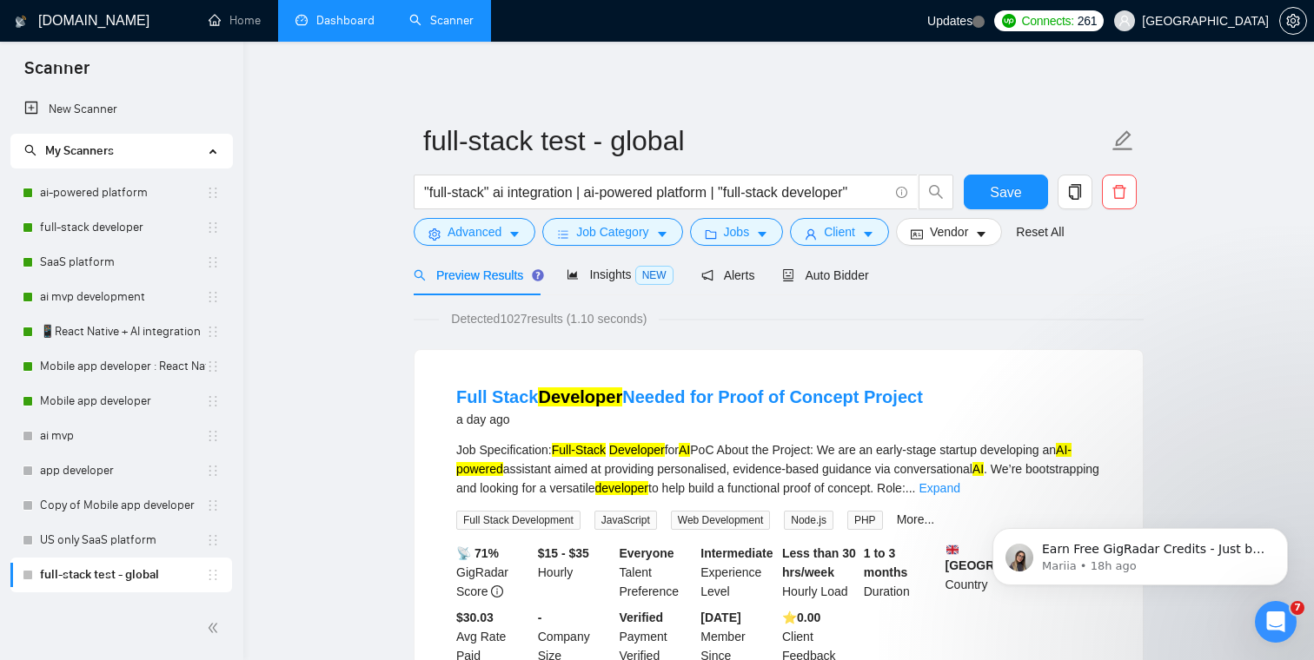
click at [888, 192] on span ""full-stack" ai integration | ai-powered platform | "full-stack developer"" at bounding box center [666, 192] width 504 height 35
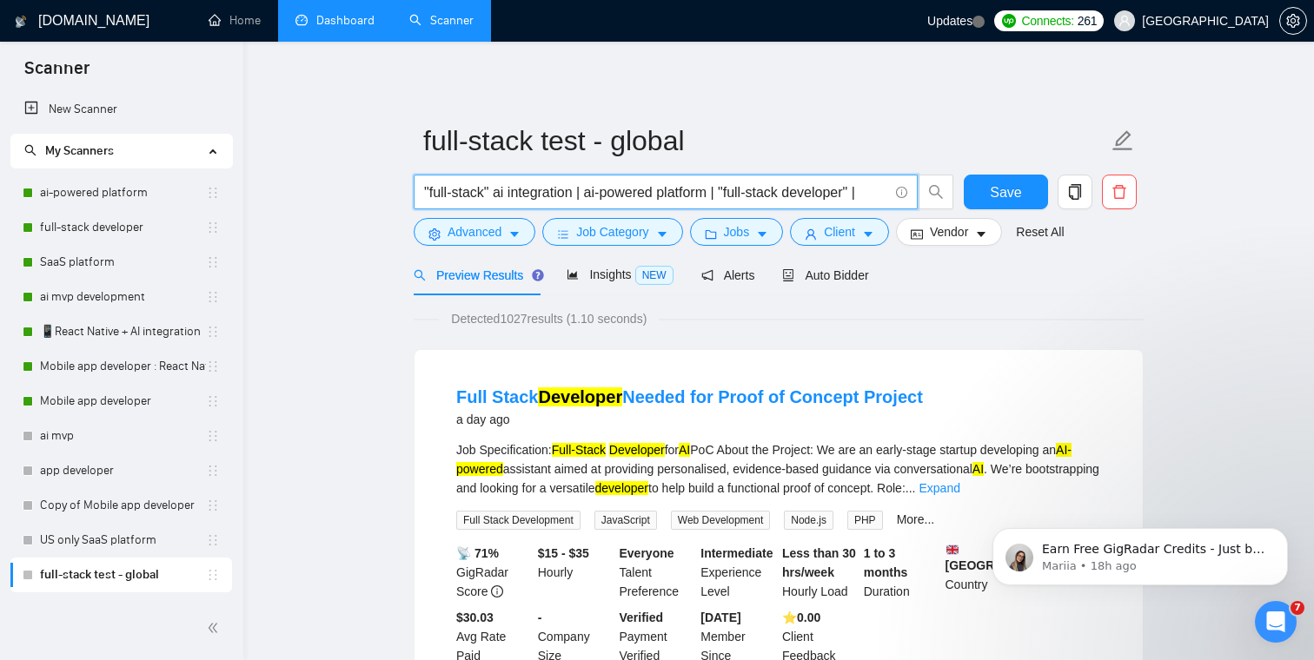
paste input "saas platform, full-stack"
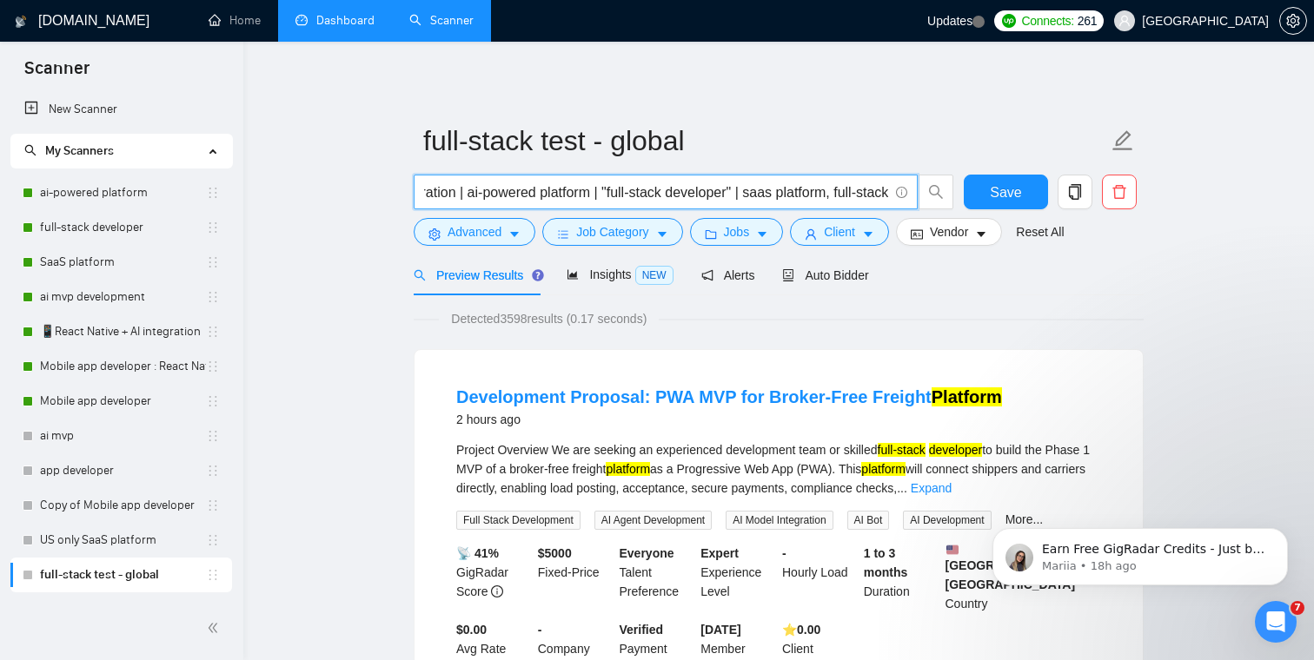
type input ""full-stack" ai integration | ai-powered platform | "full-stack developer" | sa…"
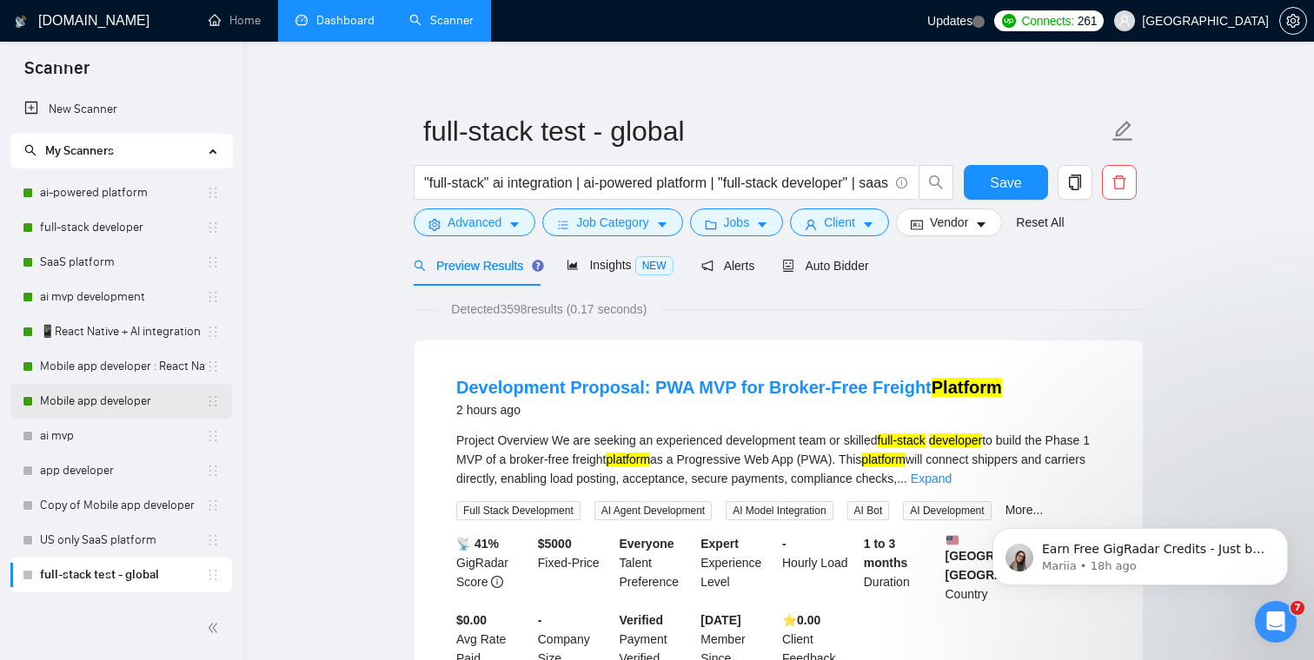
scroll to position [9, 0]
click at [129, 295] on link "ai mvp development" at bounding box center [123, 297] width 166 height 35
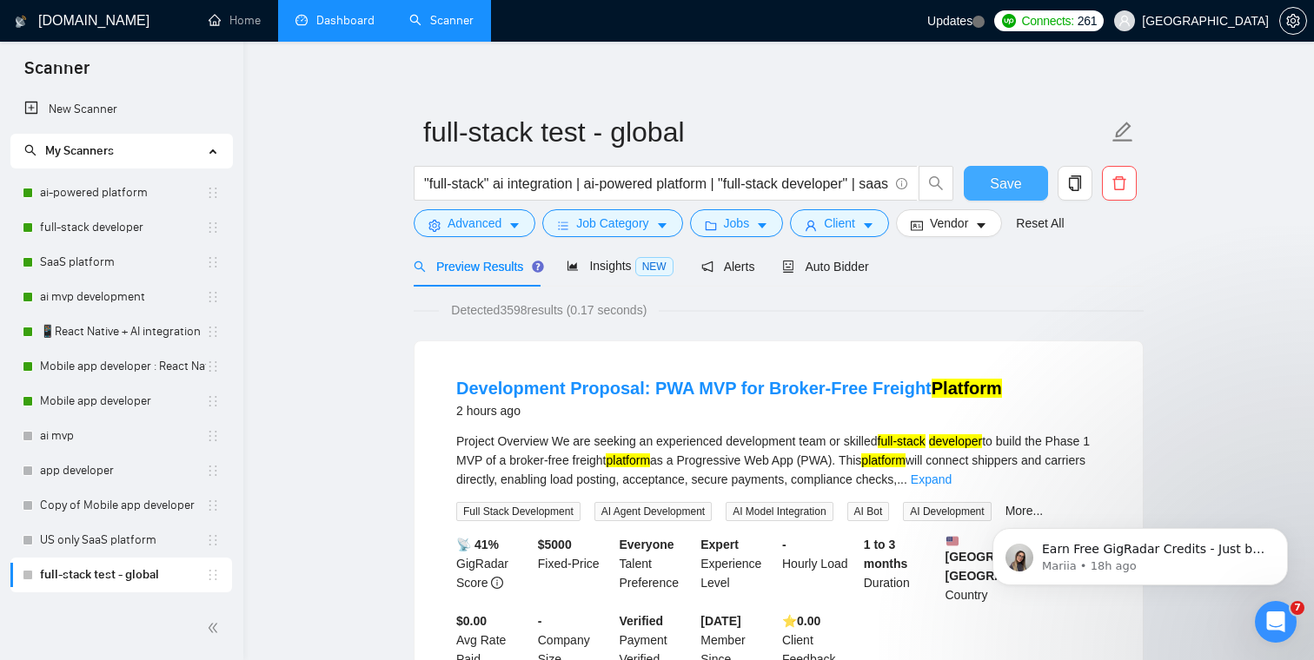
click at [1009, 175] on span "Save" at bounding box center [1005, 184] width 31 height 22
click at [71, 297] on link "ai mvp development" at bounding box center [123, 297] width 166 height 35
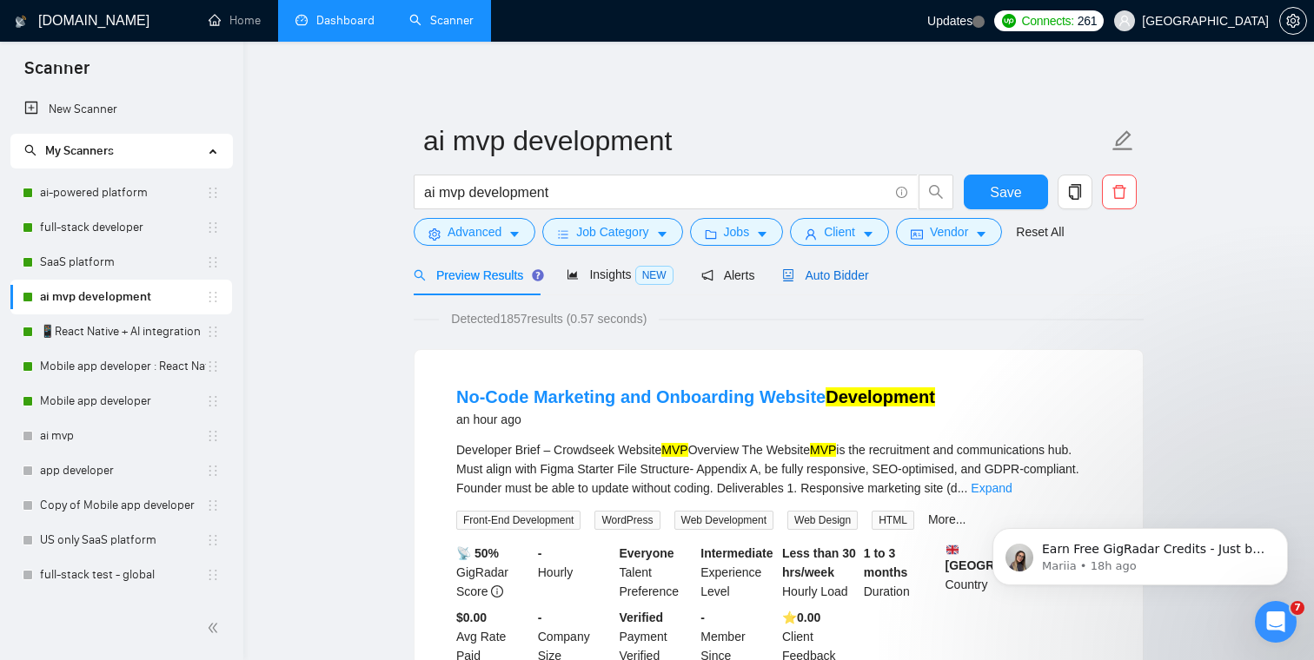
click at [820, 274] on span "Auto Bidder" at bounding box center [825, 275] width 86 height 14
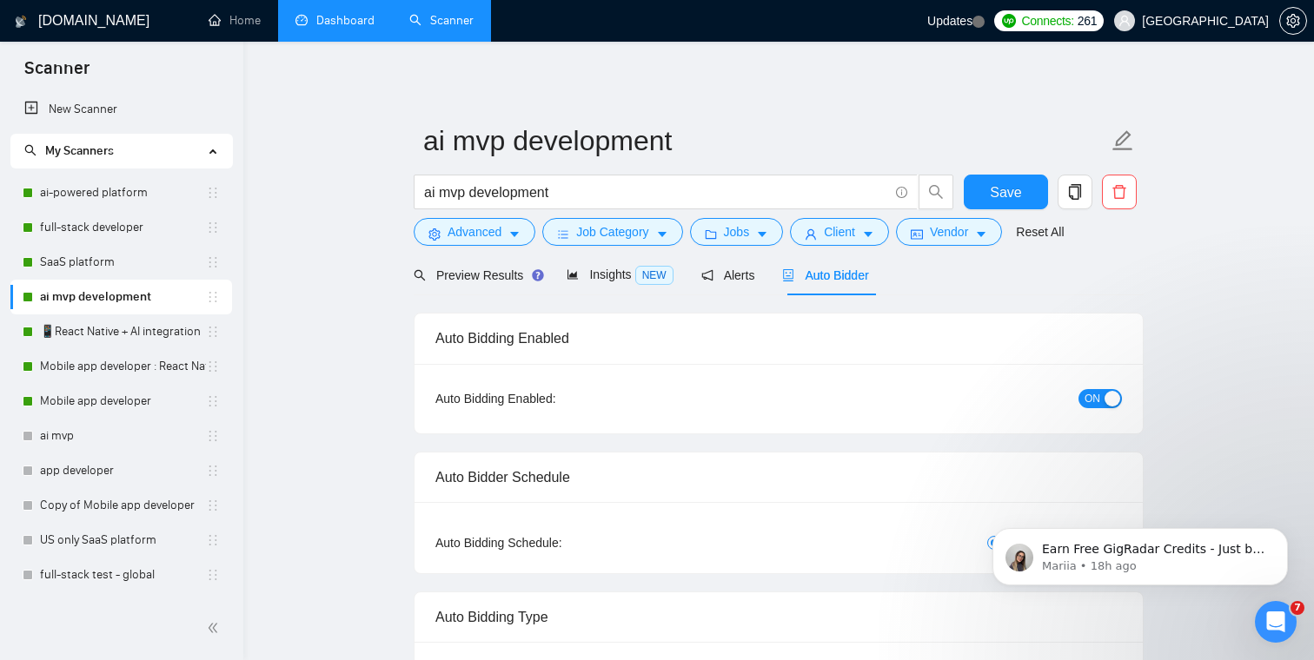
checkbox input "true"
click at [501, 268] on span "Preview Results" at bounding box center [476, 275] width 125 height 14
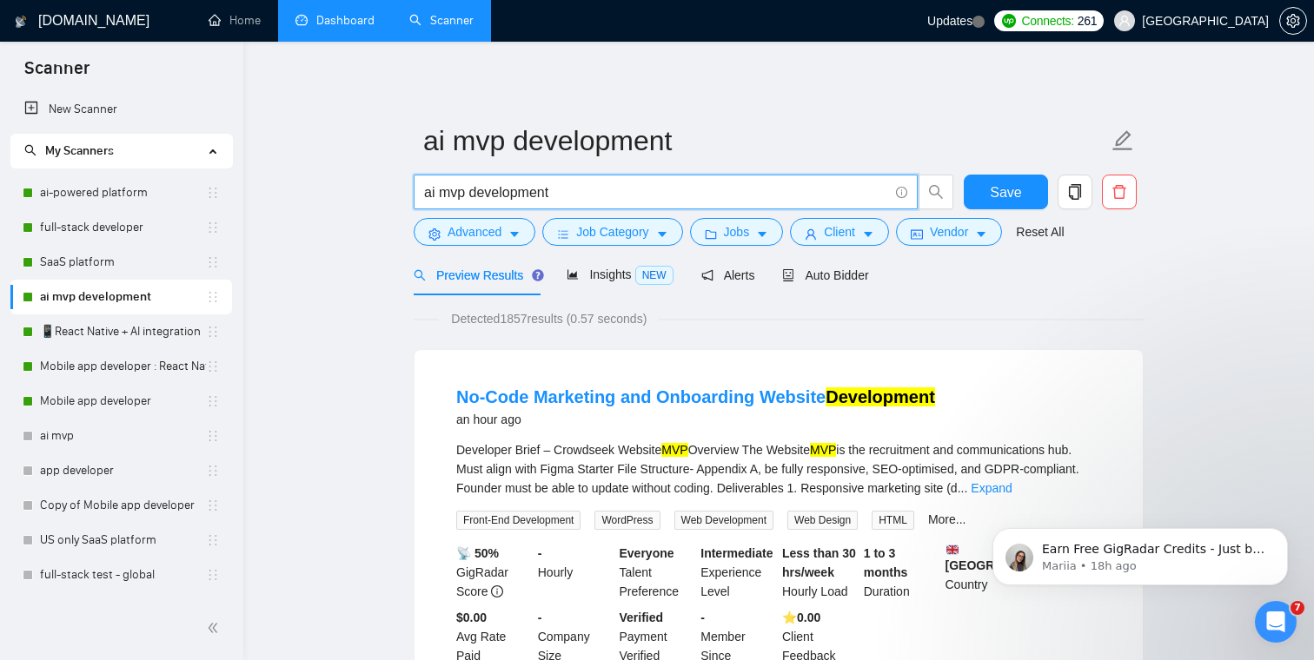
drag, startPoint x: 564, startPoint y: 189, endPoint x: 313, endPoint y: 189, distance: 251.1
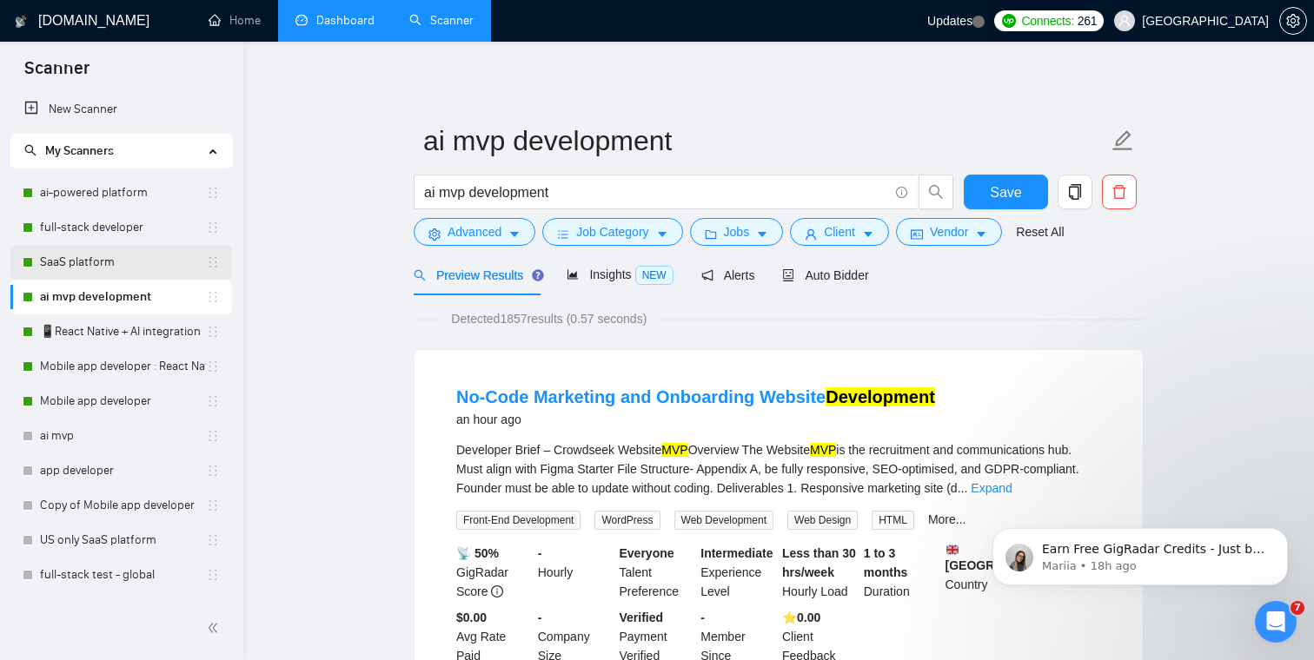
click at [108, 259] on link "SaaS platform" at bounding box center [123, 262] width 166 height 35
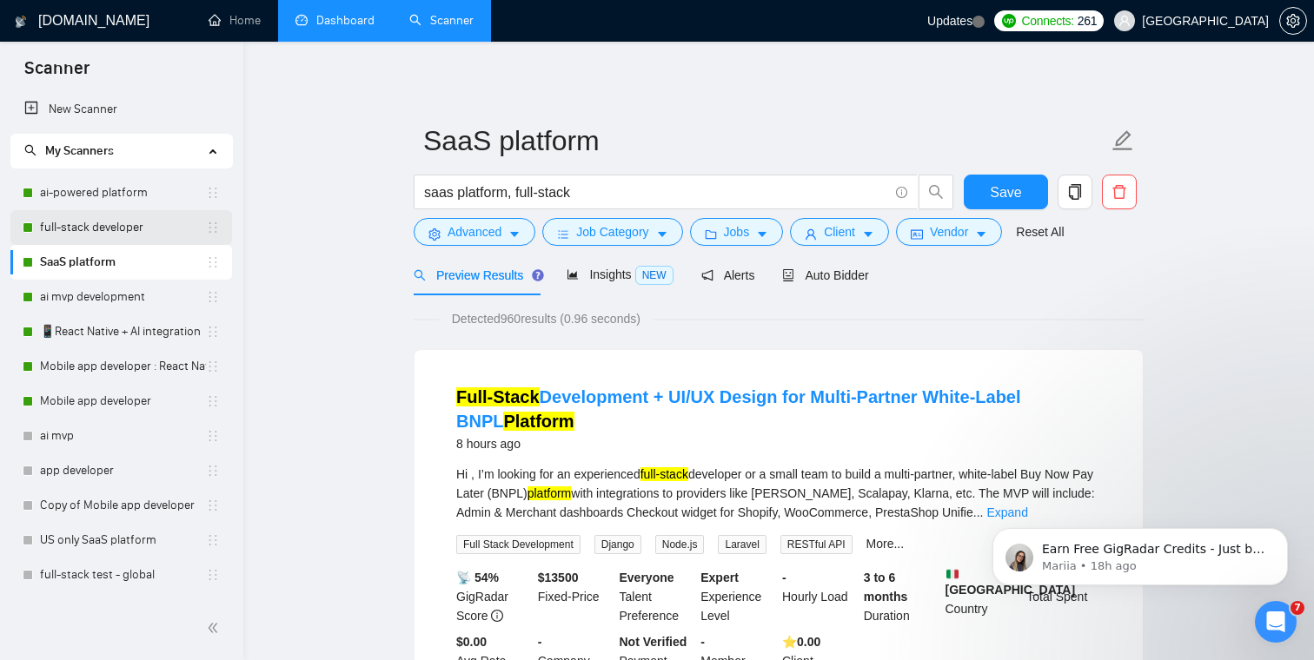
click at [97, 219] on link "full-stack developer" at bounding box center [123, 227] width 166 height 35
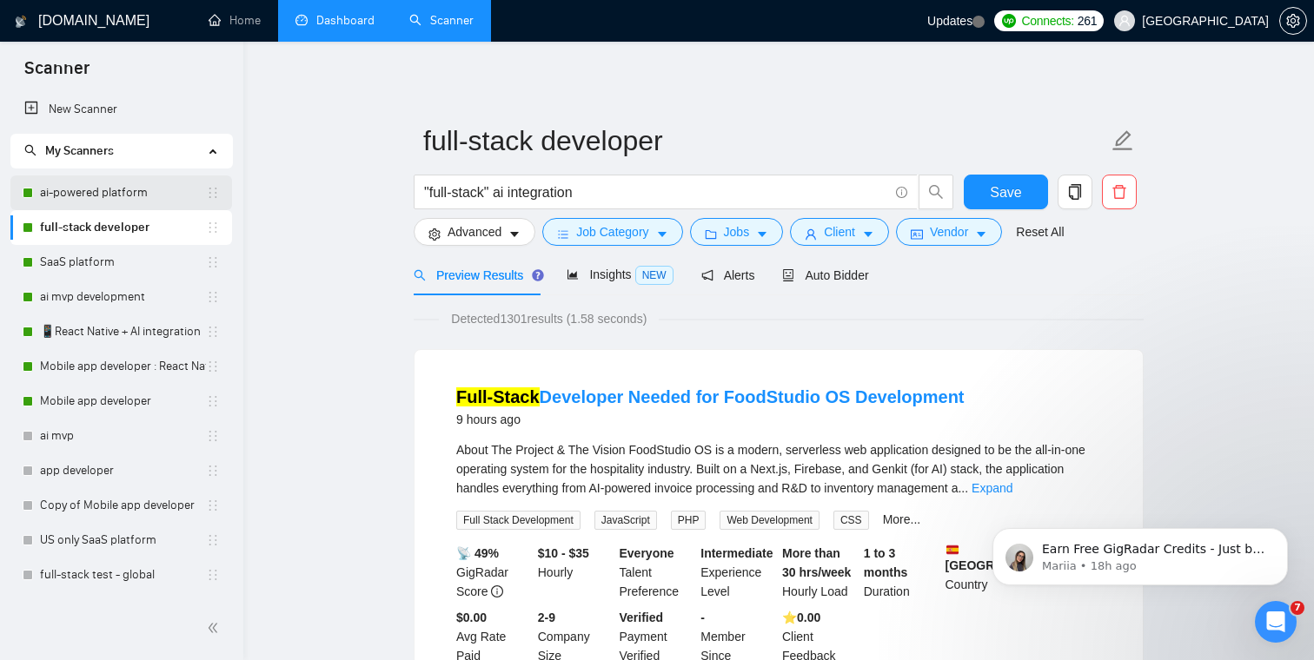
click at [110, 195] on link "ai-powered platform" at bounding box center [123, 192] width 166 height 35
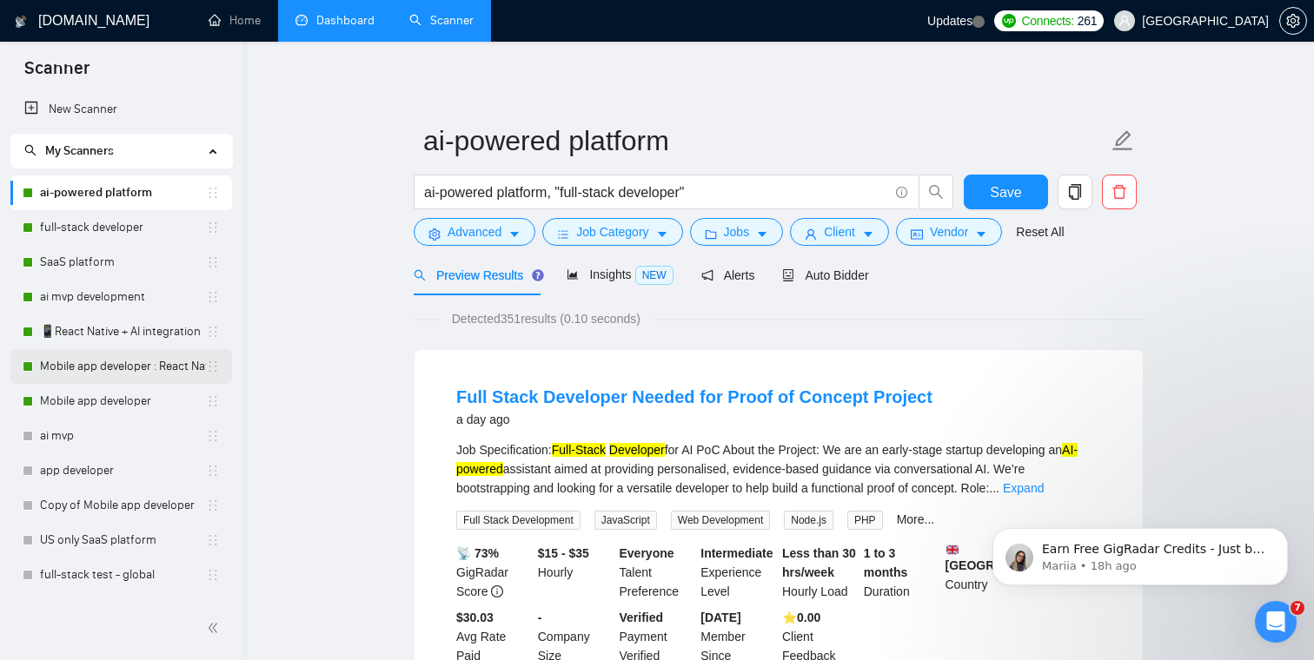
scroll to position [21, 0]
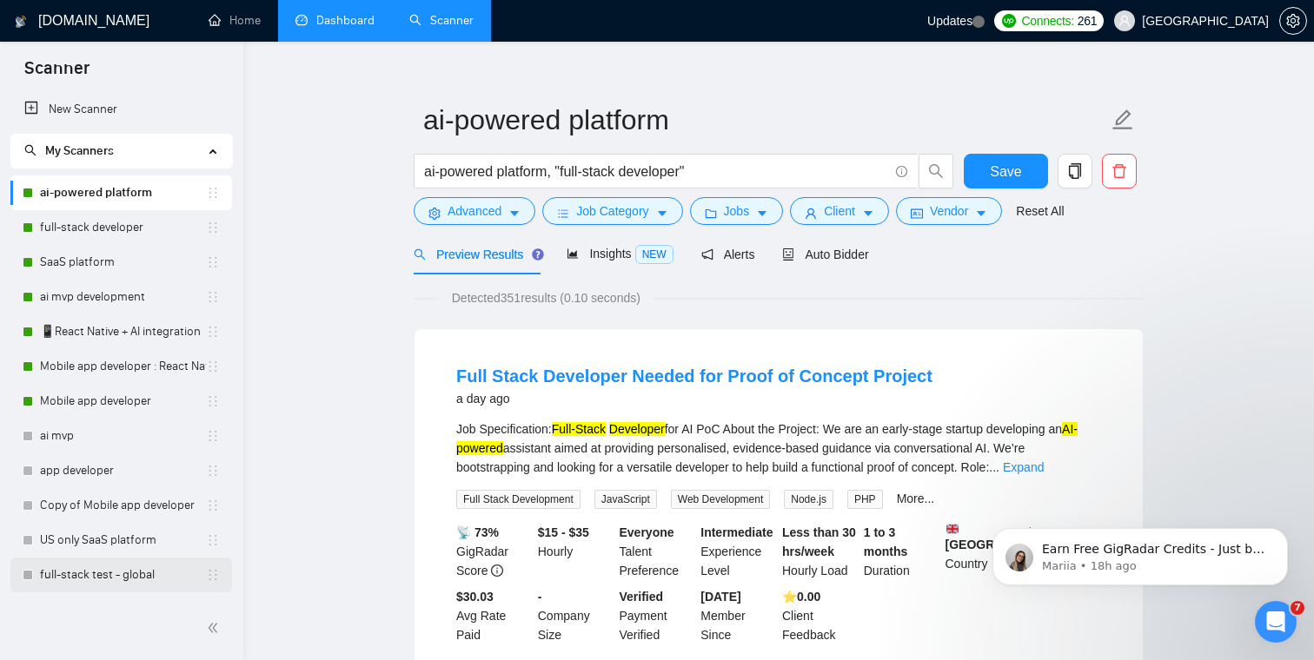
click at [86, 570] on link "full-stack test - global" at bounding box center [123, 575] width 166 height 35
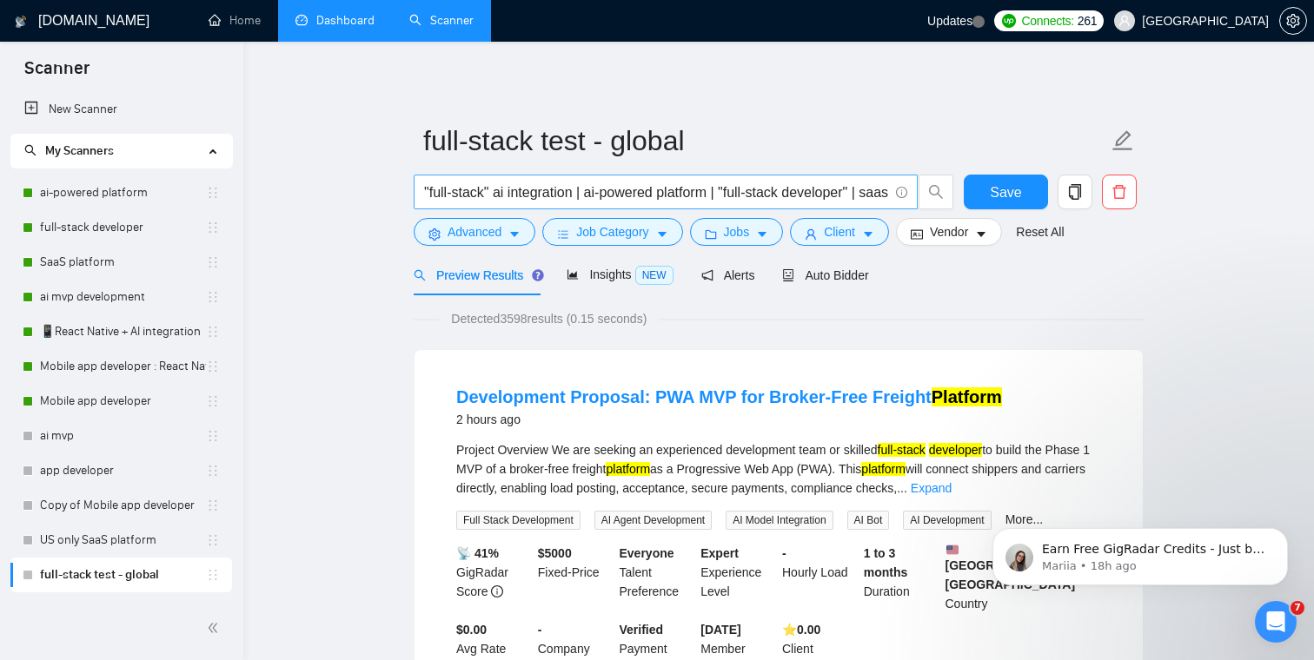
click at [745, 197] on input ""full-stack" ai integration | ai-powered platform | "full-stack developer" | sa…" at bounding box center [656, 193] width 464 height 22
paste input "ai mvp development"
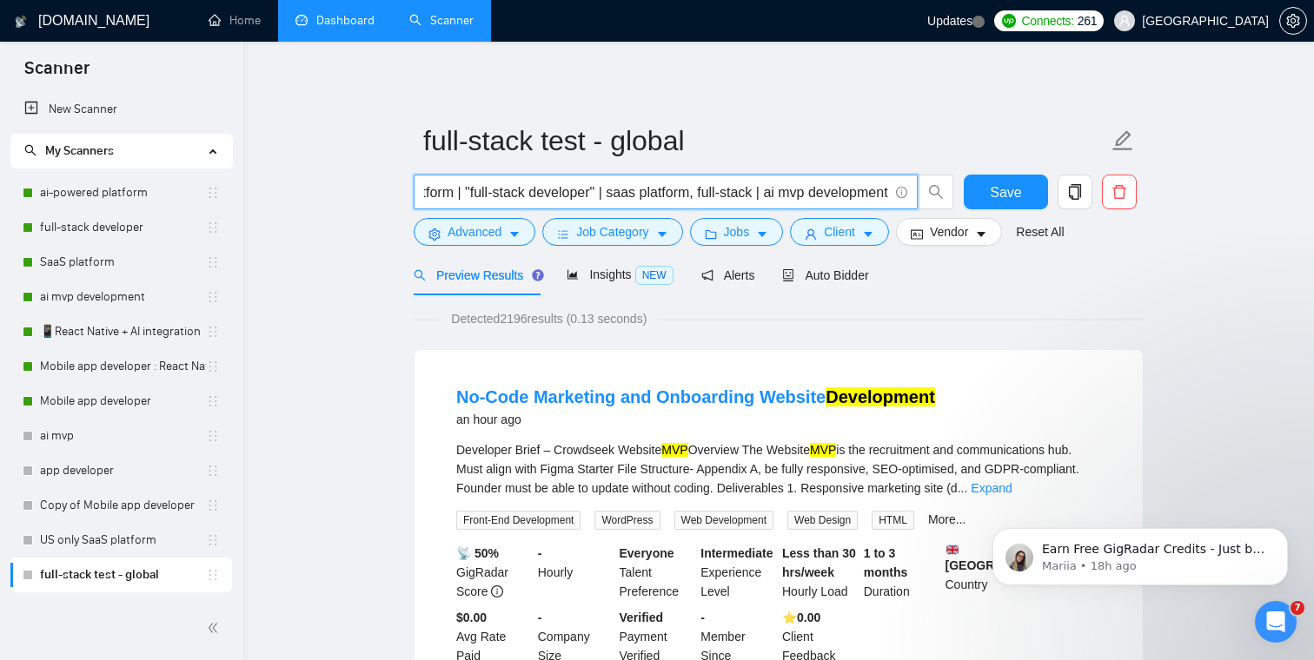
scroll to position [0, 0]
drag, startPoint x: 805, startPoint y: 193, endPoint x: 942, endPoint y: 193, distance: 136.4
click at [942, 193] on span ""full-stack" ai integration | ai-powered platform | "full-stack developer" | sa…" at bounding box center [684, 192] width 540 height 35
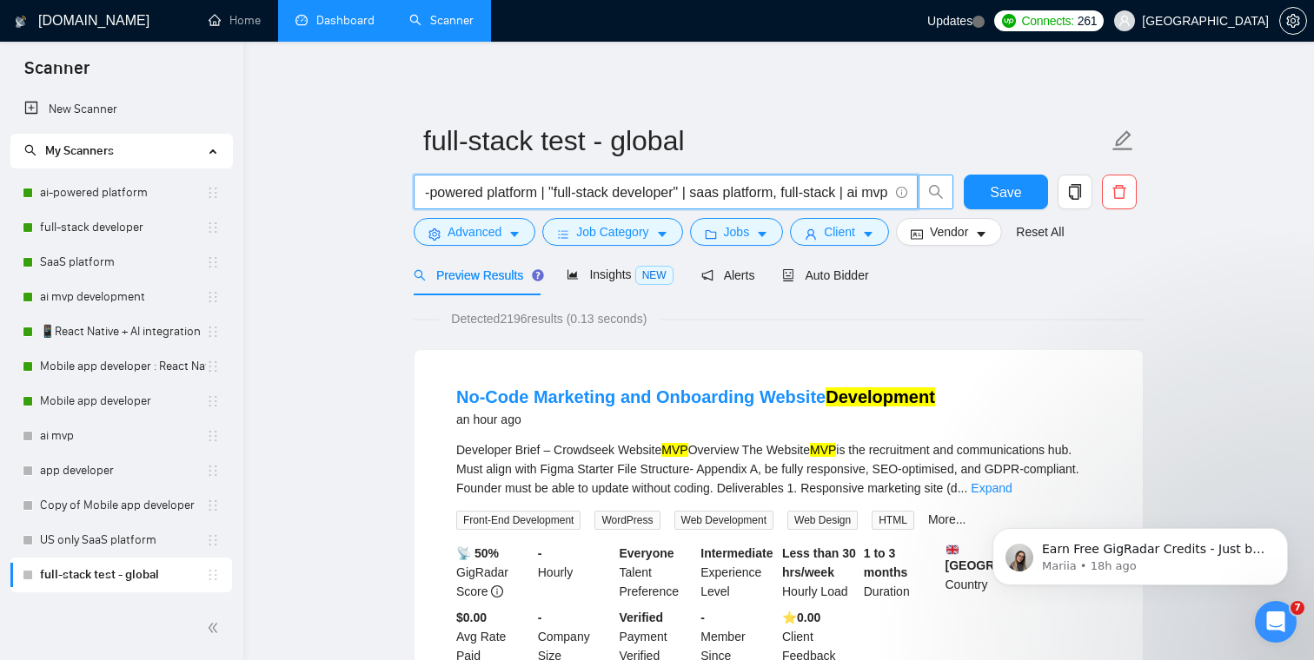
scroll to position [0, 195]
type input ""full-stack" ai integration | ai-powered platform | "full-stack developer" | sa…"
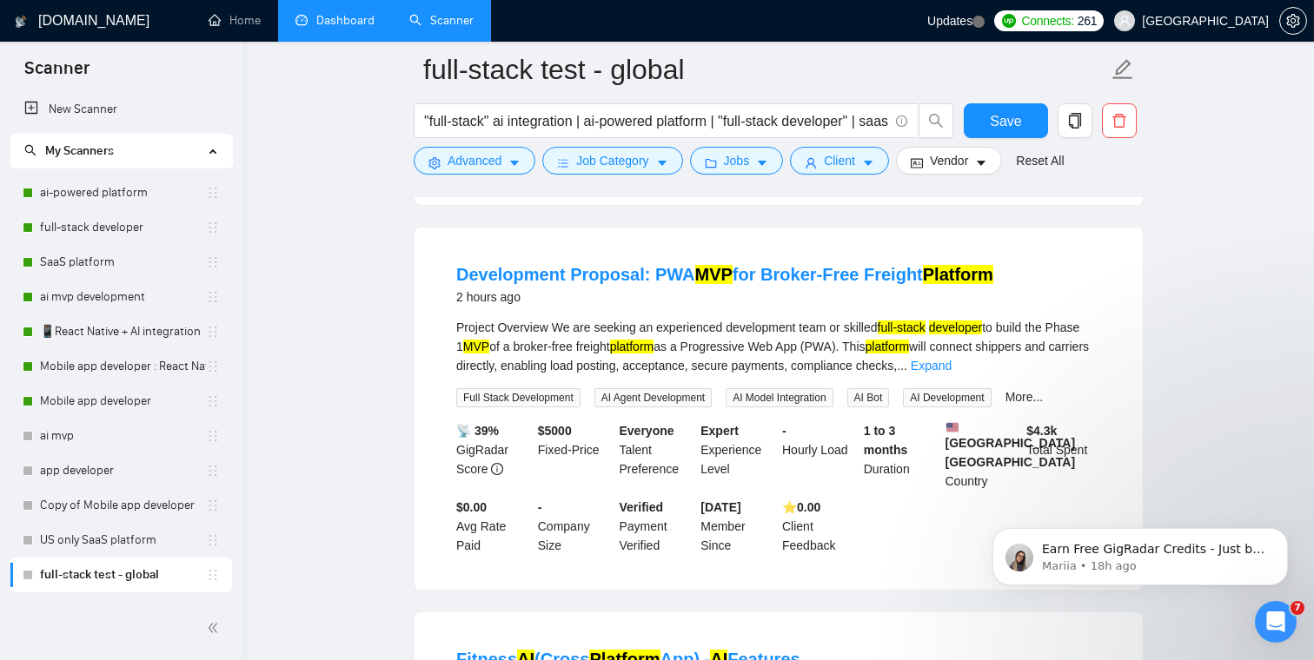
scroll to position [478, 0]
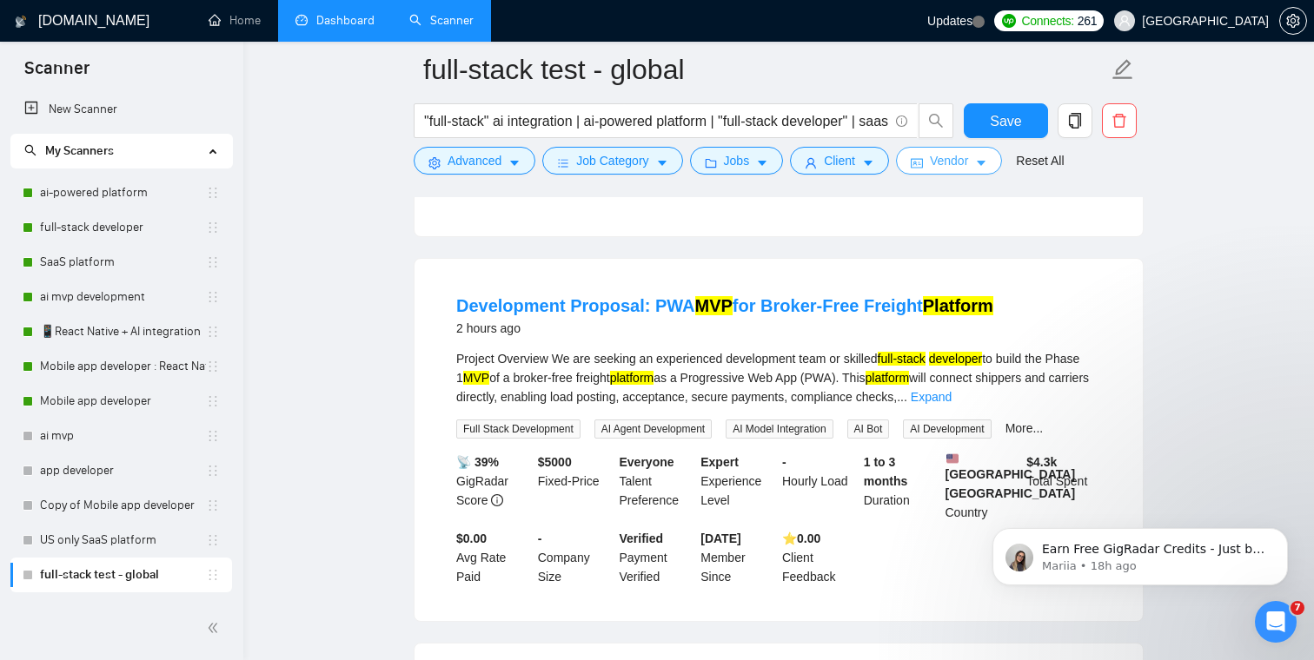
click at [931, 160] on button "Vendor" at bounding box center [949, 161] width 106 height 28
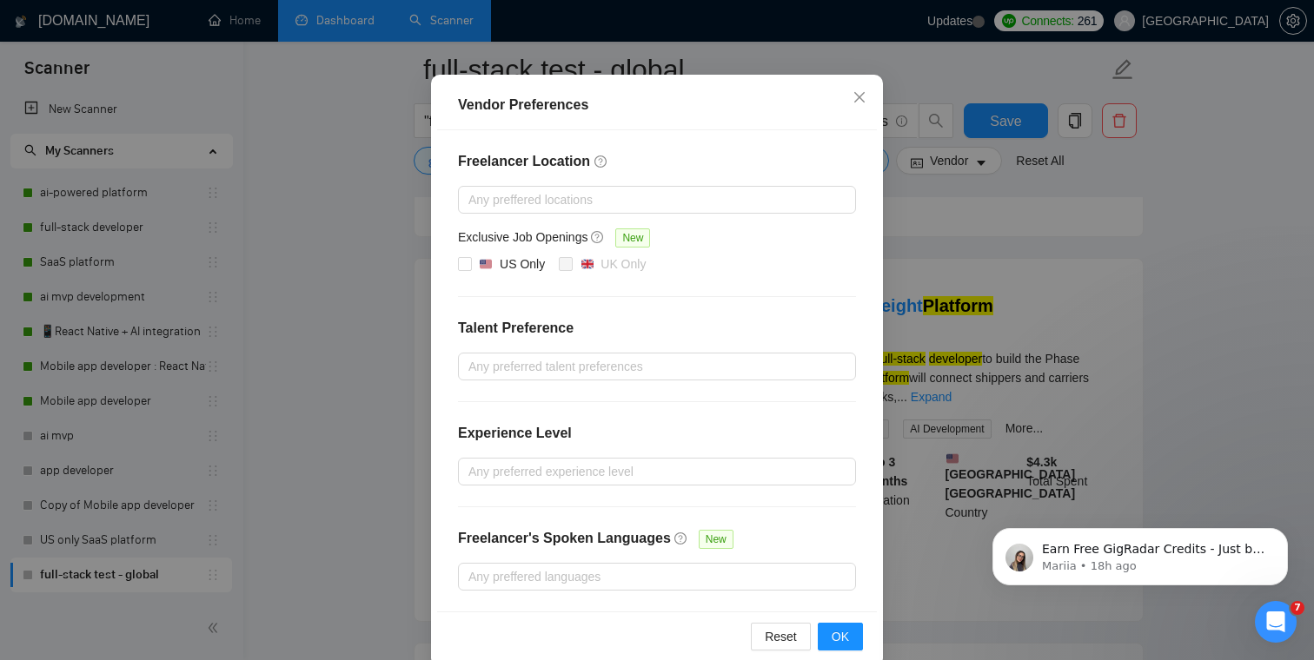
scroll to position [143, 0]
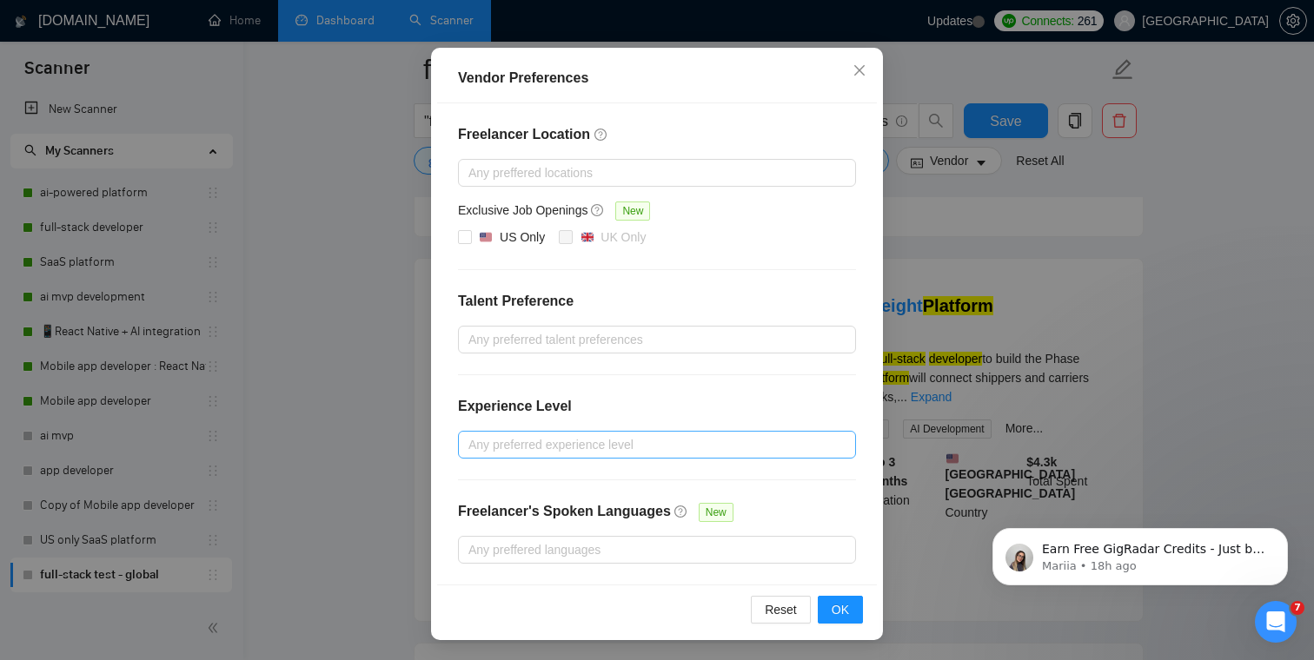
click at [605, 451] on div at bounding box center [648, 444] width 372 height 21
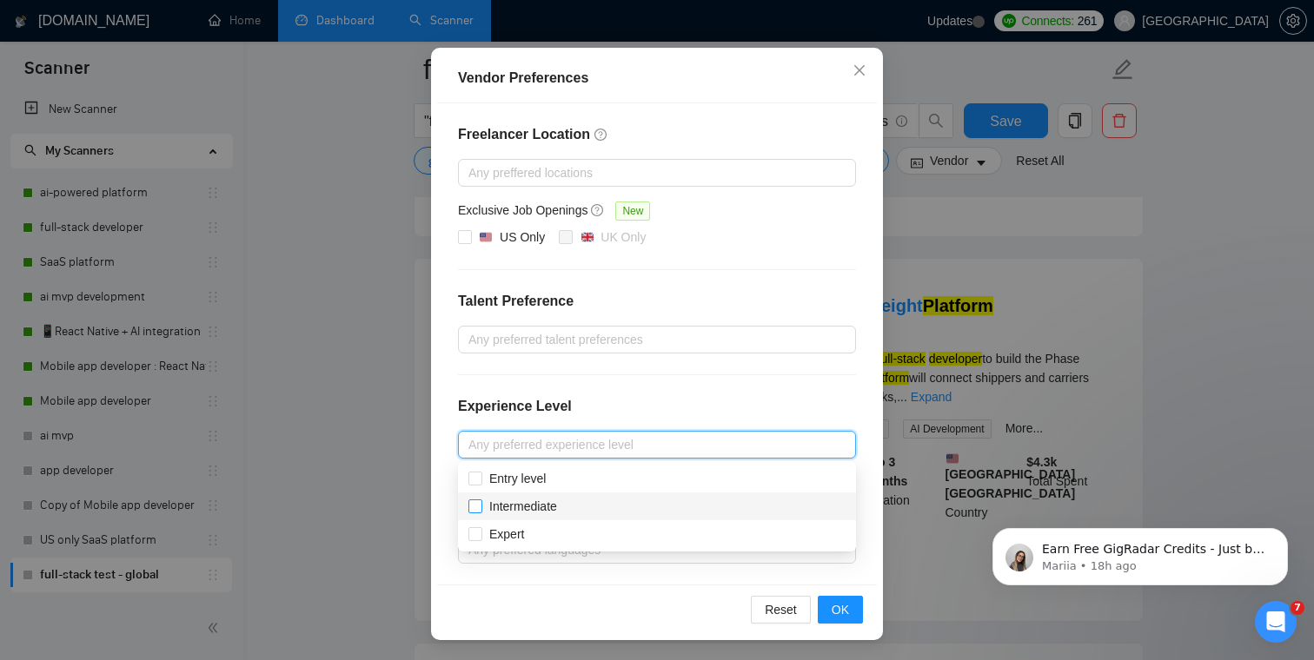
click at [540, 511] on span "Intermediate" at bounding box center [523, 507] width 68 height 14
click at [480, 511] on input "Intermediate" at bounding box center [474, 506] width 12 height 12
checkbox input "true"
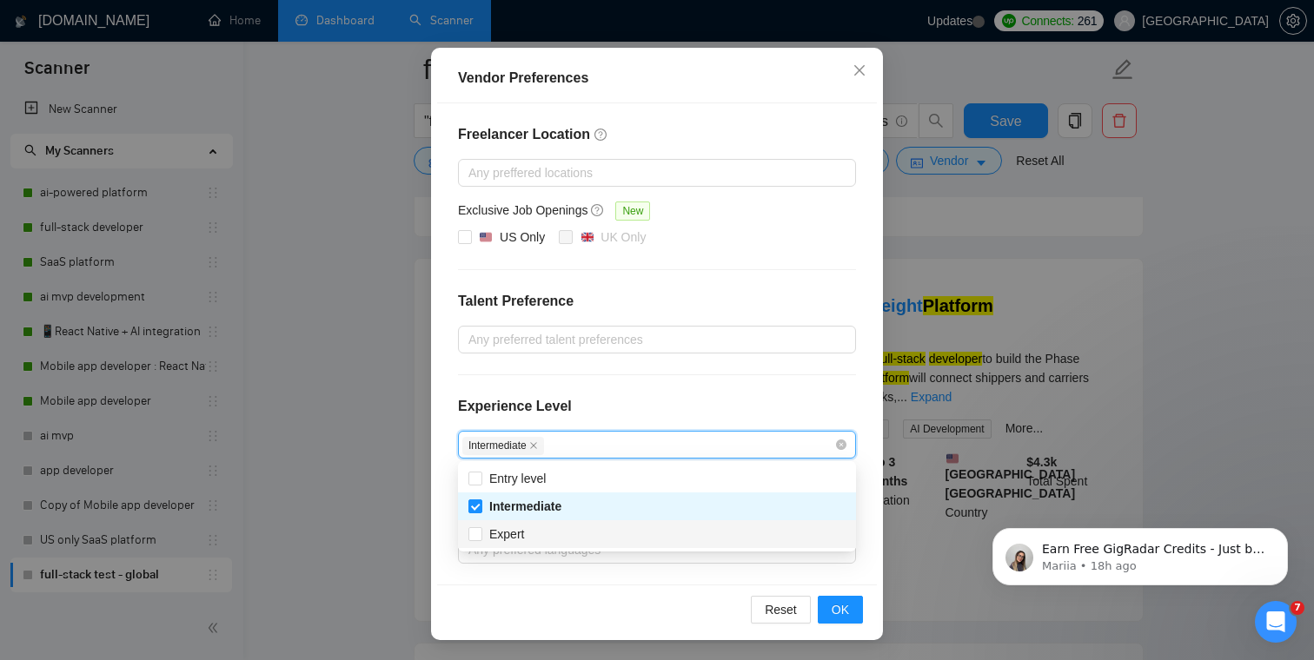
click at [536, 531] on div "Expert" at bounding box center [656, 534] width 377 height 19
checkbox input "true"
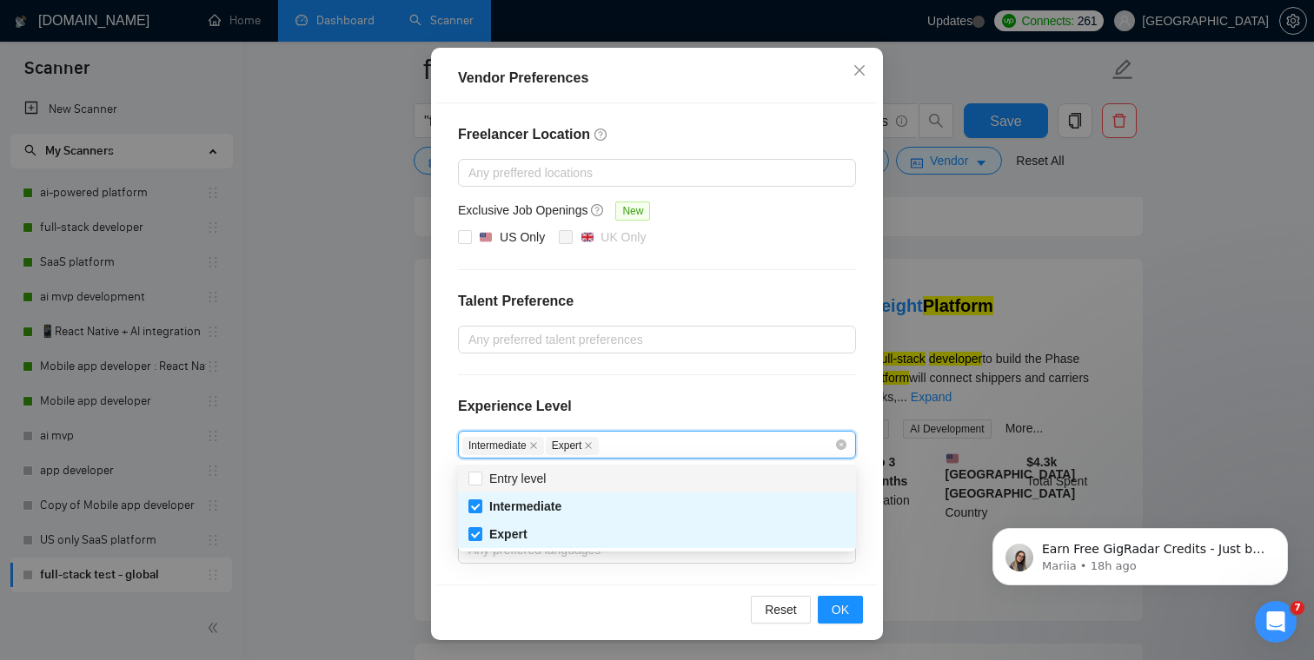
click at [700, 367] on div "Freelancer Location Any preffered locations Exclusive Job Openings New US Only …" at bounding box center [657, 343] width 440 height 481
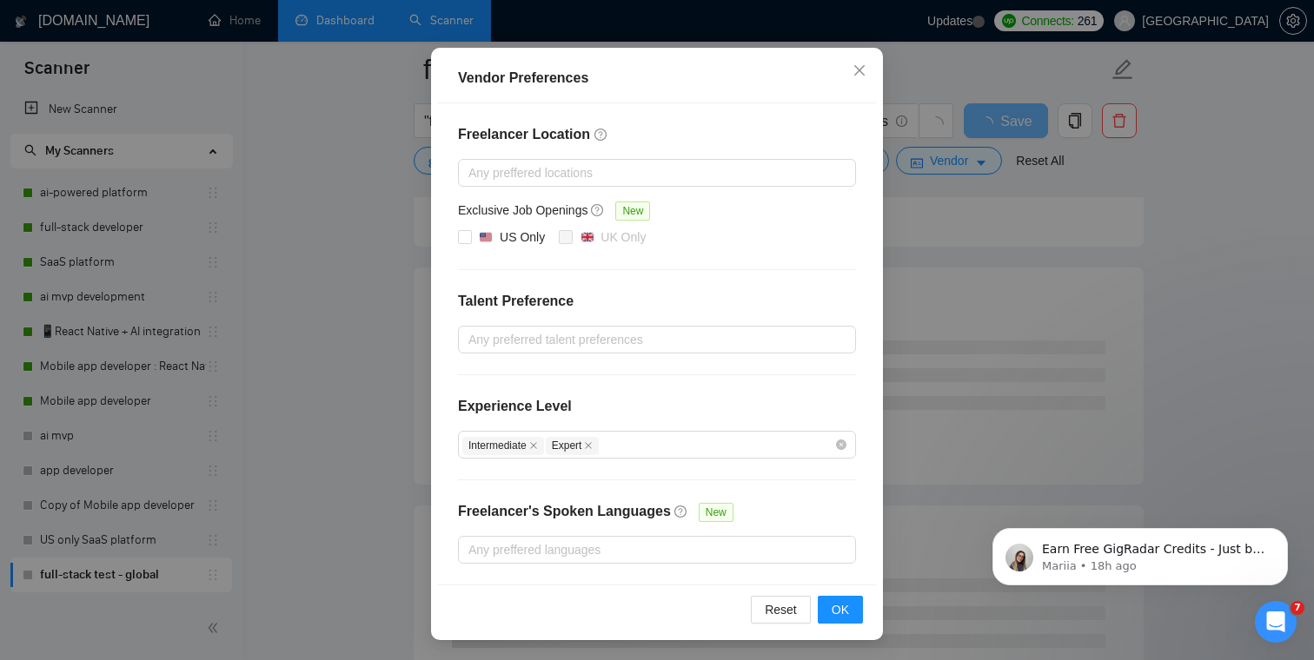
scroll to position [817, 0]
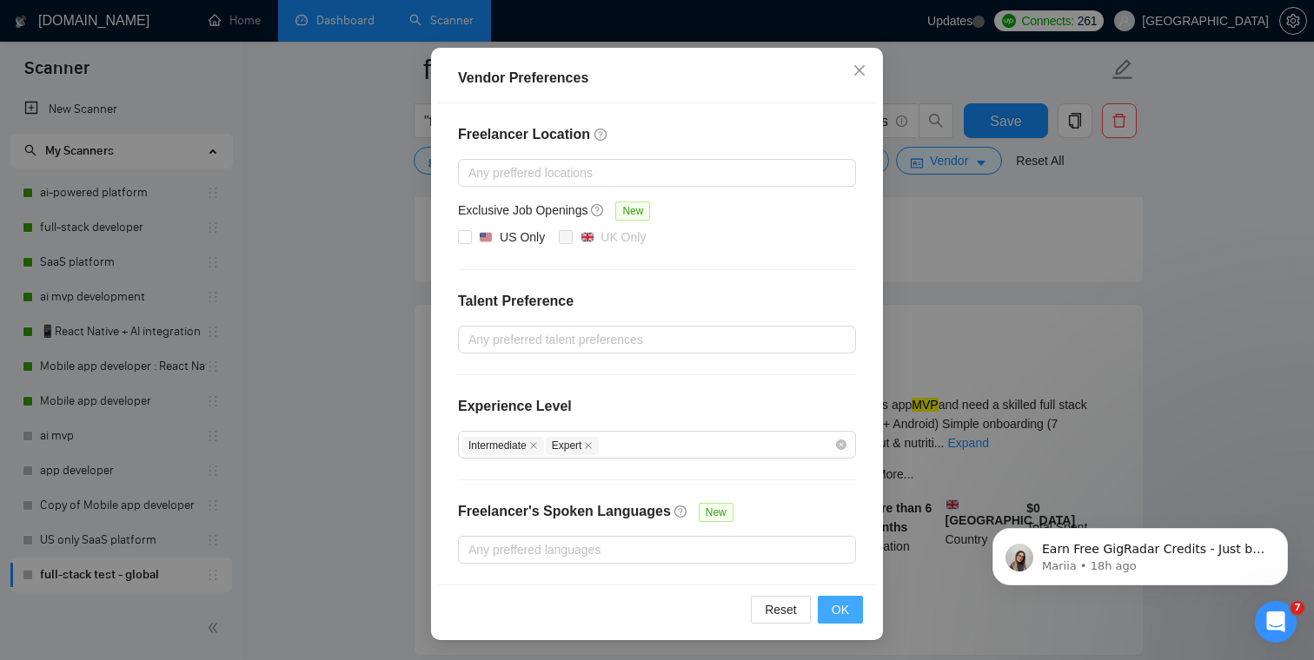
click at [837, 609] on span "OK" at bounding box center [839, 609] width 17 height 19
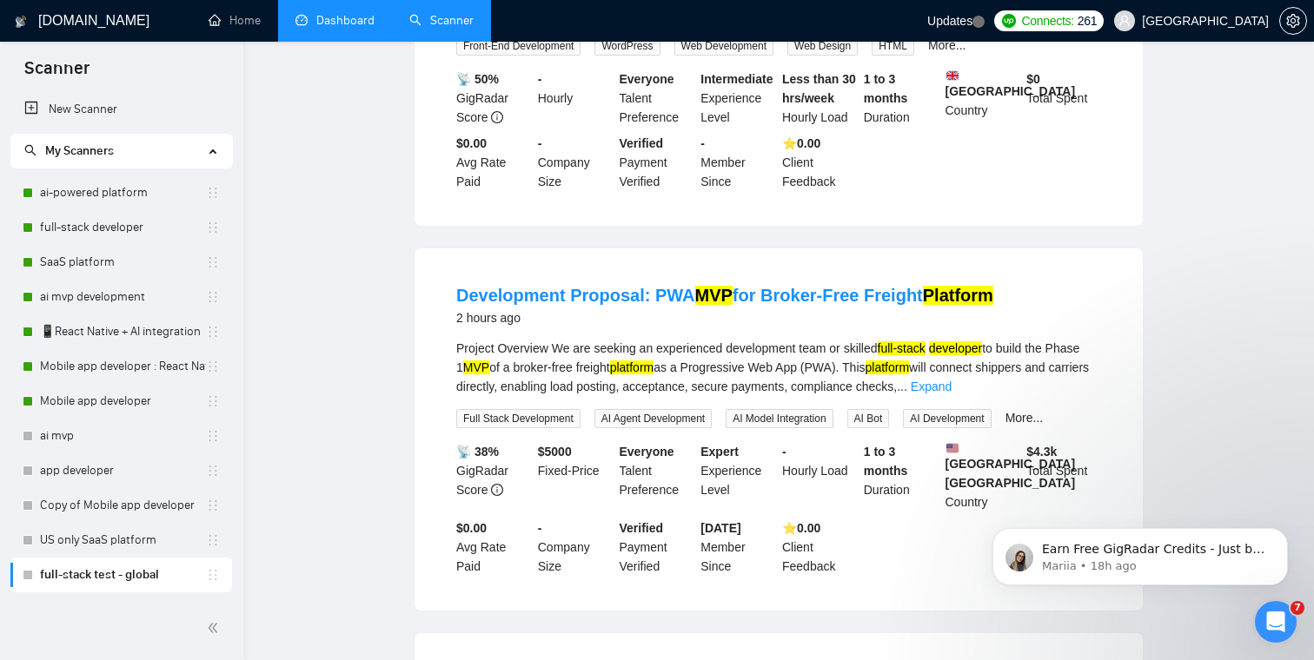
scroll to position [0, 0]
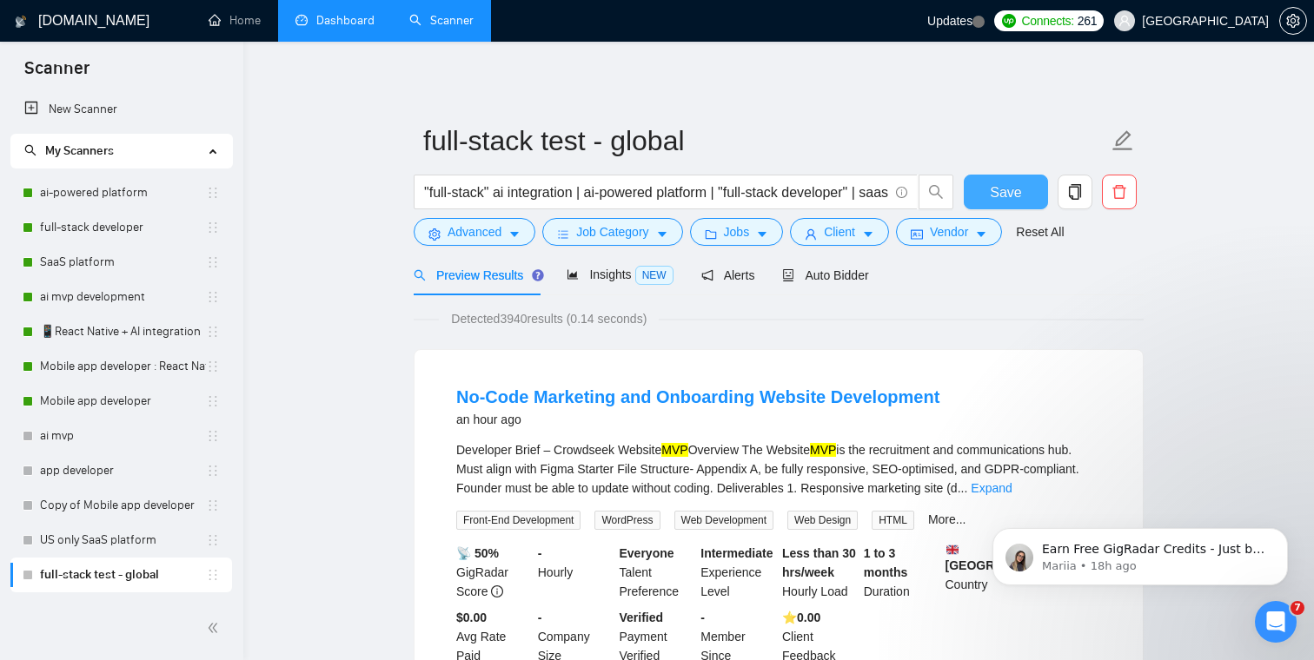
click at [1005, 194] on span "Save" at bounding box center [1005, 193] width 31 height 22
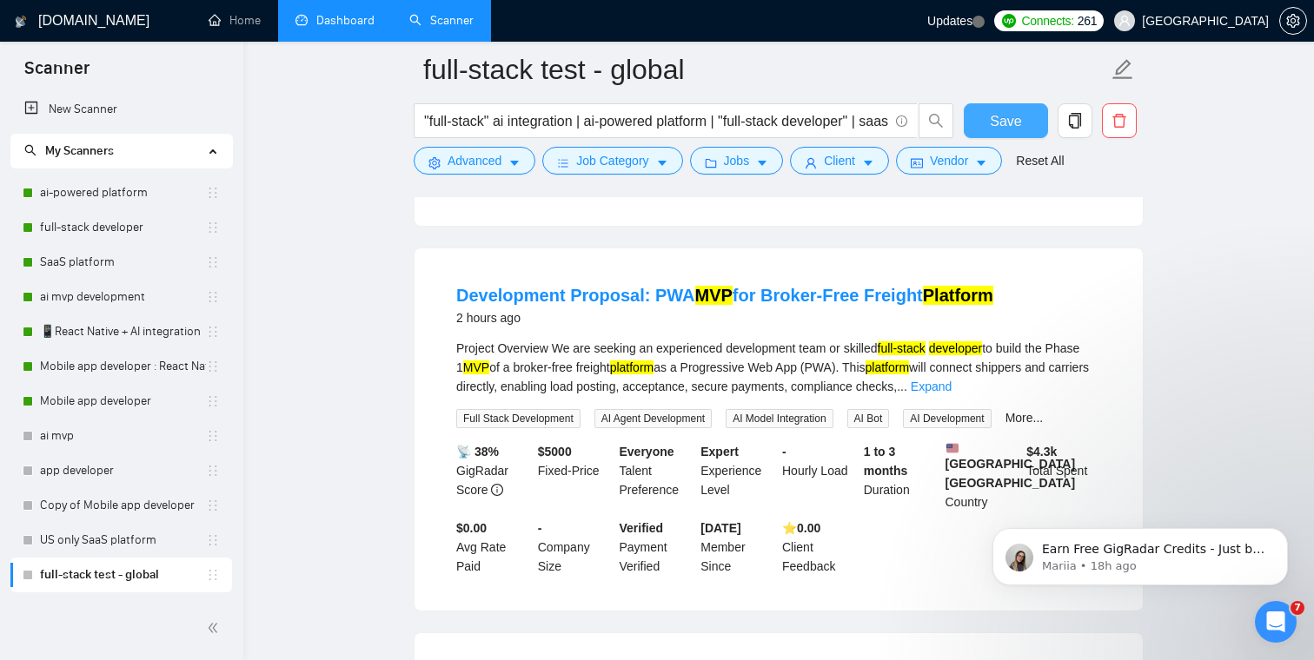
scroll to position [506, 0]
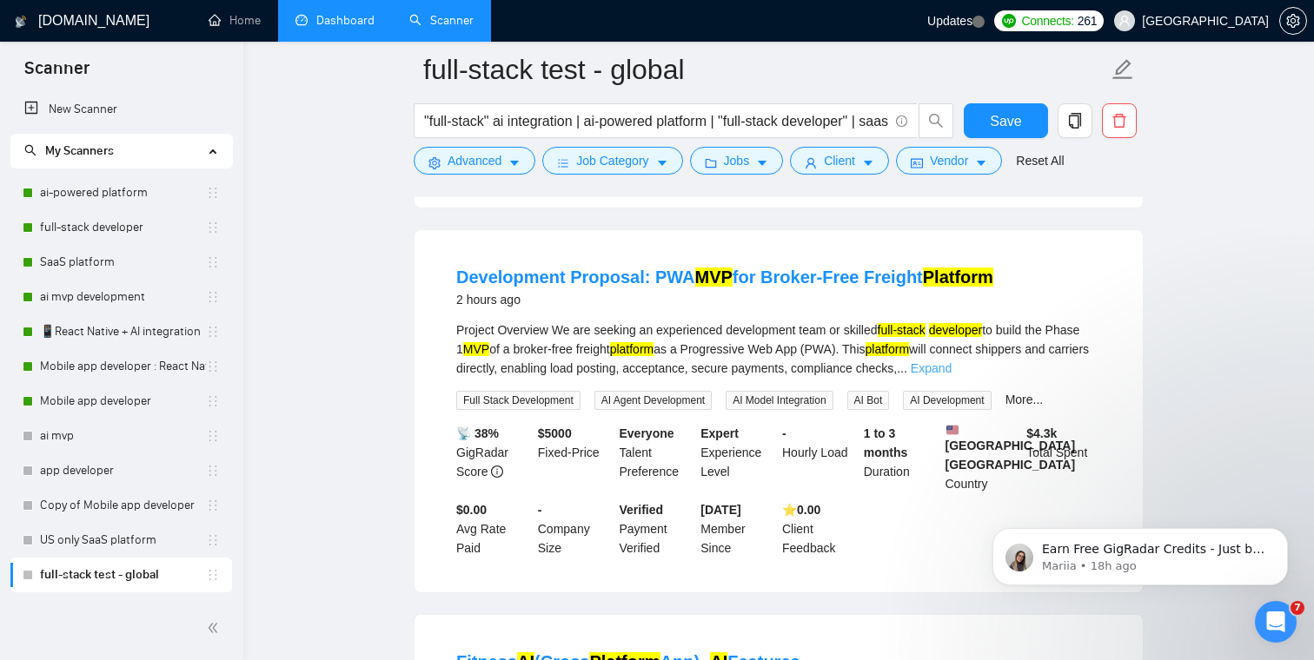
click at [951, 375] on link "Expand" at bounding box center [930, 368] width 41 height 14
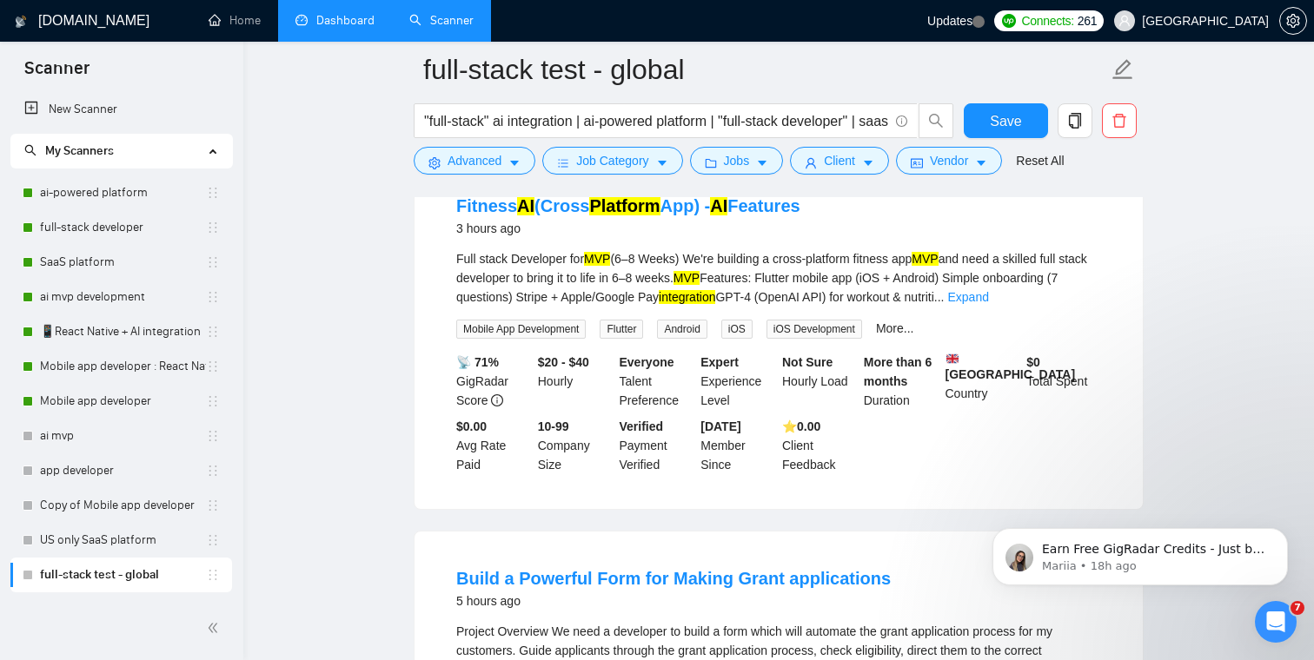
scroll to position [1217, 0]
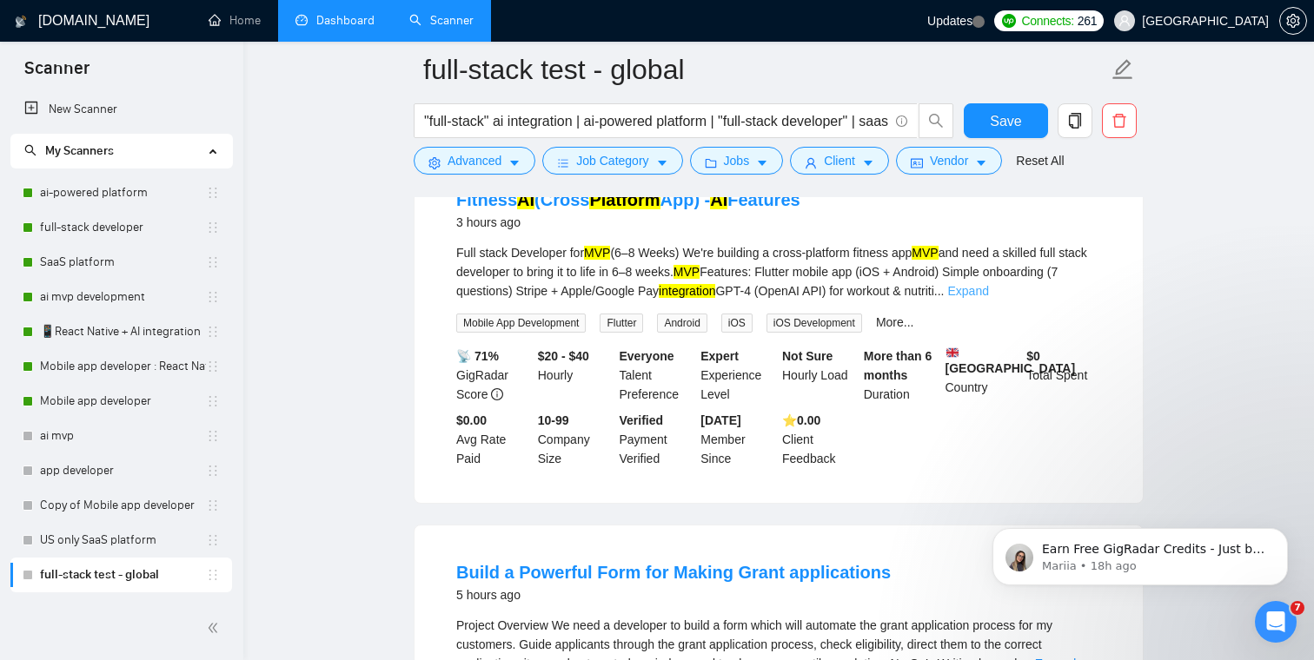
click at [988, 298] on link "Expand" at bounding box center [967, 291] width 41 height 14
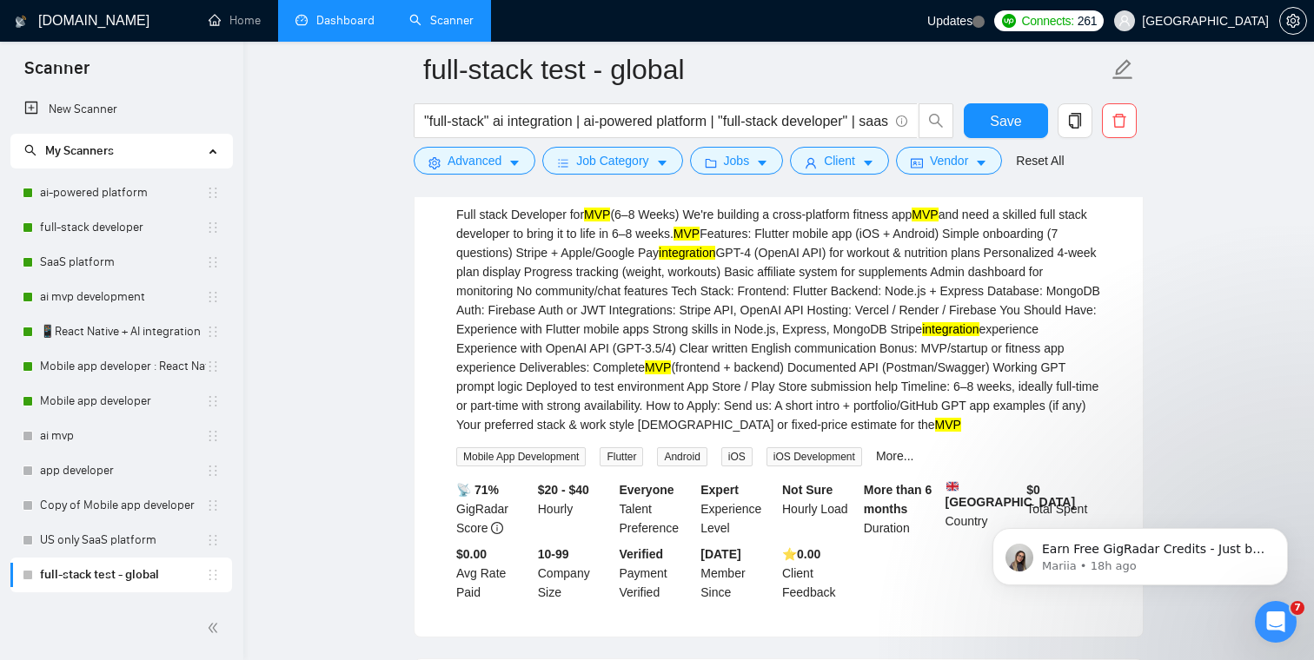
scroll to position [1255, 0]
click at [622, 172] on mark "Platform" at bounding box center [624, 162] width 70 height 19
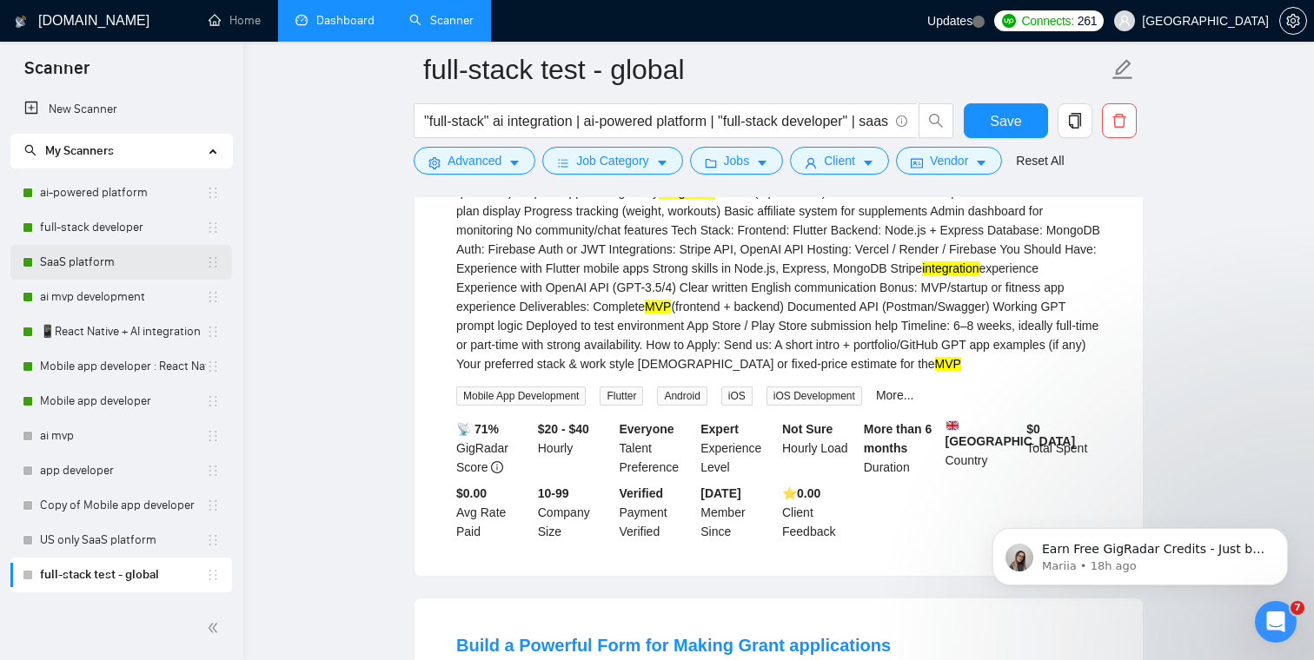
scroll to position [1327, 0]
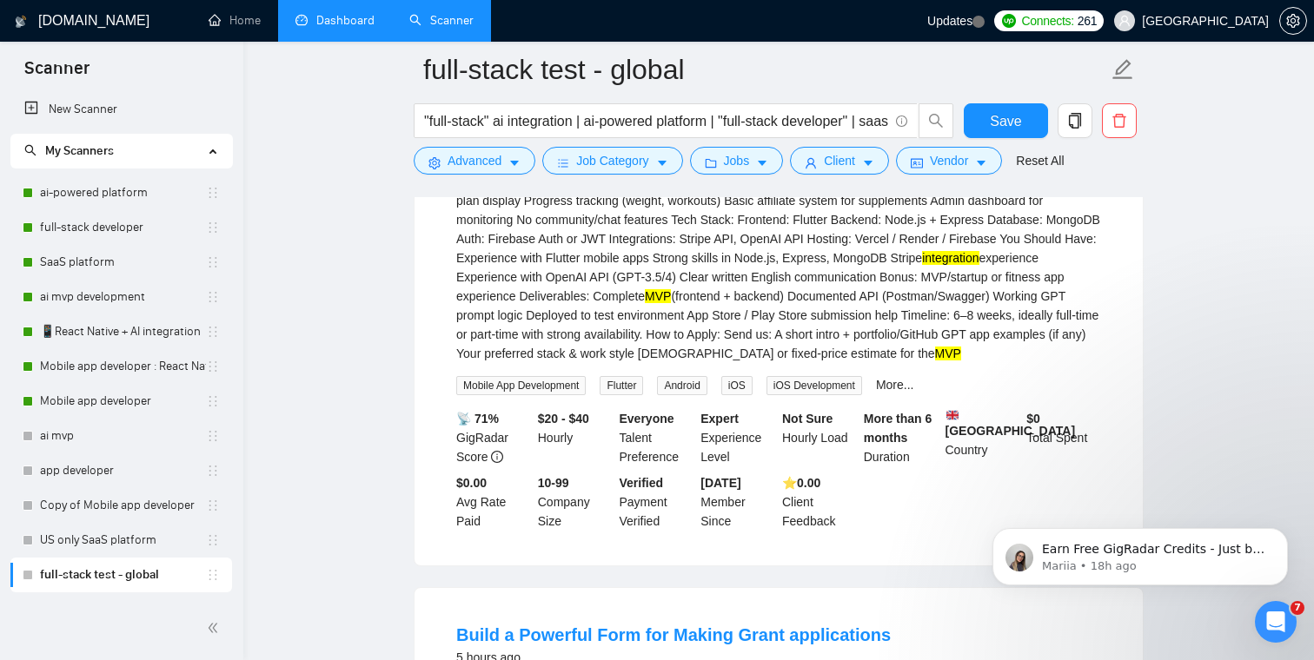
click at [111, 111] on link "New Scanner" at bounding box center [121, 109] width 194 height 35
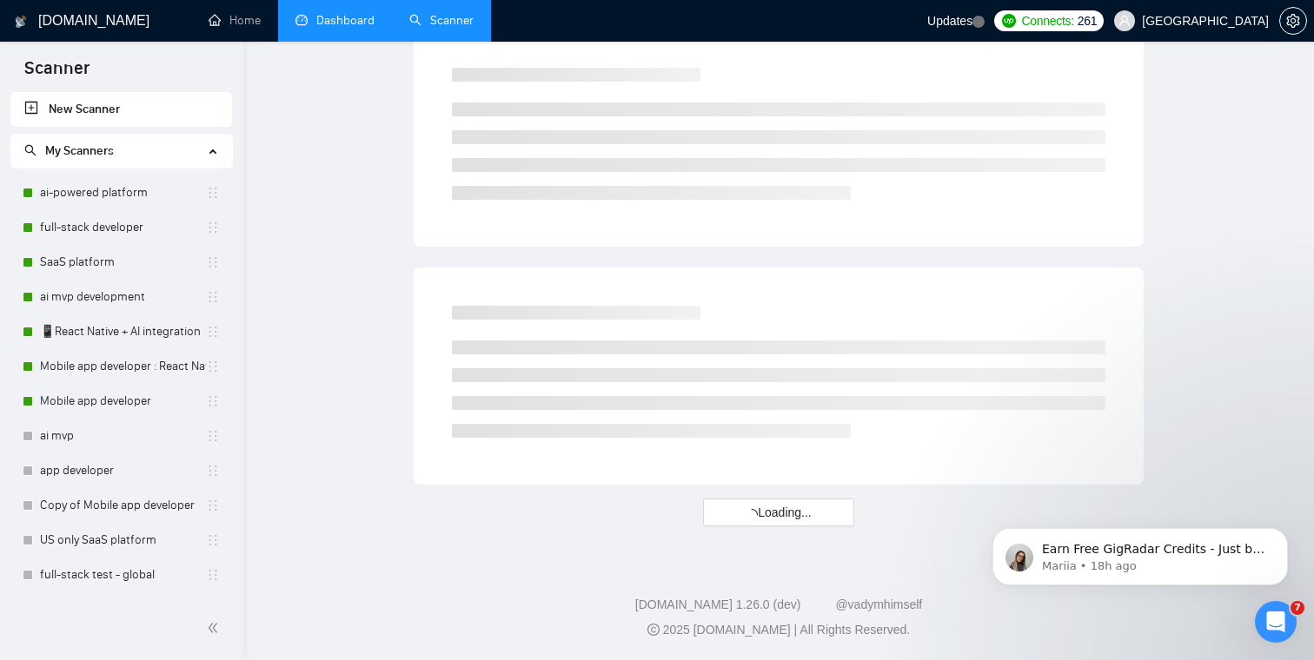
scroll to position [1006, 0]
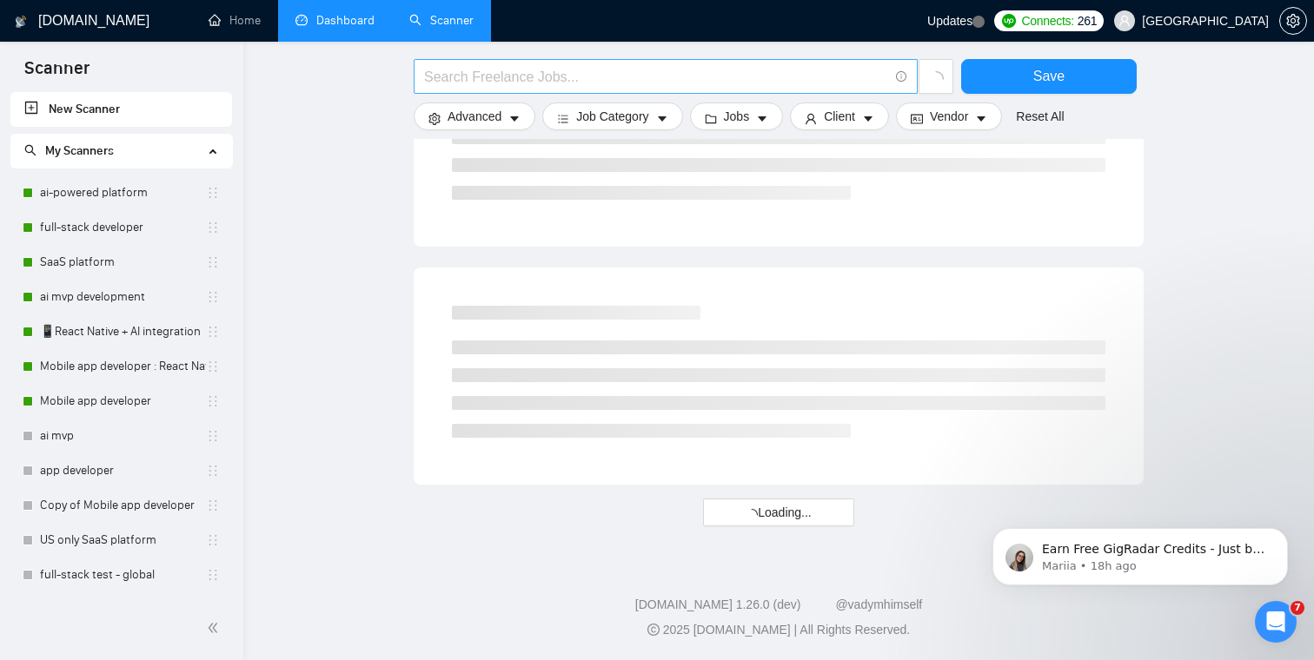
click at [574, 67] on input "text" at bounding box center [656, 77] width 464 height 22
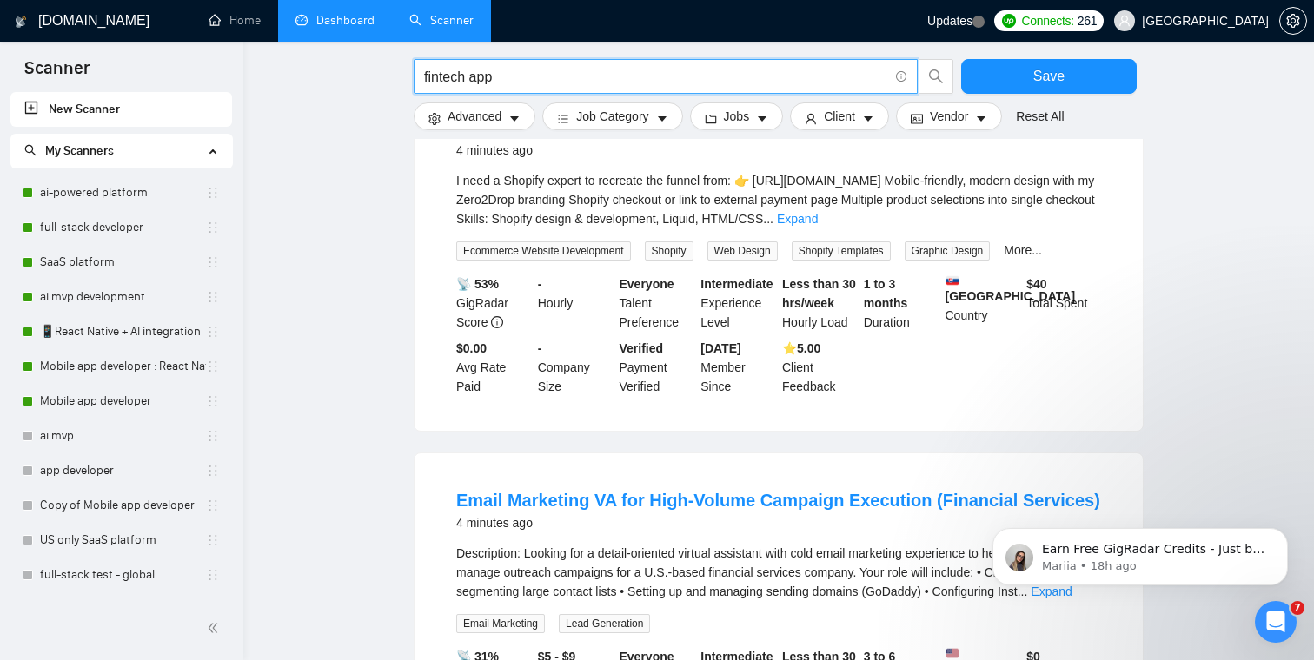
click at [360, 119] on main "fintech app Save Advanced Job Category Jobs Client Vendor Reset All Preview Res…" at bounding box center [778, 140] width 1015 height 2155
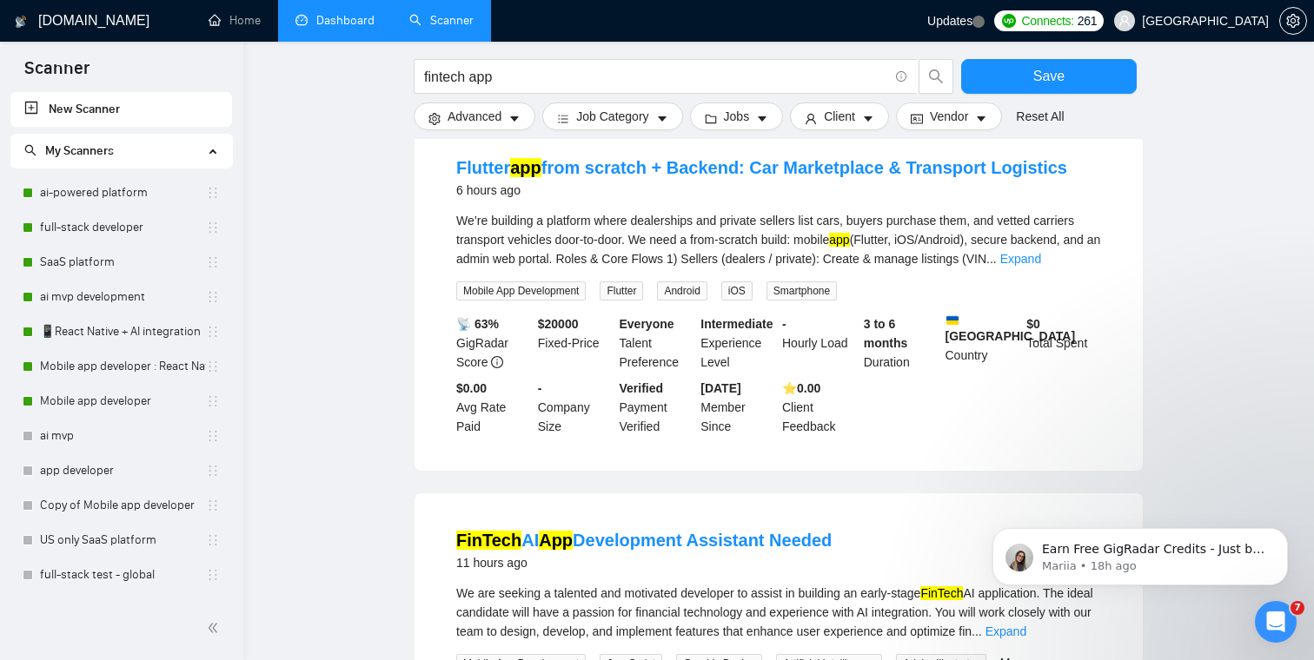
scroll to position [0, 0]
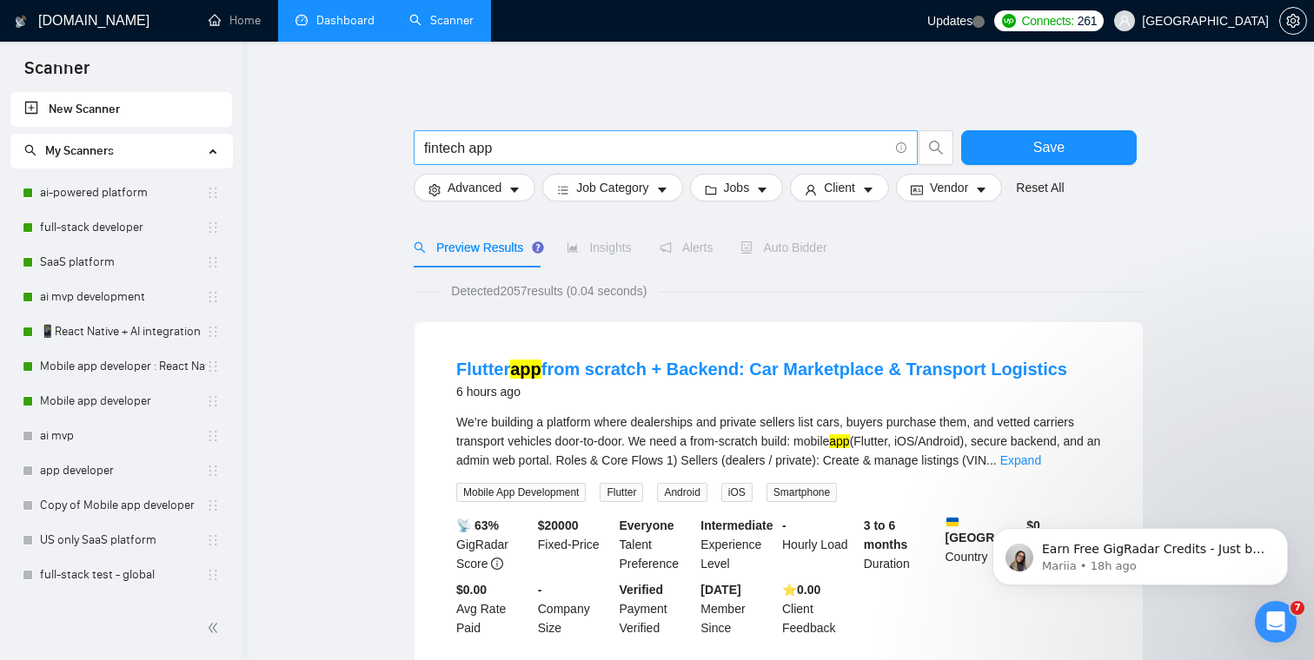
click at [425, 149] on input "fintech app" at bounding box center [656, 148] width 464 height 22
click at [569, 149] on input ""fintech app" at bounding box center [656, 148] width 464 height 22
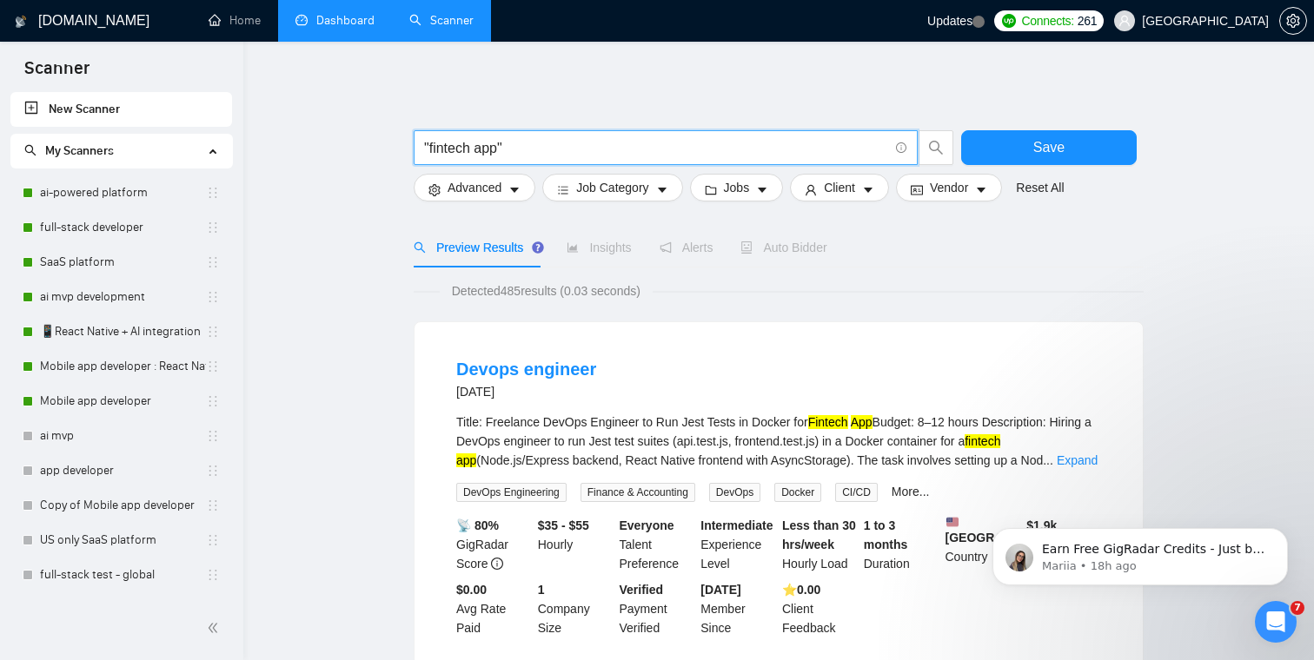
click at [516, 150] on input ""fintech app"" at bounding box center [656, 148] width 464 height 22
click at [547, 146] on input ""fintech", app"" at bounding box center [656, 148] width 464 height 22
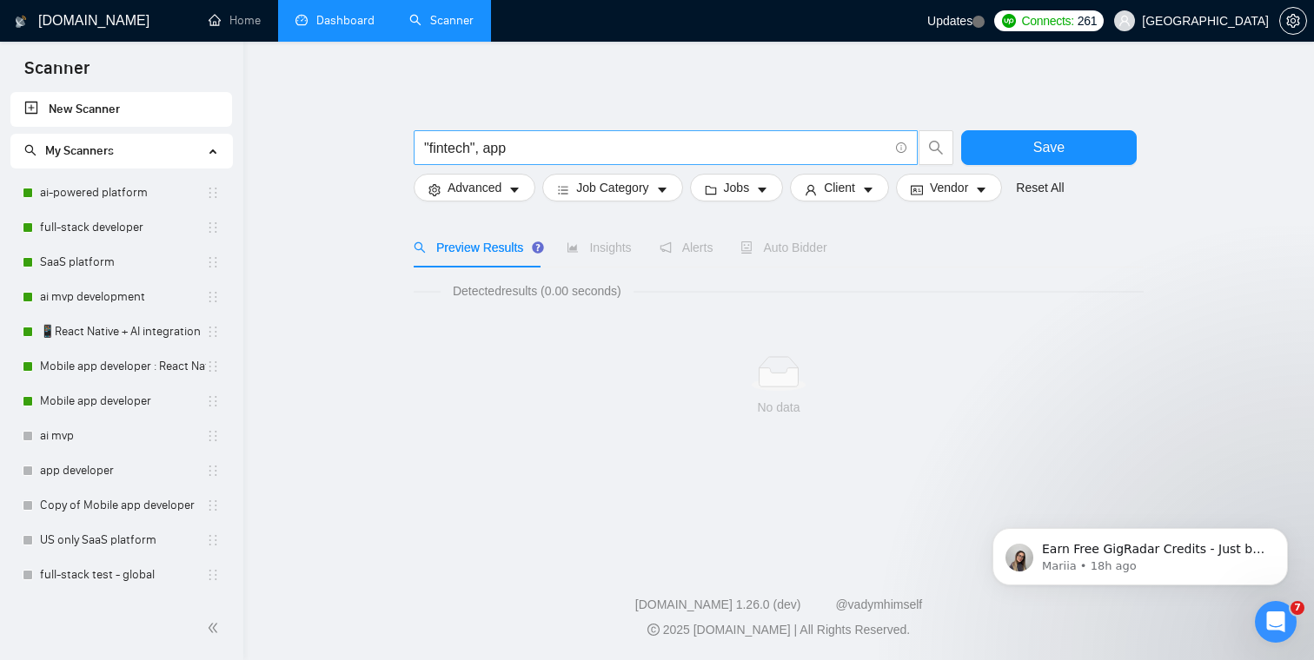
click at [485, 152] on input ""fintech", app" at bounding box center [656, 148] width 464 height 22
click at [330, 168] on main ""fintech" | app Save Advanced Job Category Jobs Client Vendor Reset All Preview…" at bounding box center [778, 298] width 1015 height 457
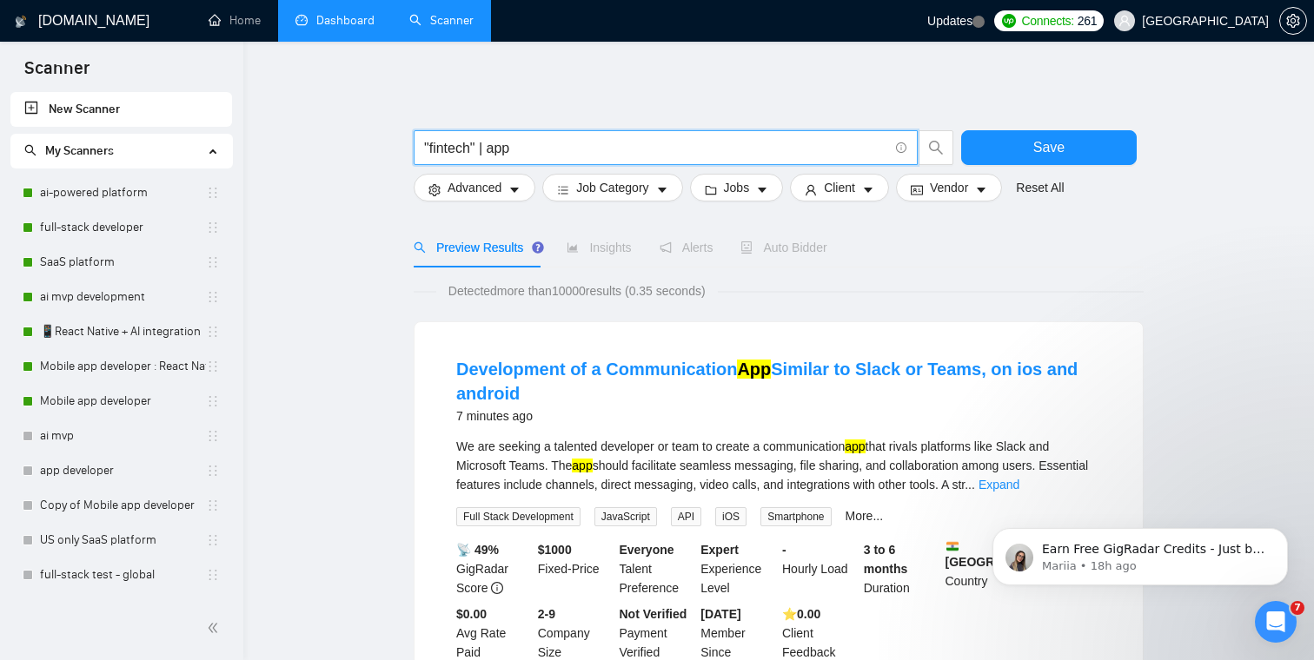
click at [561, 154] on input ""fintech" | app" at bounding box center [656, 148] width 464 height 22
type input ""fintech""
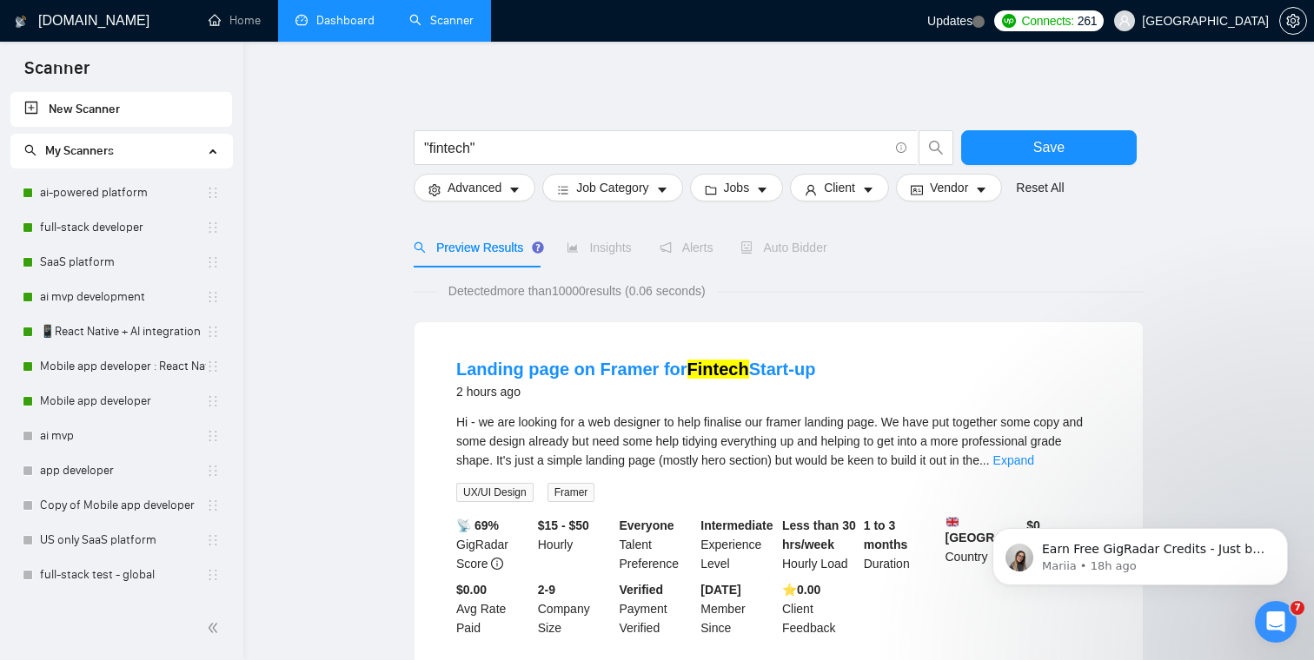
click at [614, 186] on span "Job Category" at bounding box center [612, 187] width 72 height 19
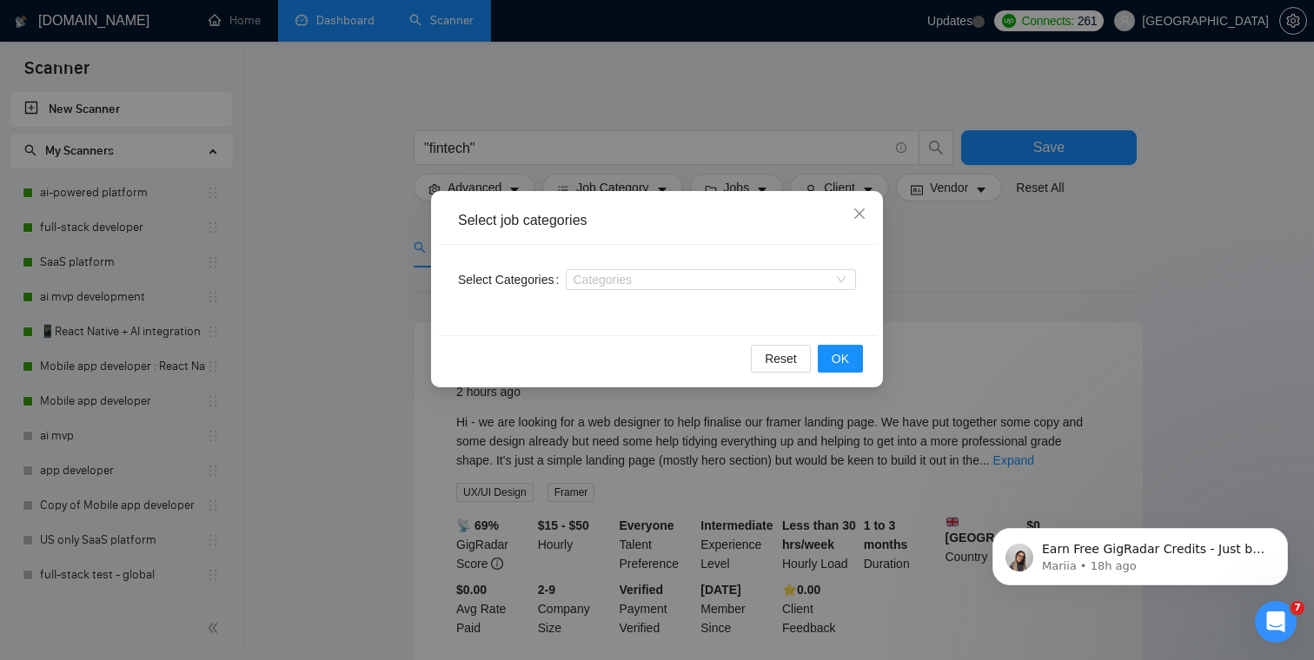
click at [679, 268] on div "Categories" at bounding box center [711, 280] width 290 height 28
click at [675, 273] on div at bounding box center [702, 280] width 264 height 14
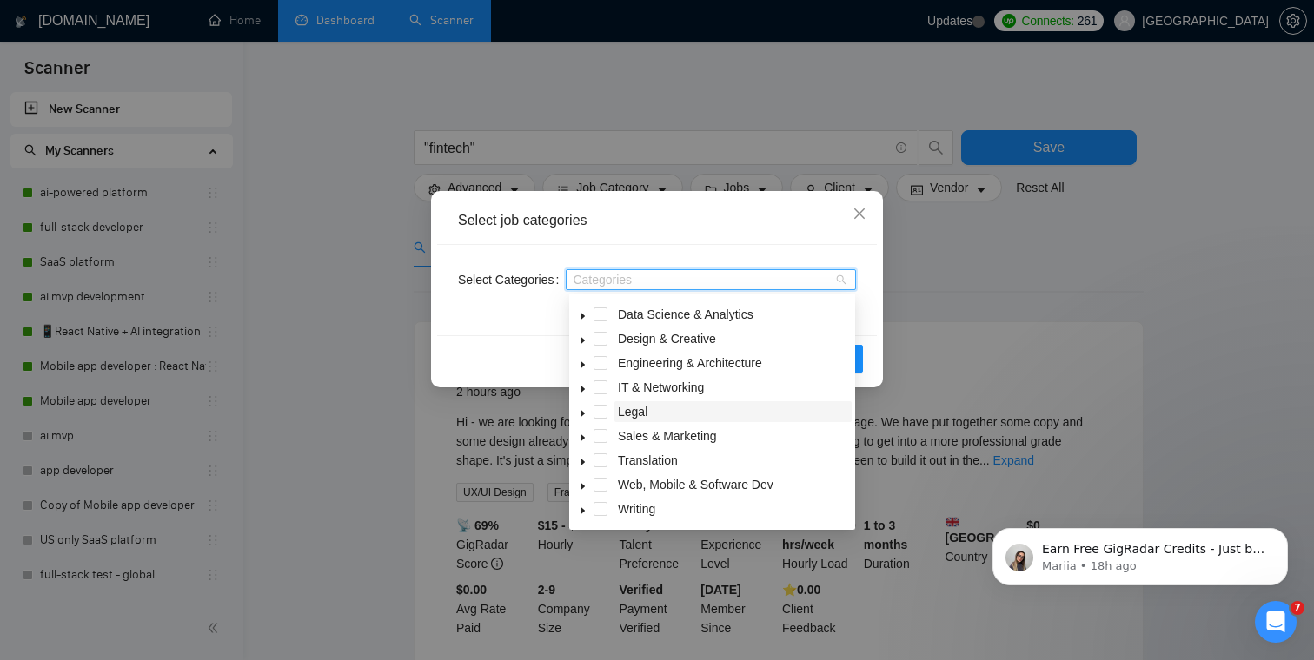
scroll to position [179, 0]
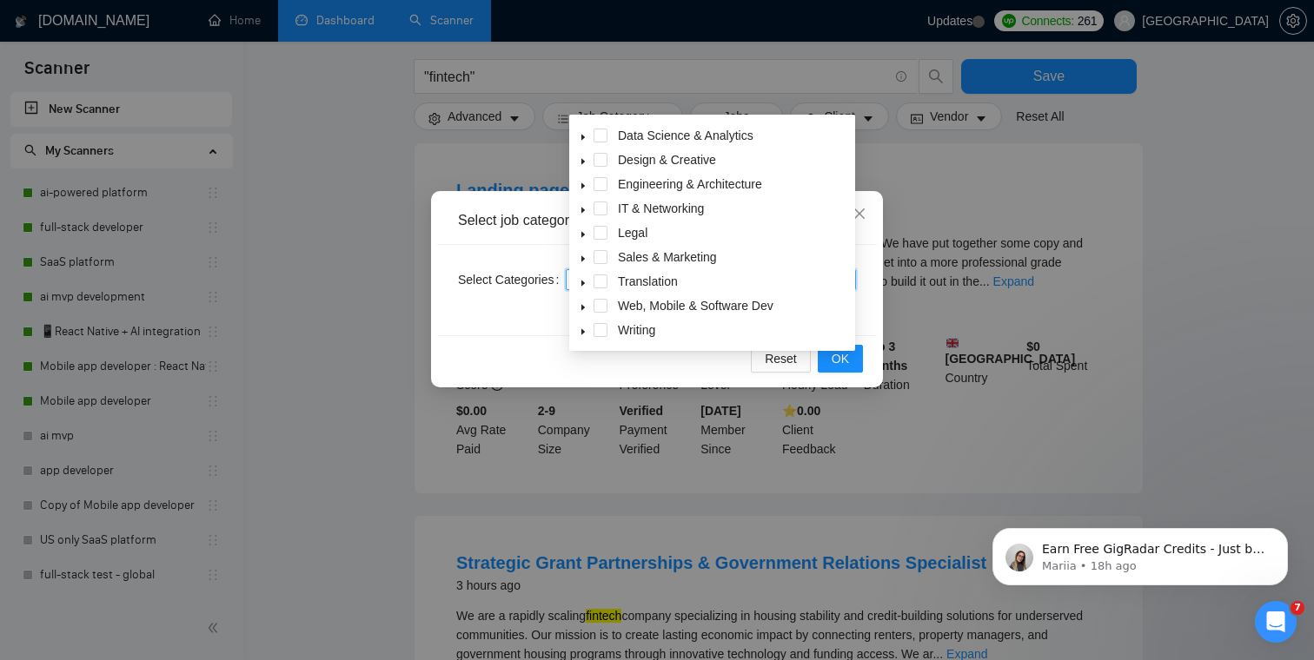
click at [583, 307] on icon "caret-down" at bounding box center [582, 308] width 3 height 6
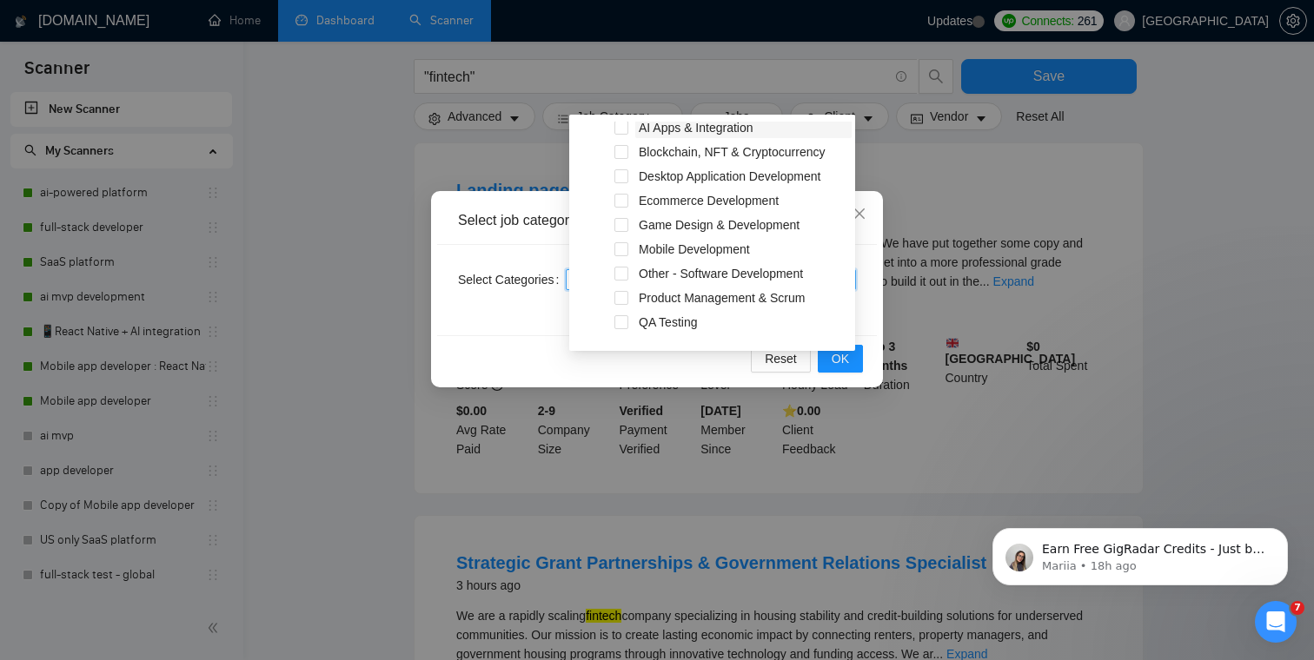
scroll to position [295, 0]
click at [652, 226] on span "Mobile Development" at bounding box center [694, 226] width 111 height 14
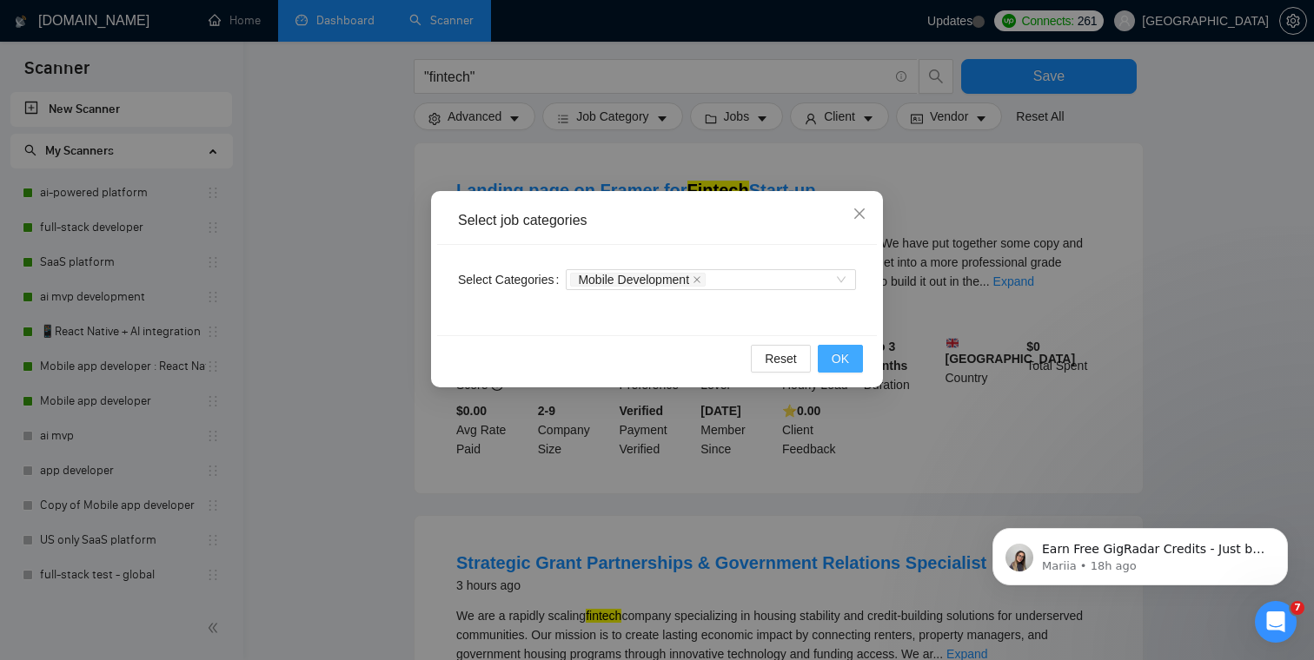
click at [849, 367] on button "OK" at bounding box center [840, 359] width 45 height 28
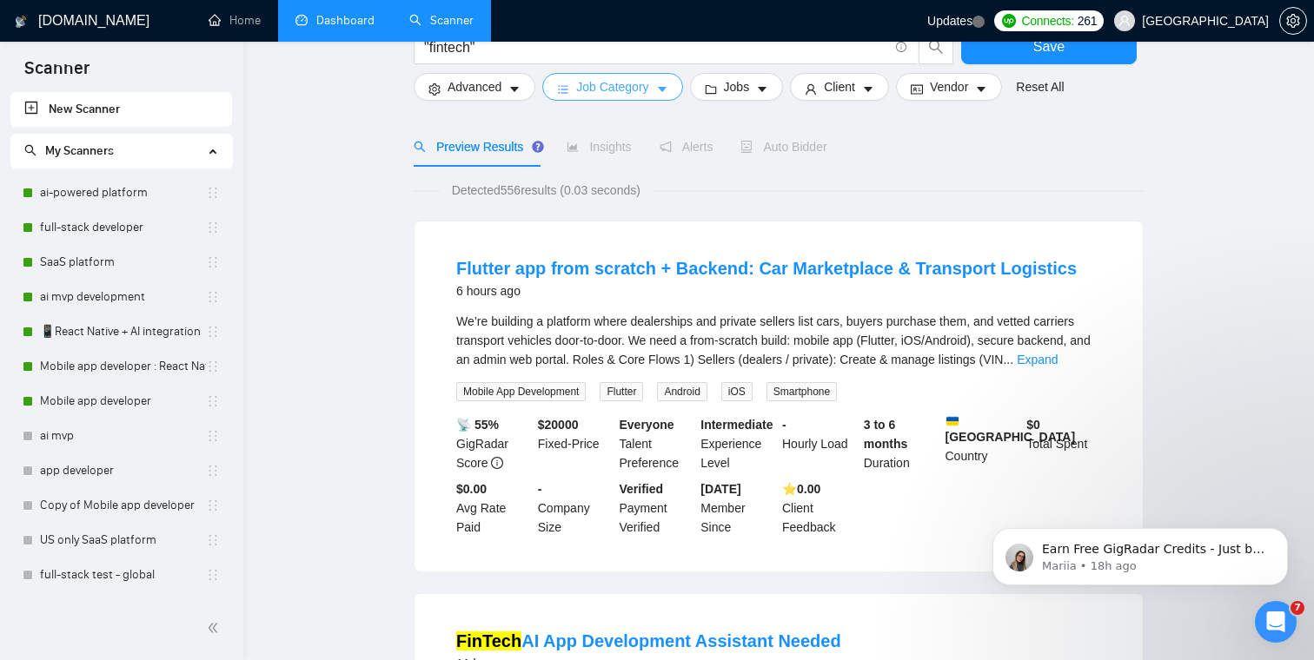
scroll to position [111, 0]
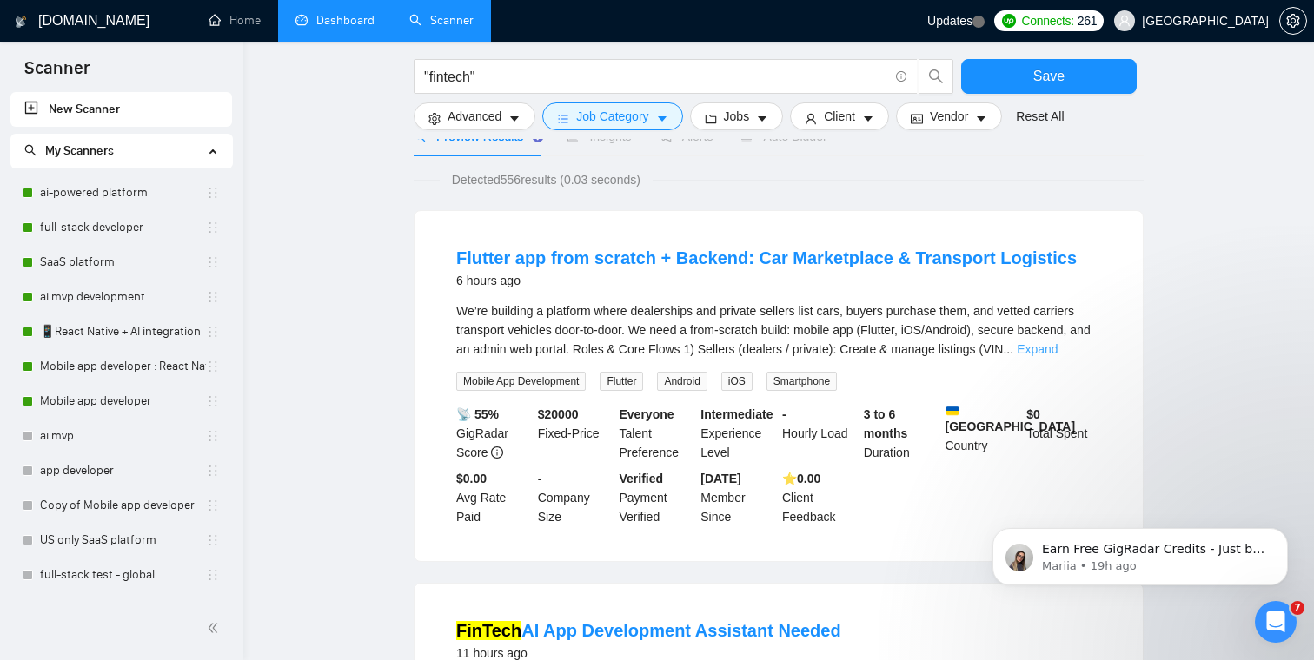
click at [1057, 351] on link "Expand" at bounding box center [1036, 349] width 41 height 14
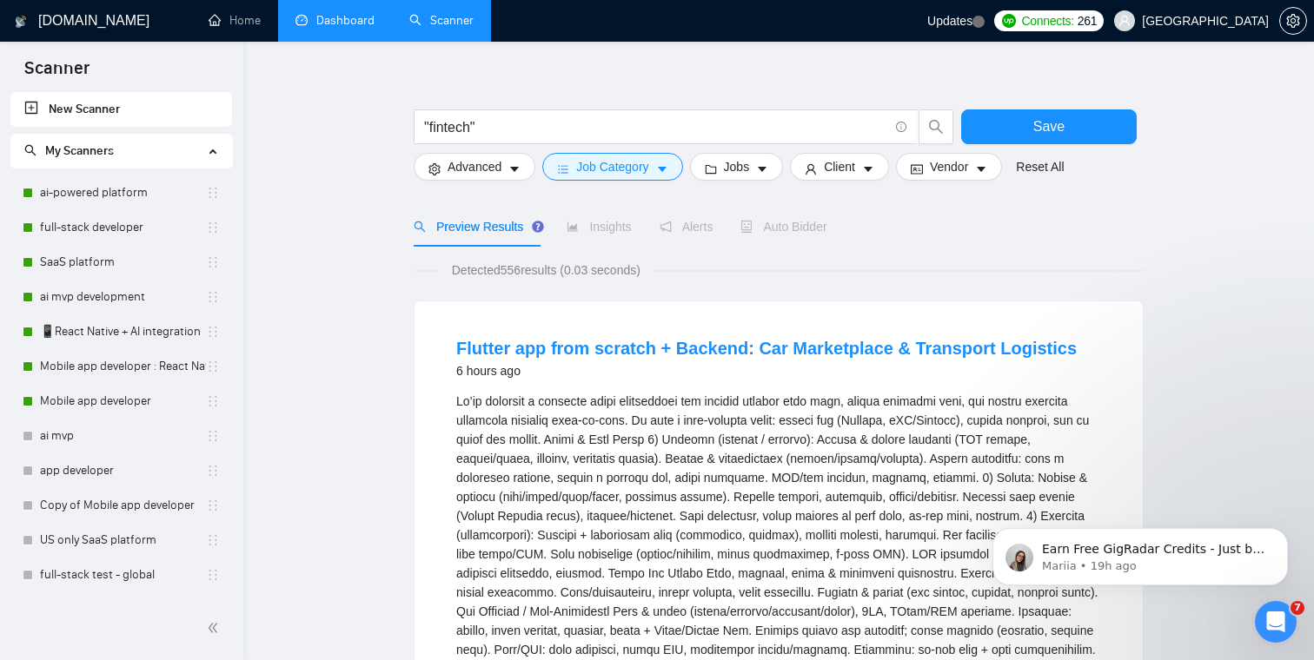
scroll to position [26, 0]
